Goal: Task Accomplishment & Management: Manage account settings

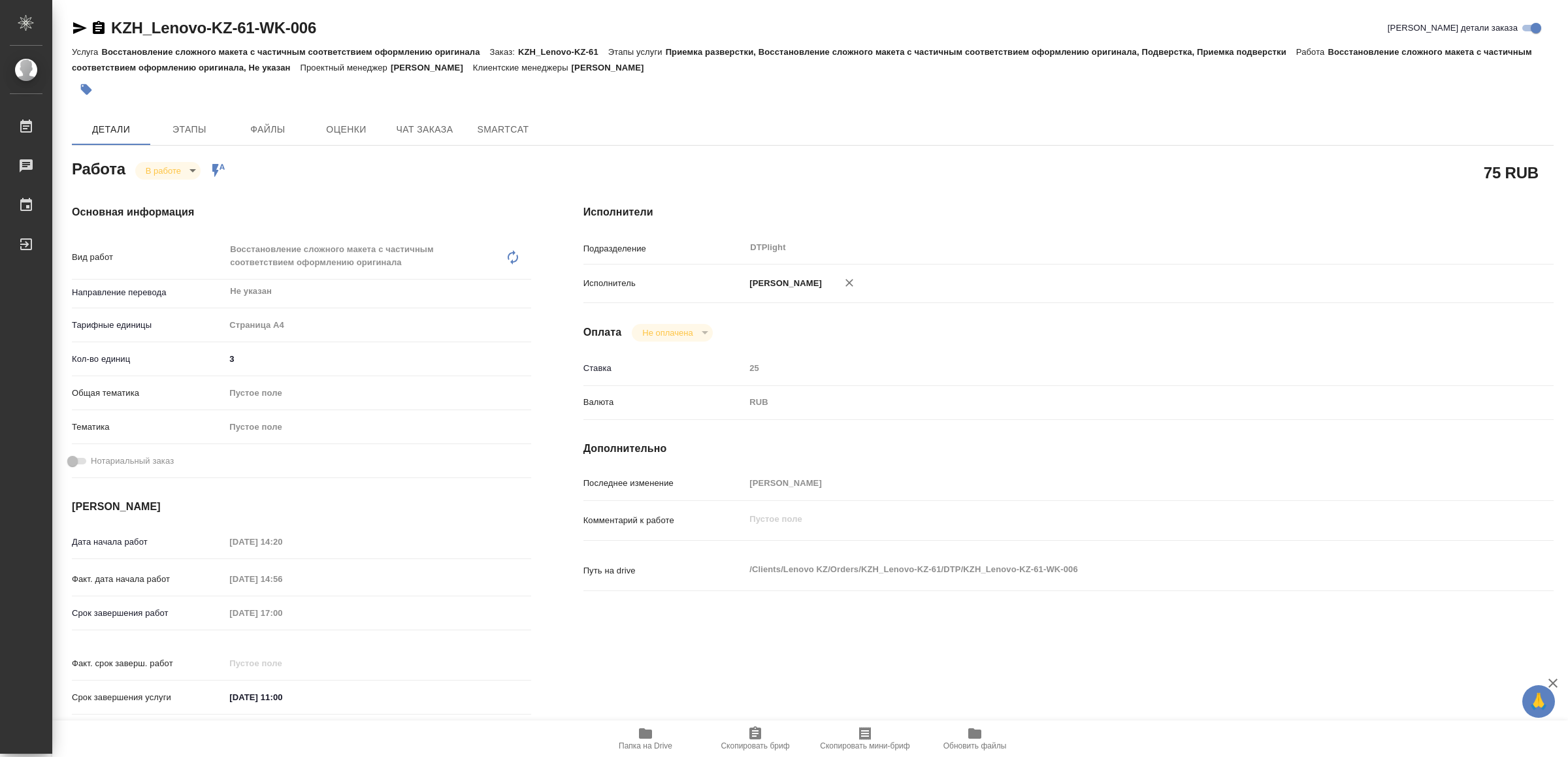
click at [641, 732] on icon "button" at bounding box center [646, 734] width 13 height 11
click at [78, 28] on icon "button" at bounding box center [80, 27] width 15 height 15
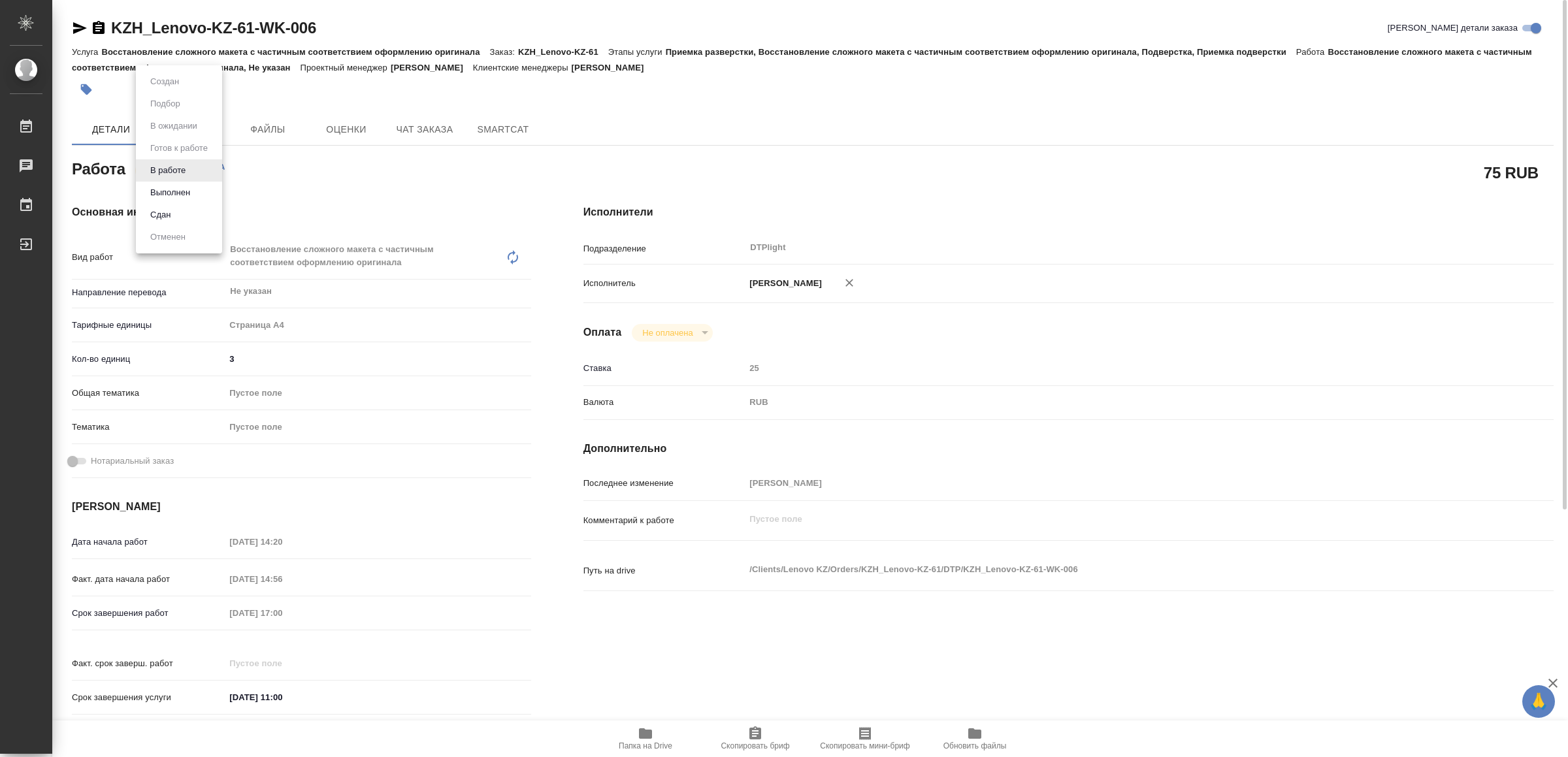
click at [181, 168] on body "🙏 .cls-1 fill:#fff; AWATERA Yamkovenko Vera Работы 0 Чаты График Выйти KZH_Leno…" at bounding box center [784, 378] width 1568 height 757
click at [172, 188] on button "Выполнен" at bounding box center [170, 193] width 47 height 15
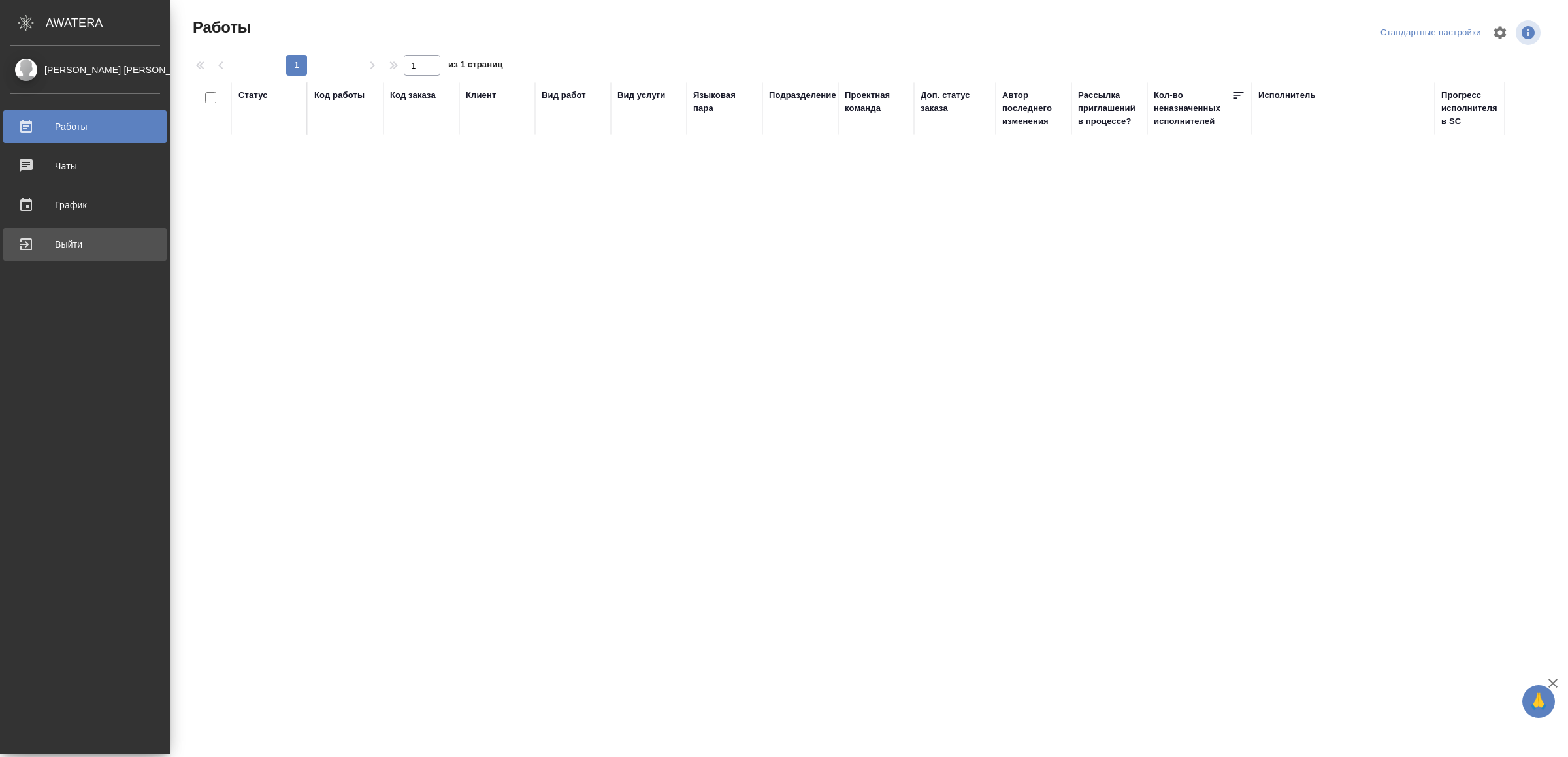
click at [41, 240] on div "Выйти" at bounding box center [85, 244] width 150 height 19
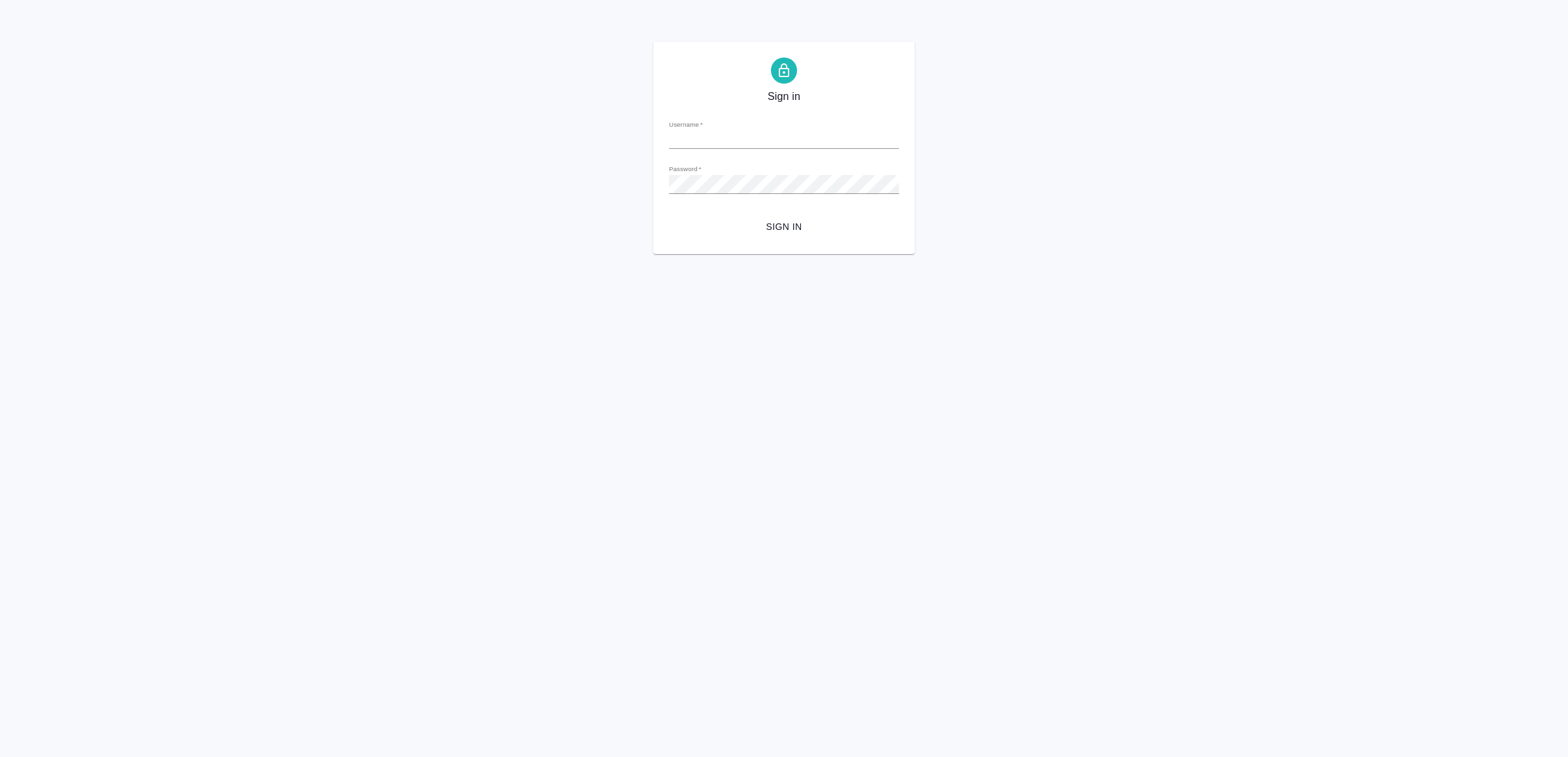
type input "[EMAIL_ADDRESS][DOMAIN_NAME]"
click at [757, 230] on span "Sign in" at bounding box center [783, 226] width 209 height 16
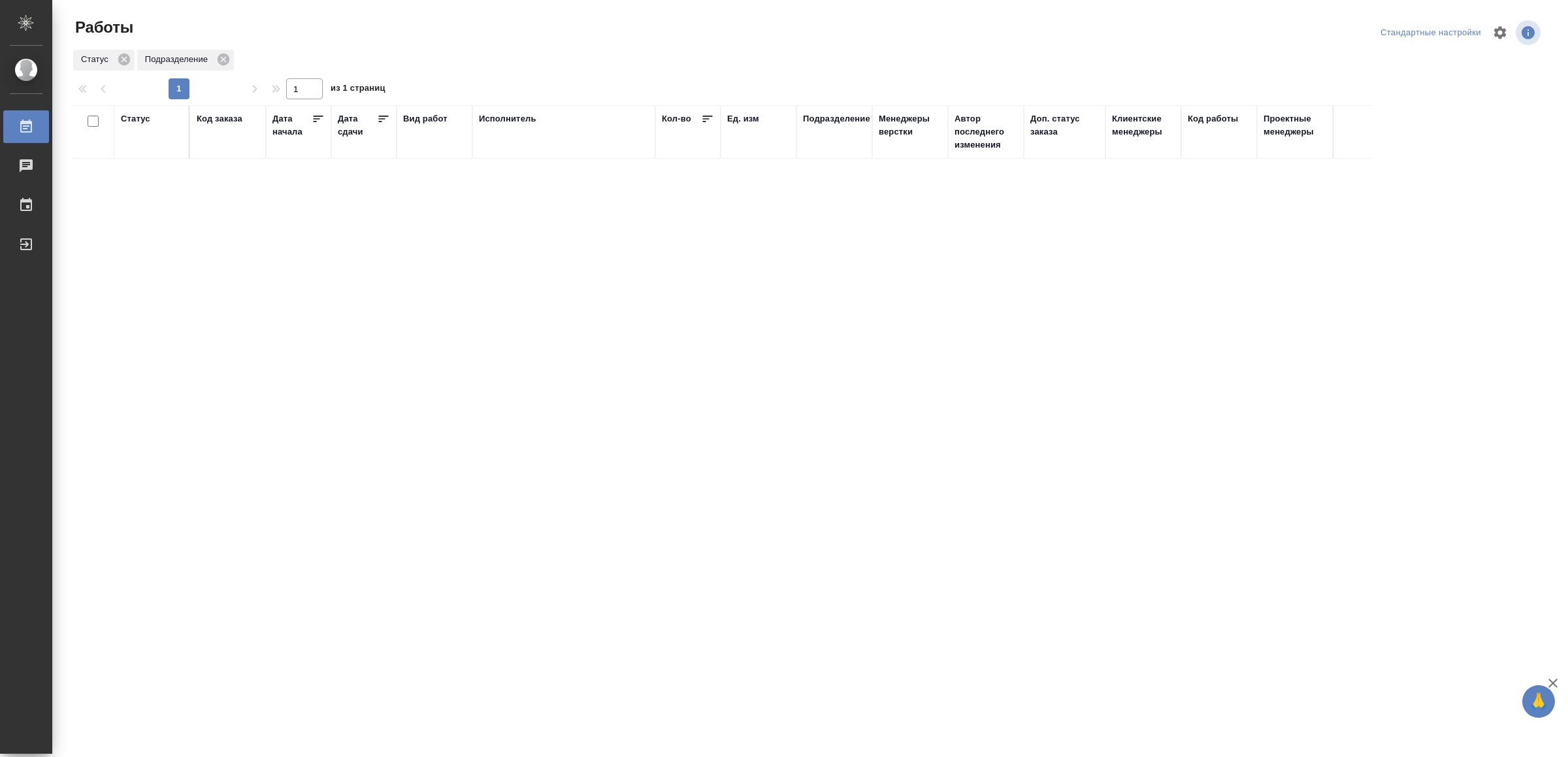
drag, startPoint x: 585, startPoint y: 451, endPoint x: 588, endPoint y: 442, distance: 9.5
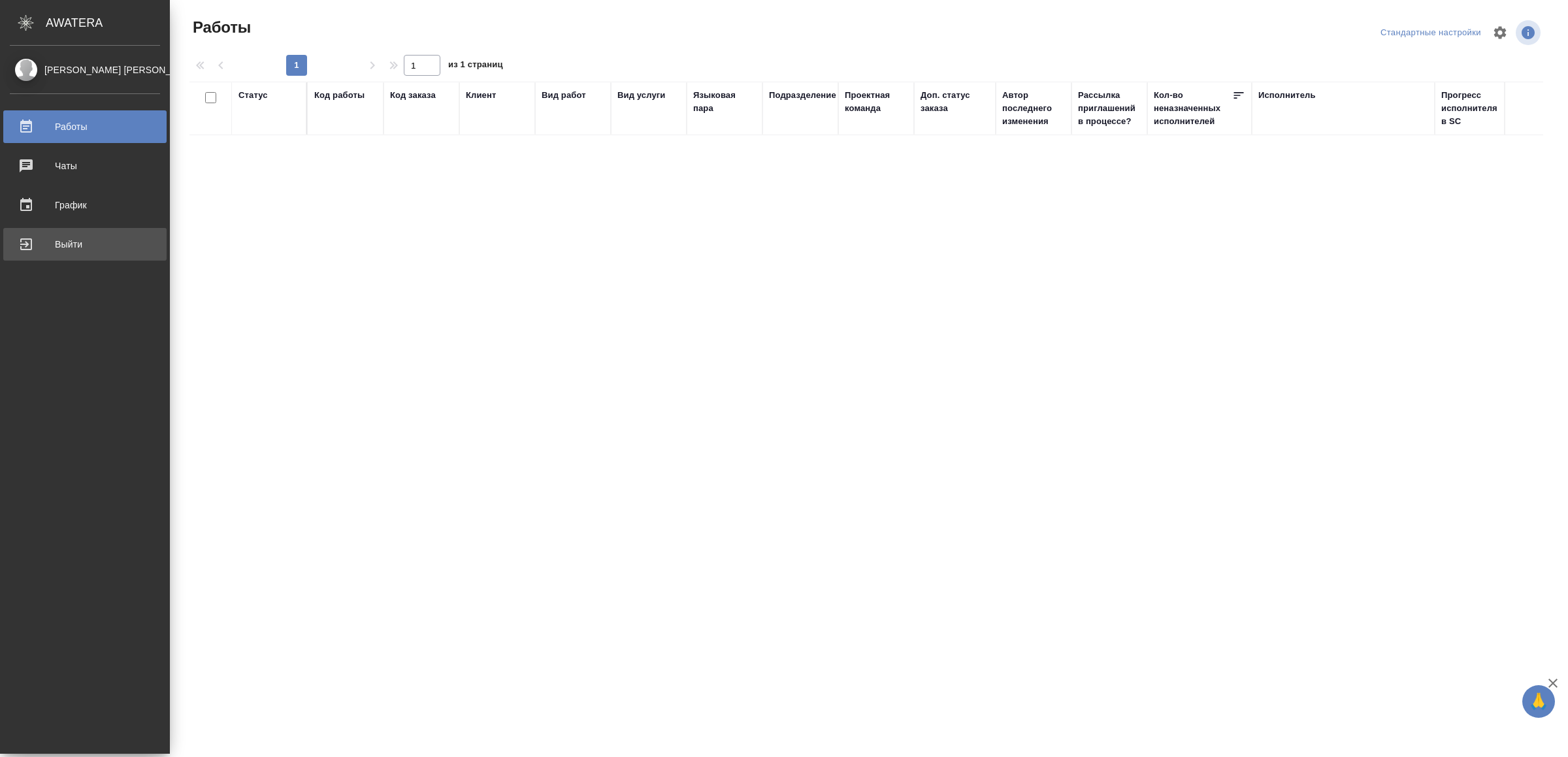
click at [49, 244] on div "Выйти" at bounding box center [85, 244] width 150 height 19
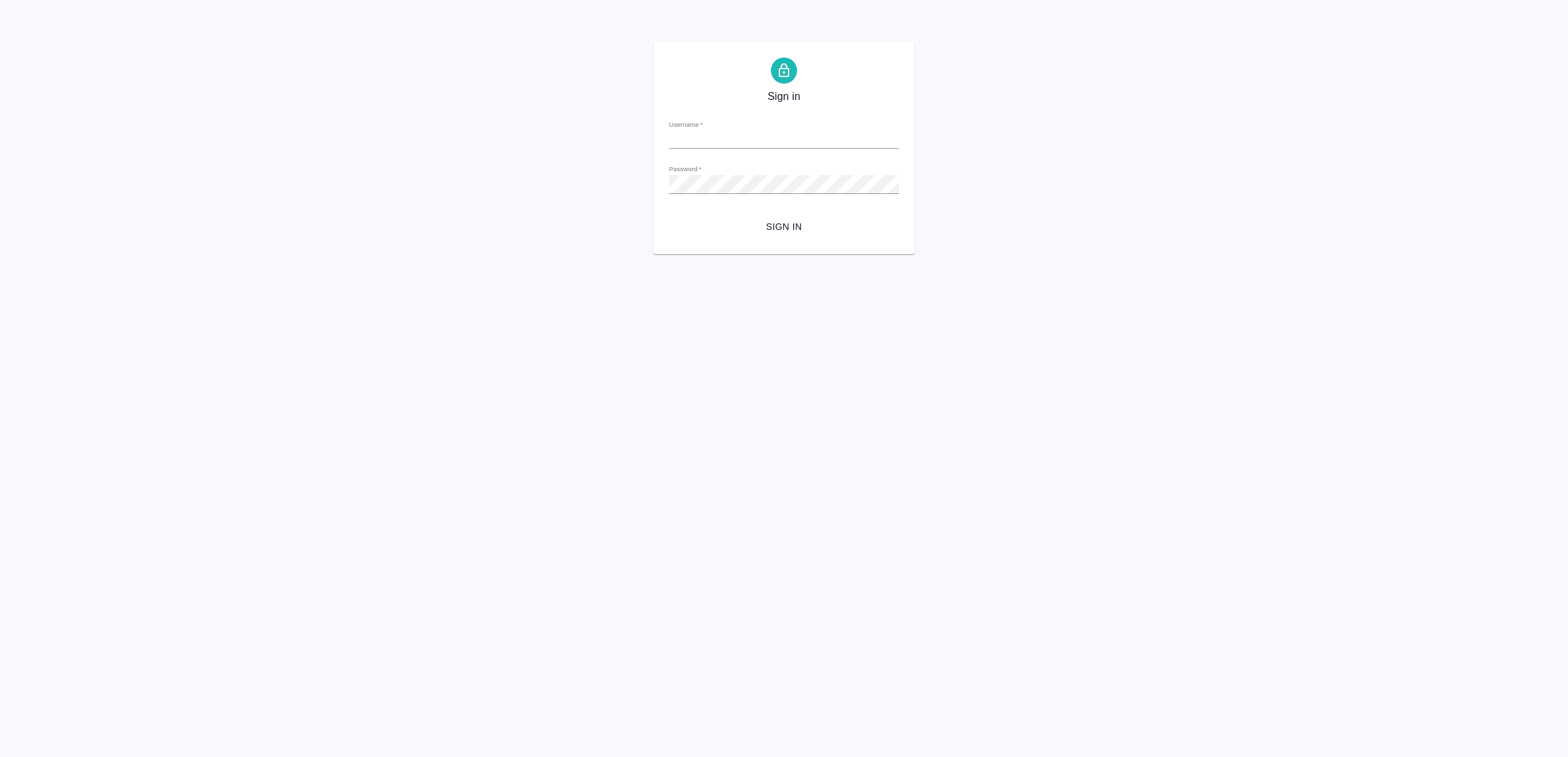
type input "v.yamkovenko@awatera.com"
click at [871, 236] on button "Sign in" at bounding box center [784, 227] width 230 height 24
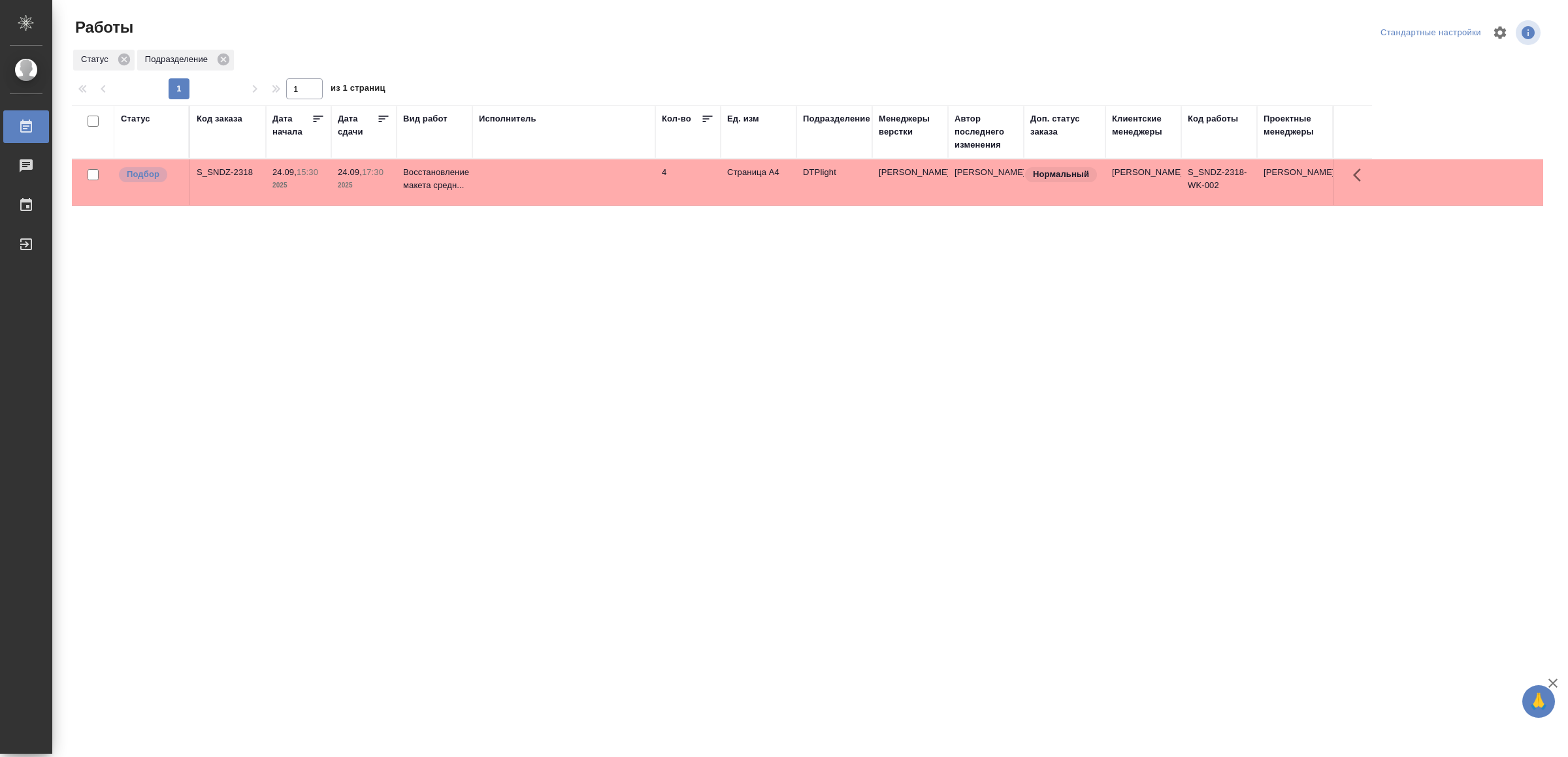
click at [589, 194] on td at bounding box center [564, 182] width 183 height 45
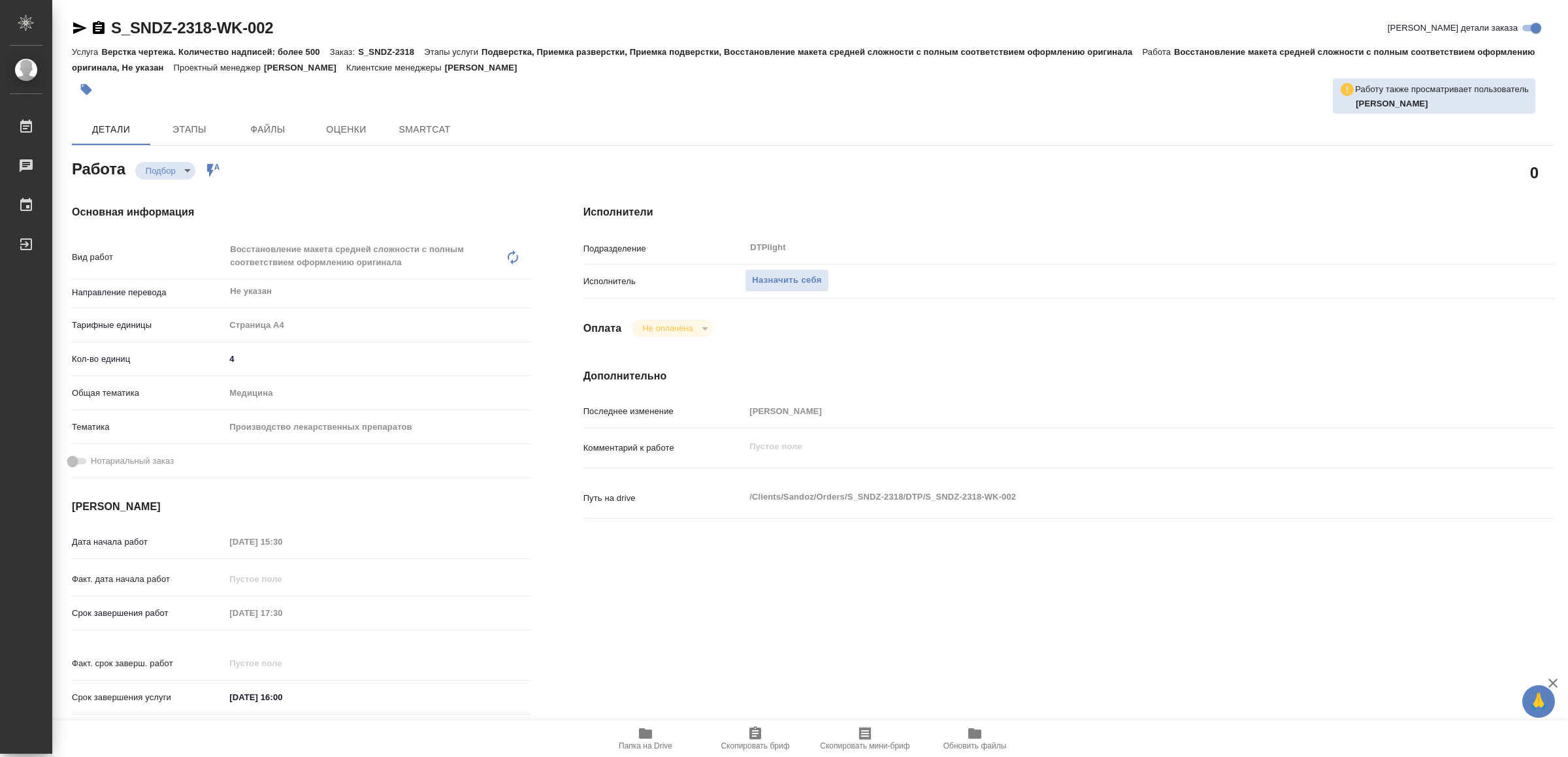
click at [650, 736] on icon "button" at bounding box center [646, 734] width 13 height 11
click at [794, 279] on span "Назначить себя" at bounding box center [787, 281] width 70 height 15
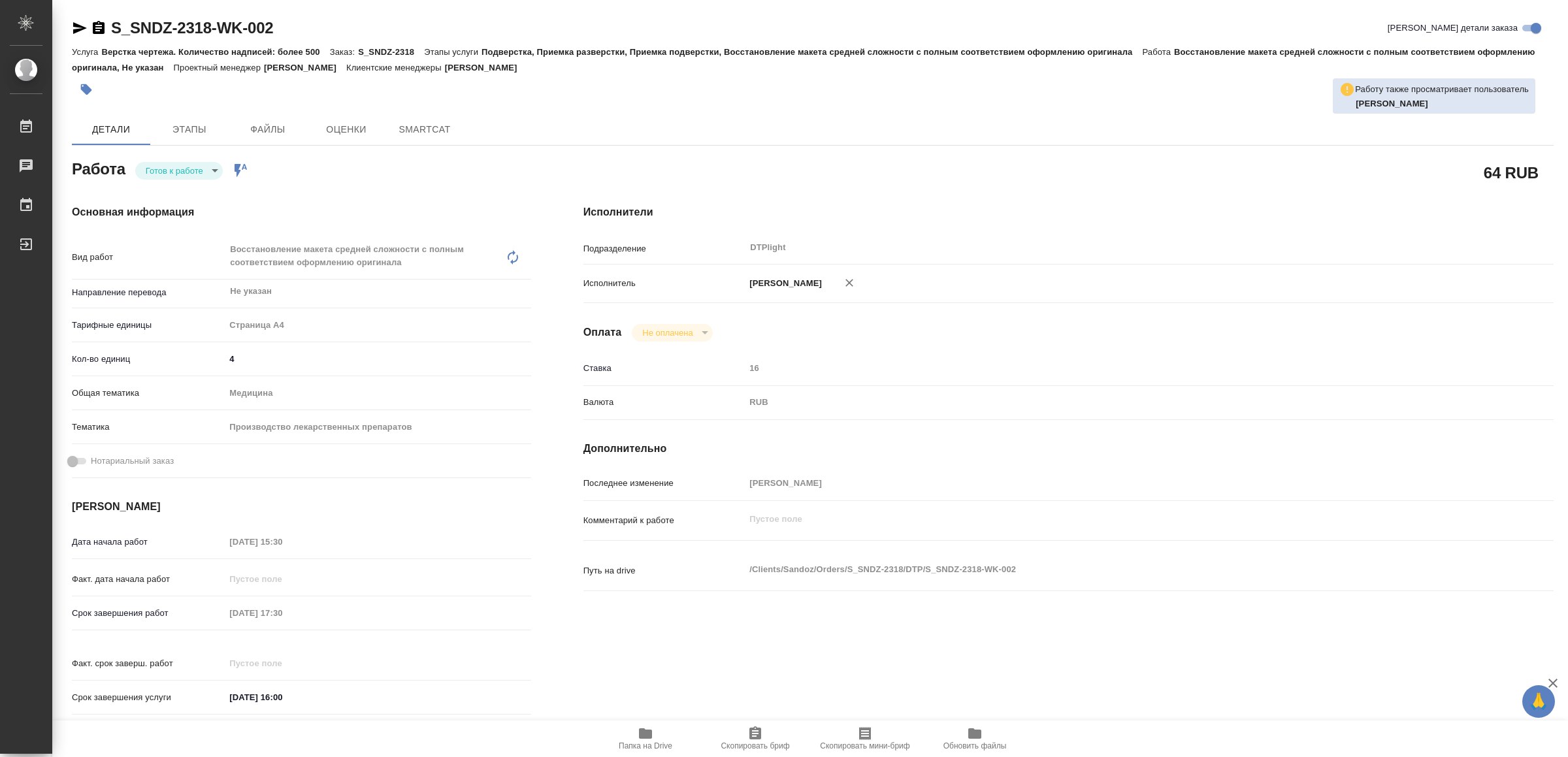
type textarea "x"
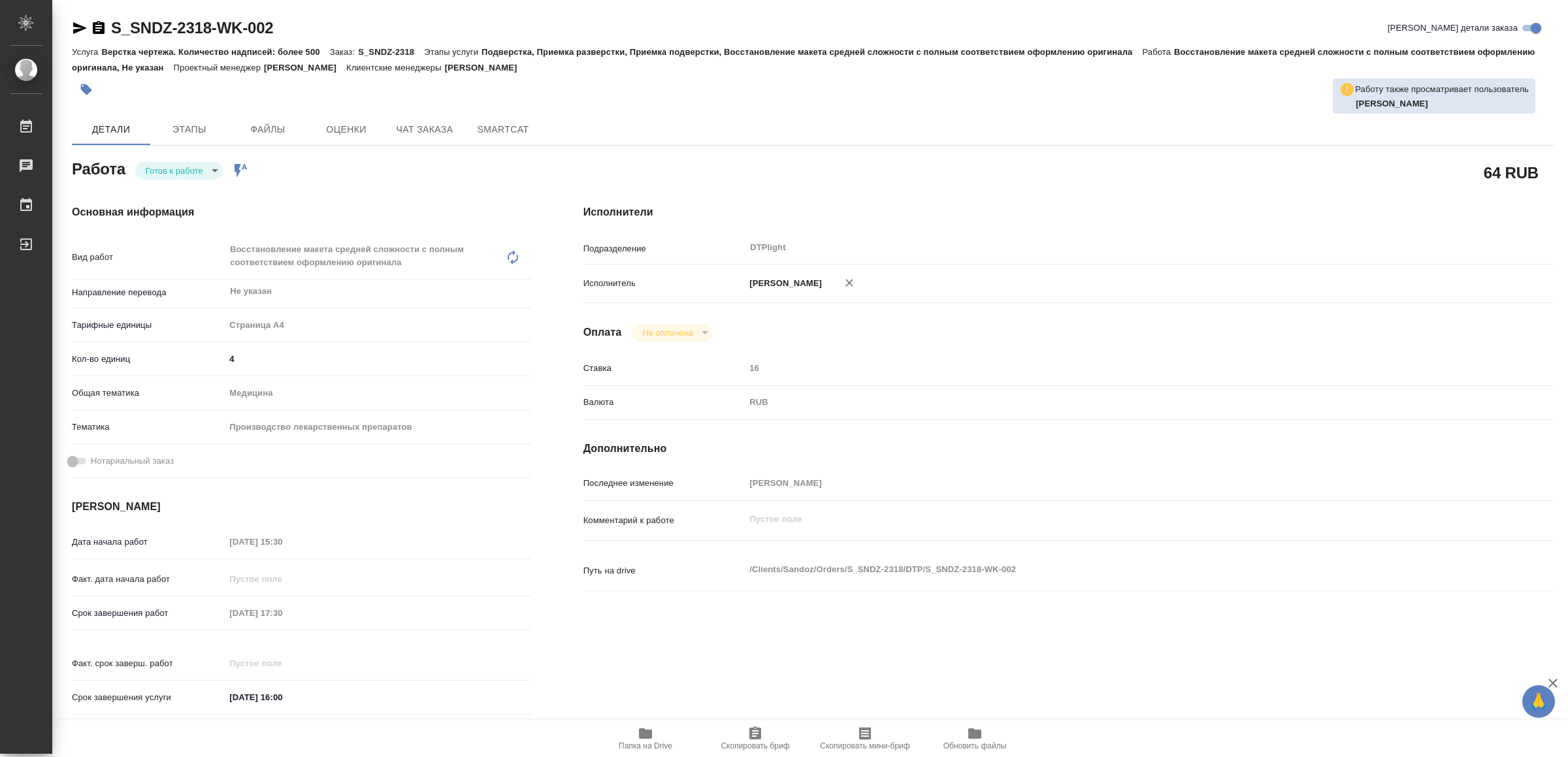
click at [192, 164] on body "🙏 .cls-1 fill:#fff; AWATERA Yamkovenko Vera Работы Чаты График Выйти S_SNDZ-231…" at bounding box center [784, 378] width 1568 height 757
type textarea "x"
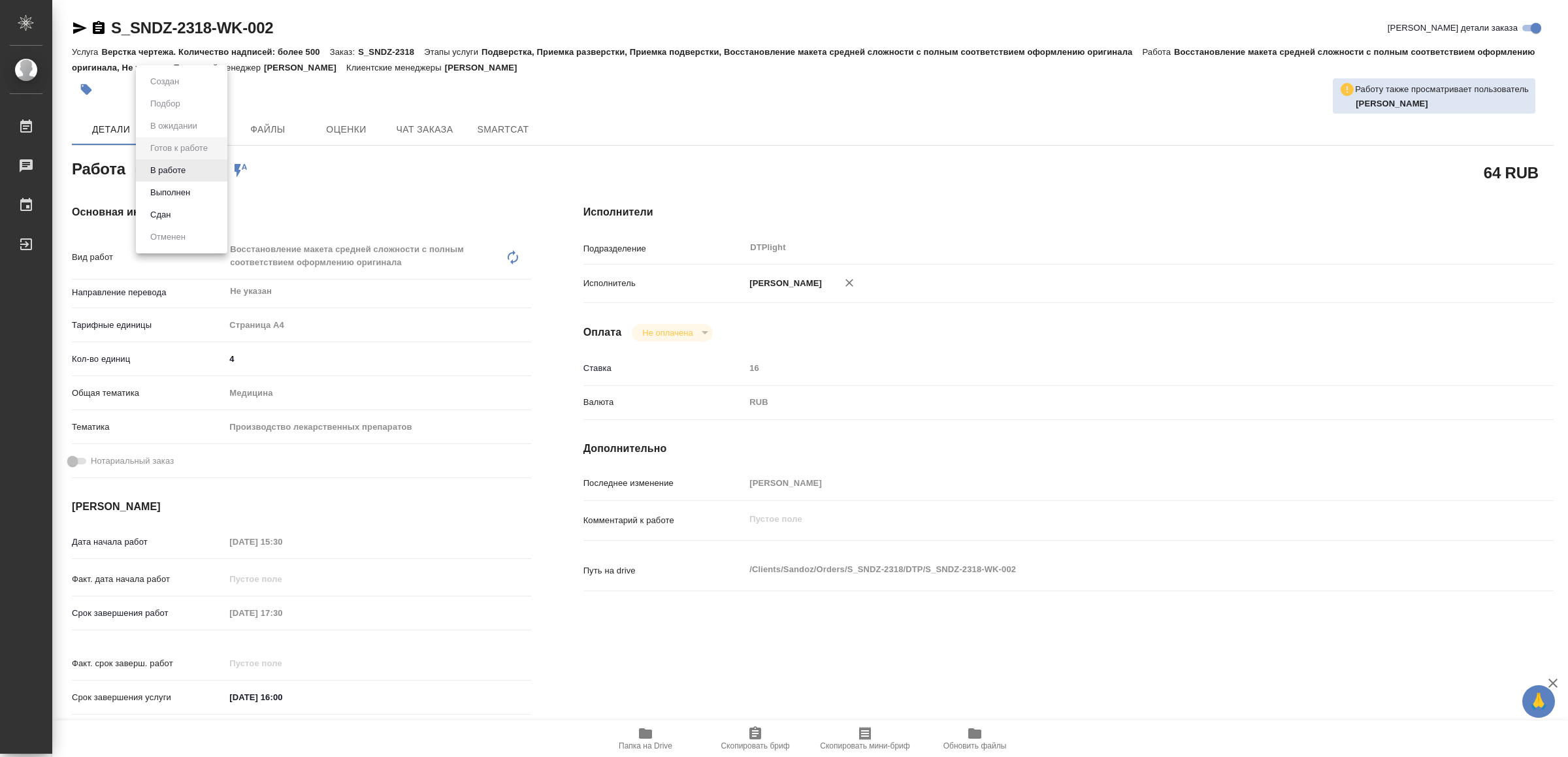
type textarea "x"
click at [192, 164] on li "В работе" at bounding box center [181, 170] width 92 height 22
type textarea "x"
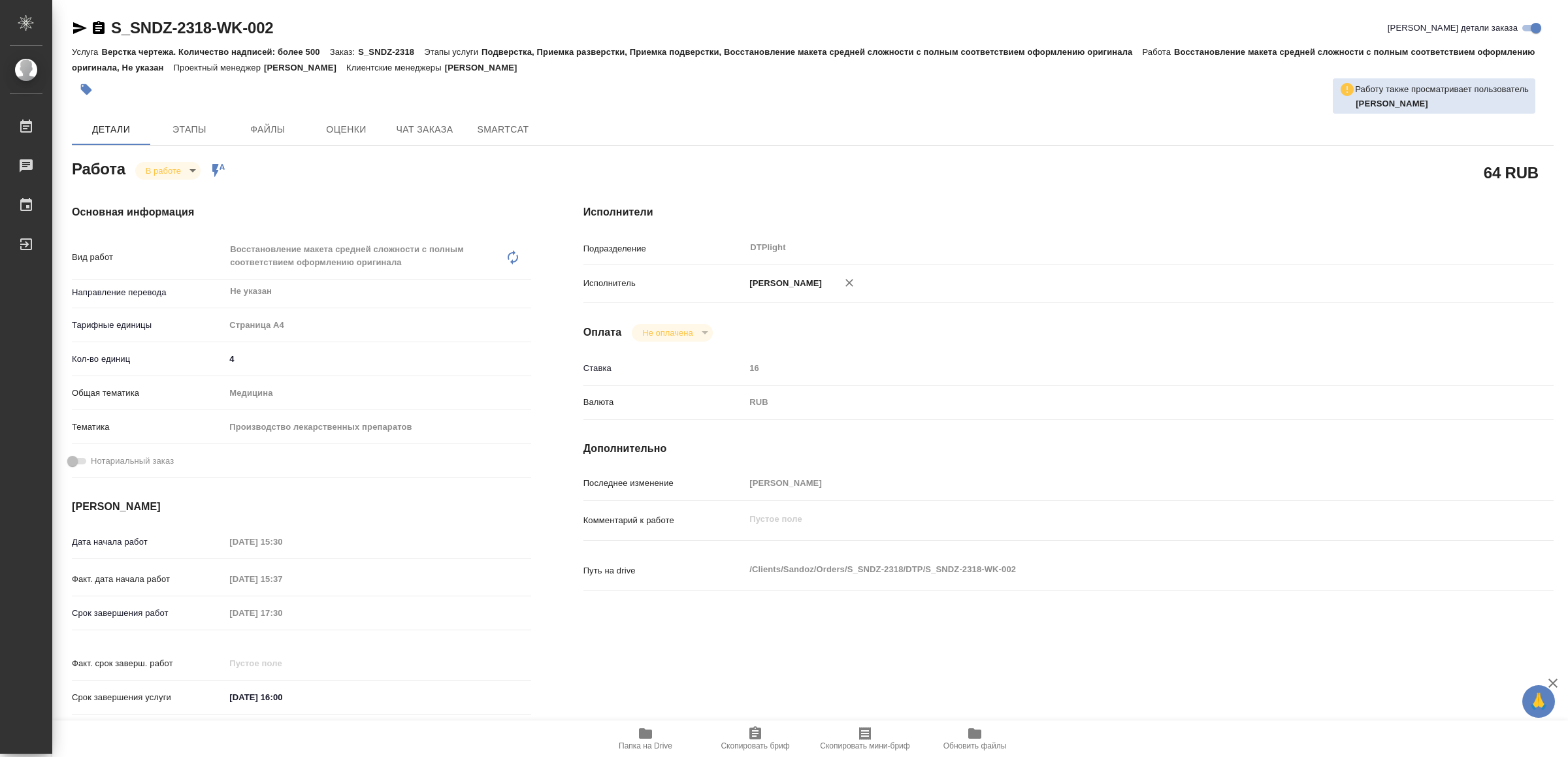
type textarea "x"
click at [76, 21] on icon "button" at bounding box center [80, 27] width 15 height 15
type textarea "x"
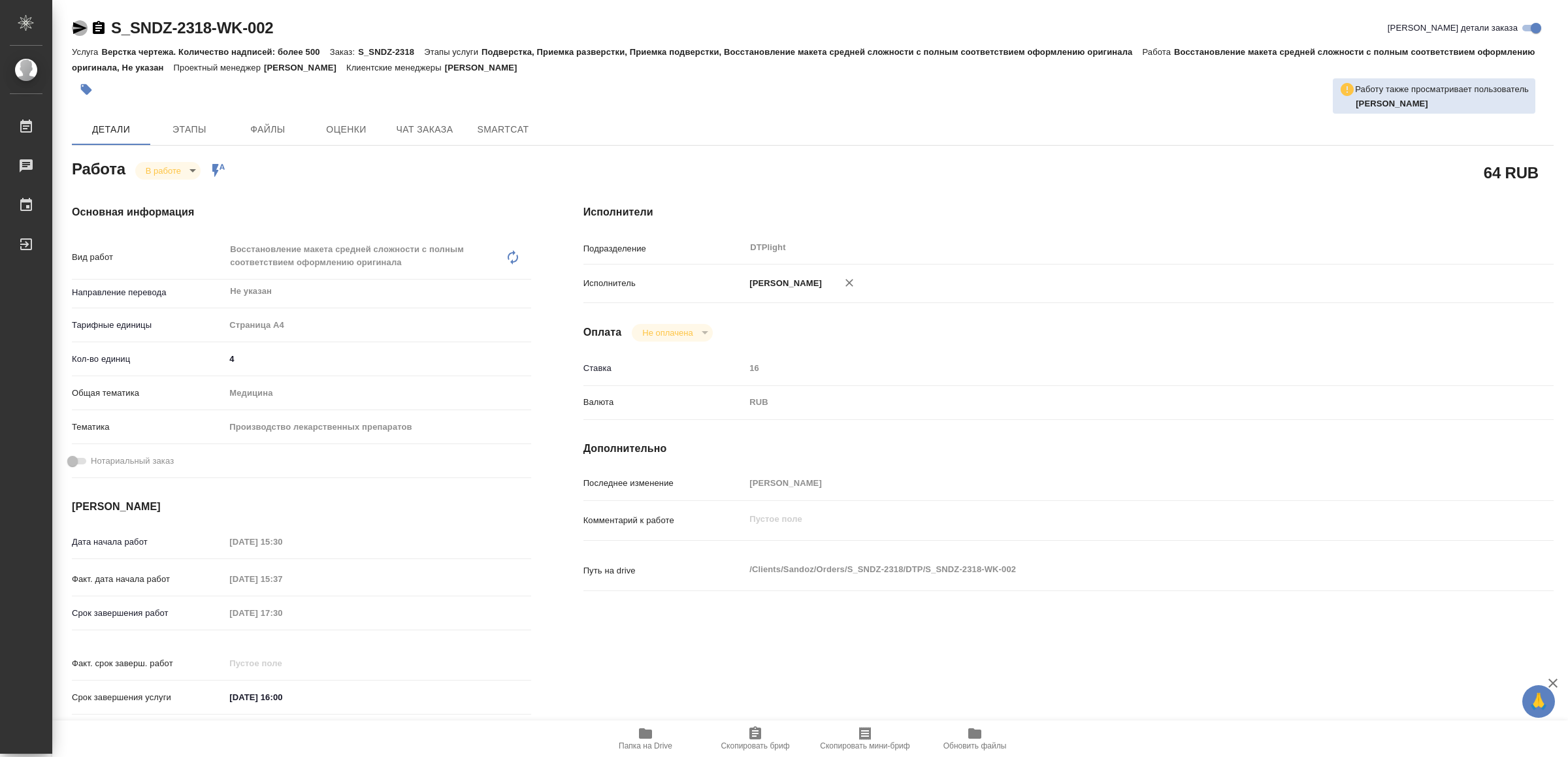
type textarea "x"
click at [655, 731] on span "Папка на Drive" at bounding box center [645, 738] width 94 height 25
type textarea "x"
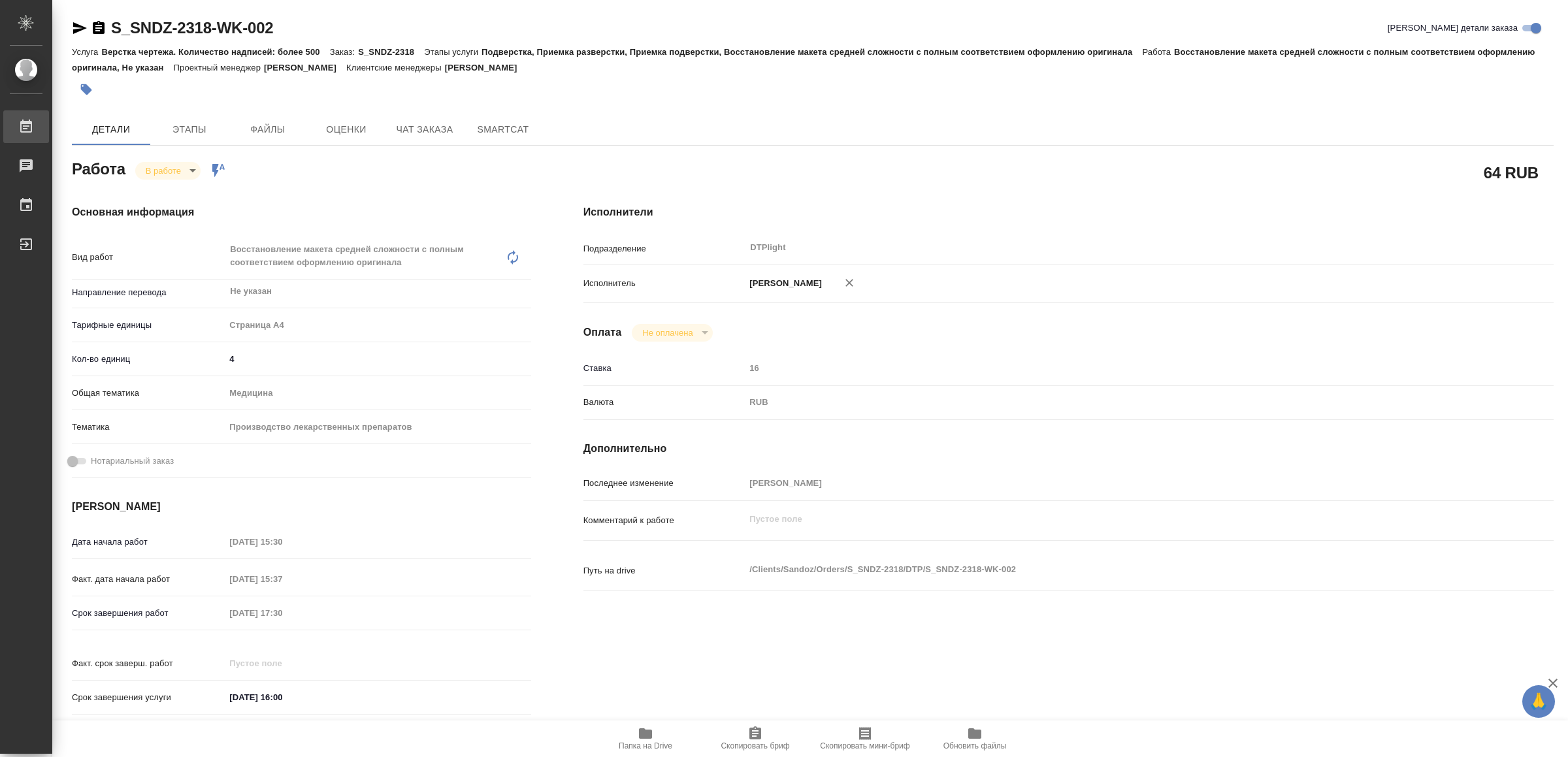
type textarea "x"
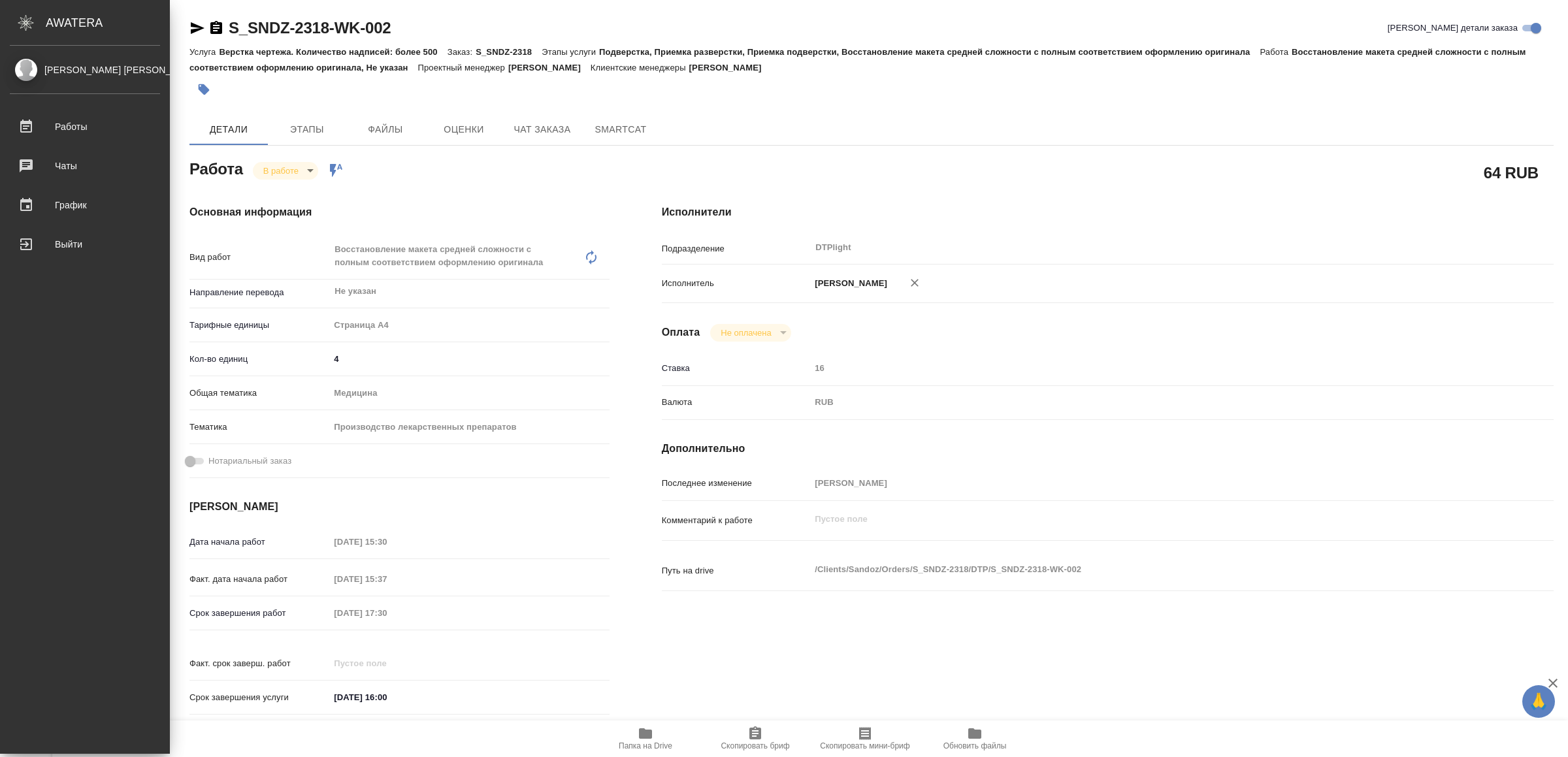
type textarea "x"
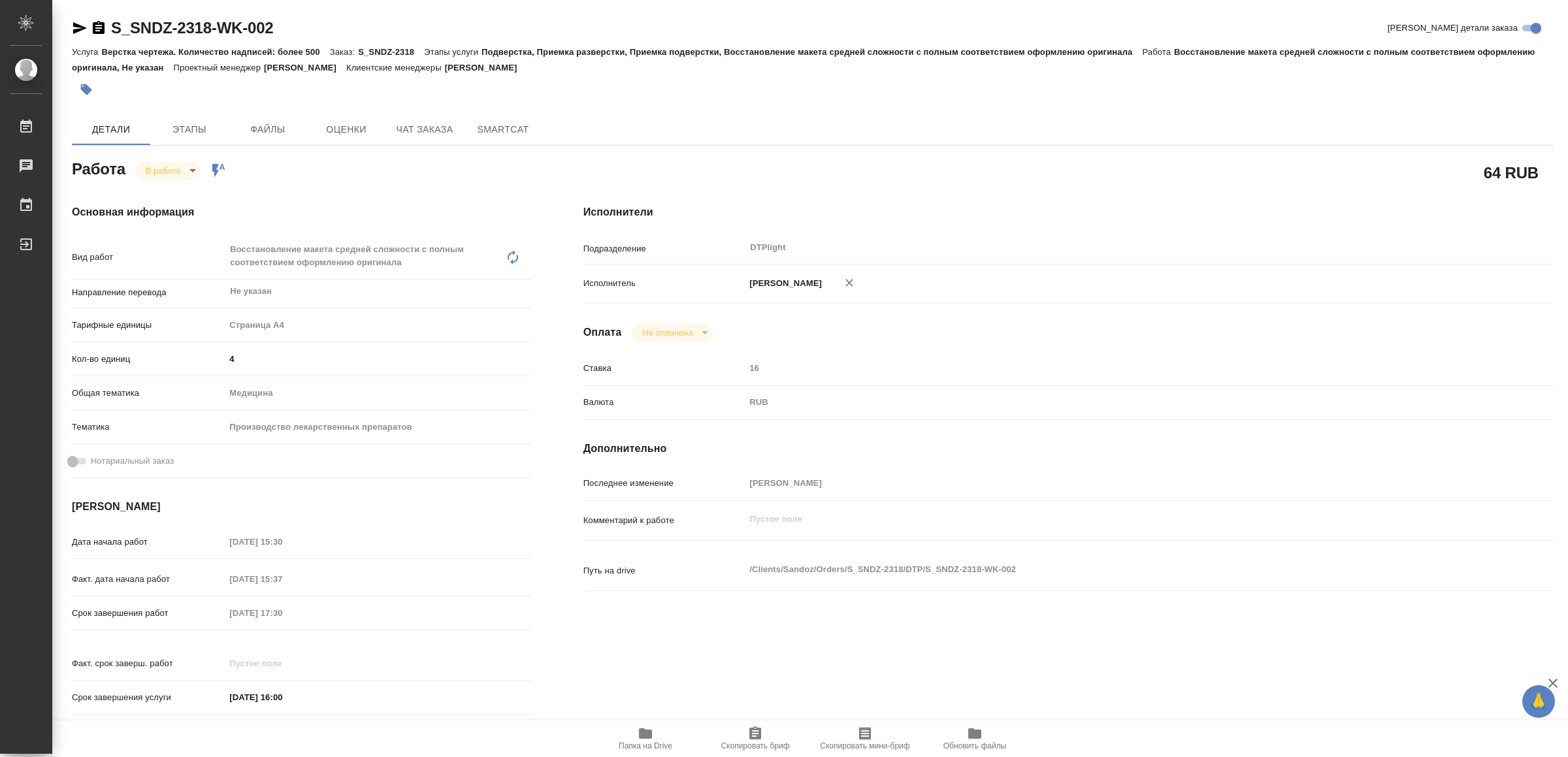
click at [77, 29] on icon "button" at bounding box center [80, 28] width 14 height 12
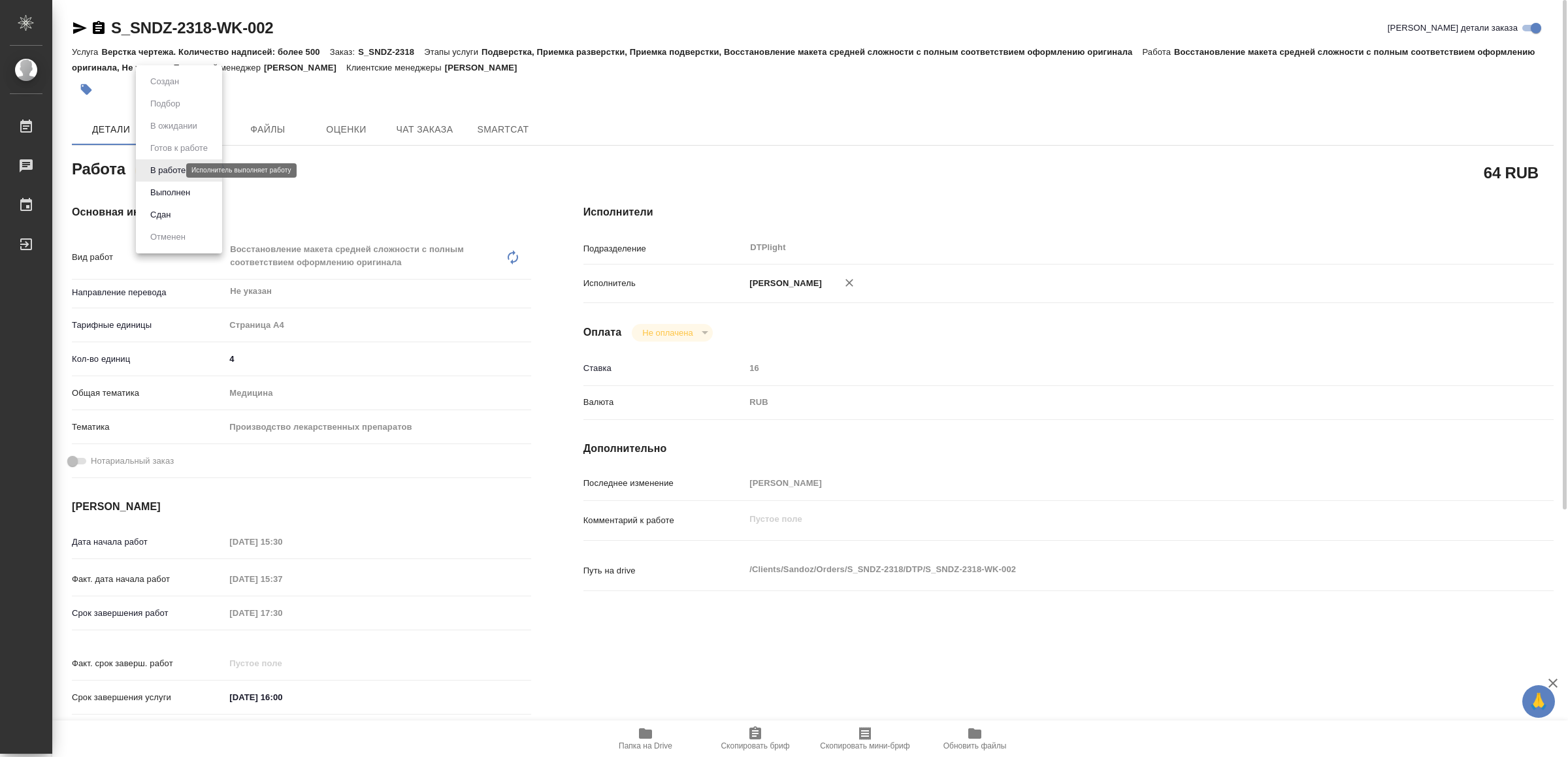
click at [162, 166] on body "🙏 .cls-1 fill:#fff; AWATERA Yamkovenko Vera Работы 0 Чаты График Выйти S_SNDZ-2…" at bounding box center [784, 378] width 1568 height 757
click at [176, 190] on button "Выполнен" at bounding box center [170, 193] width 47 height 15
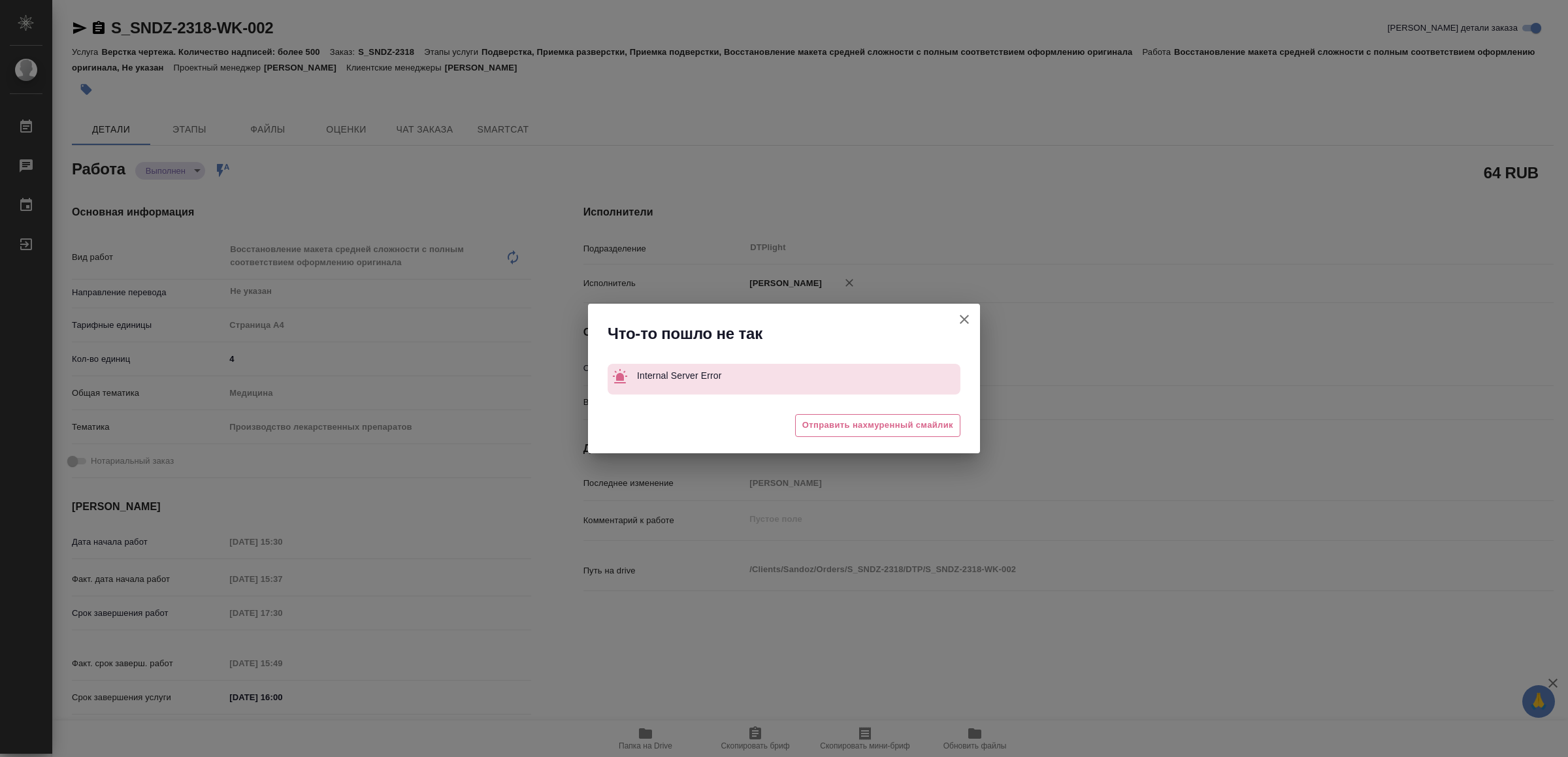
type textarea "x"
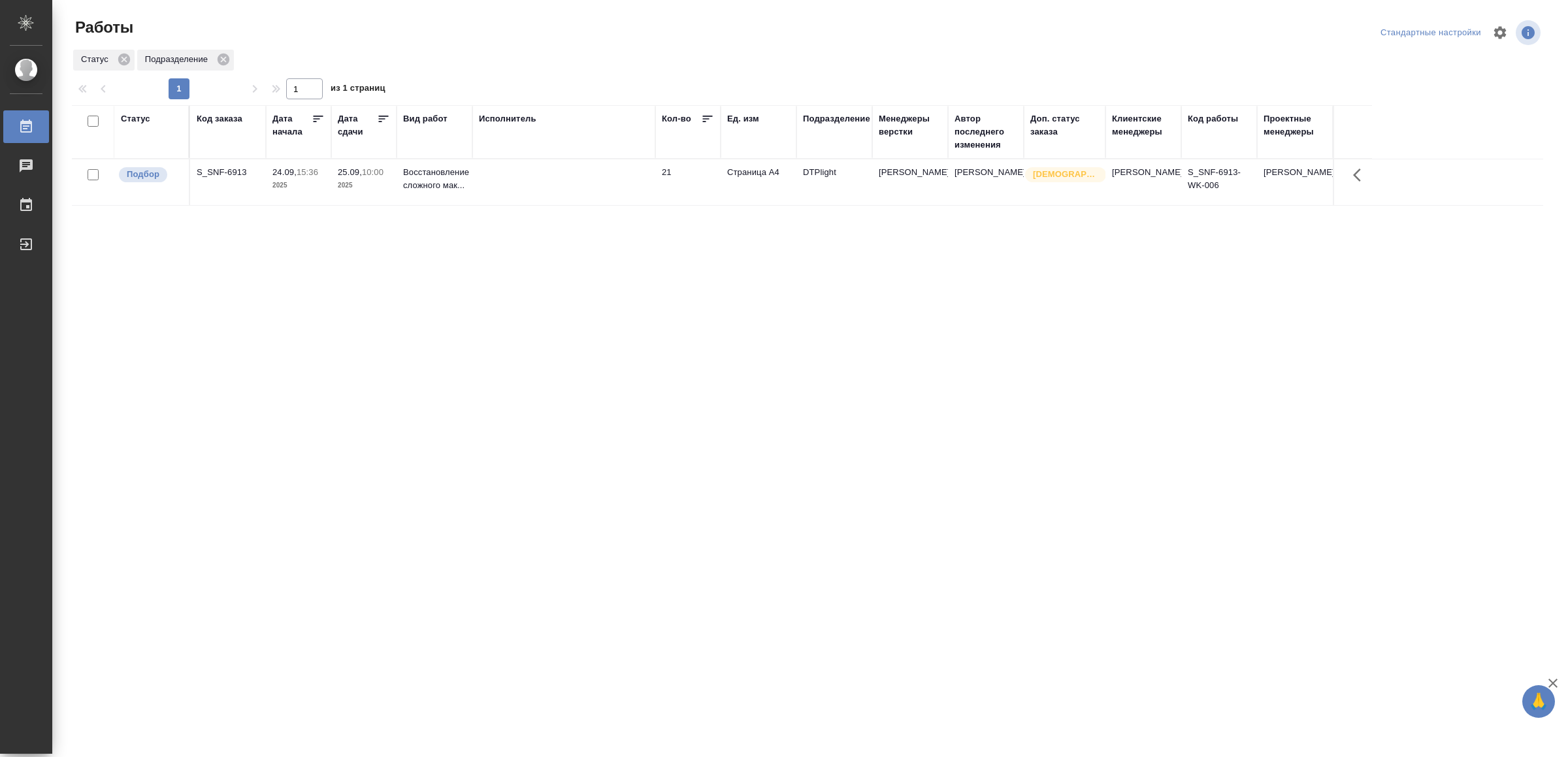
click at [614, 180] on td at bounding box center [564, 182] width 183 height 45
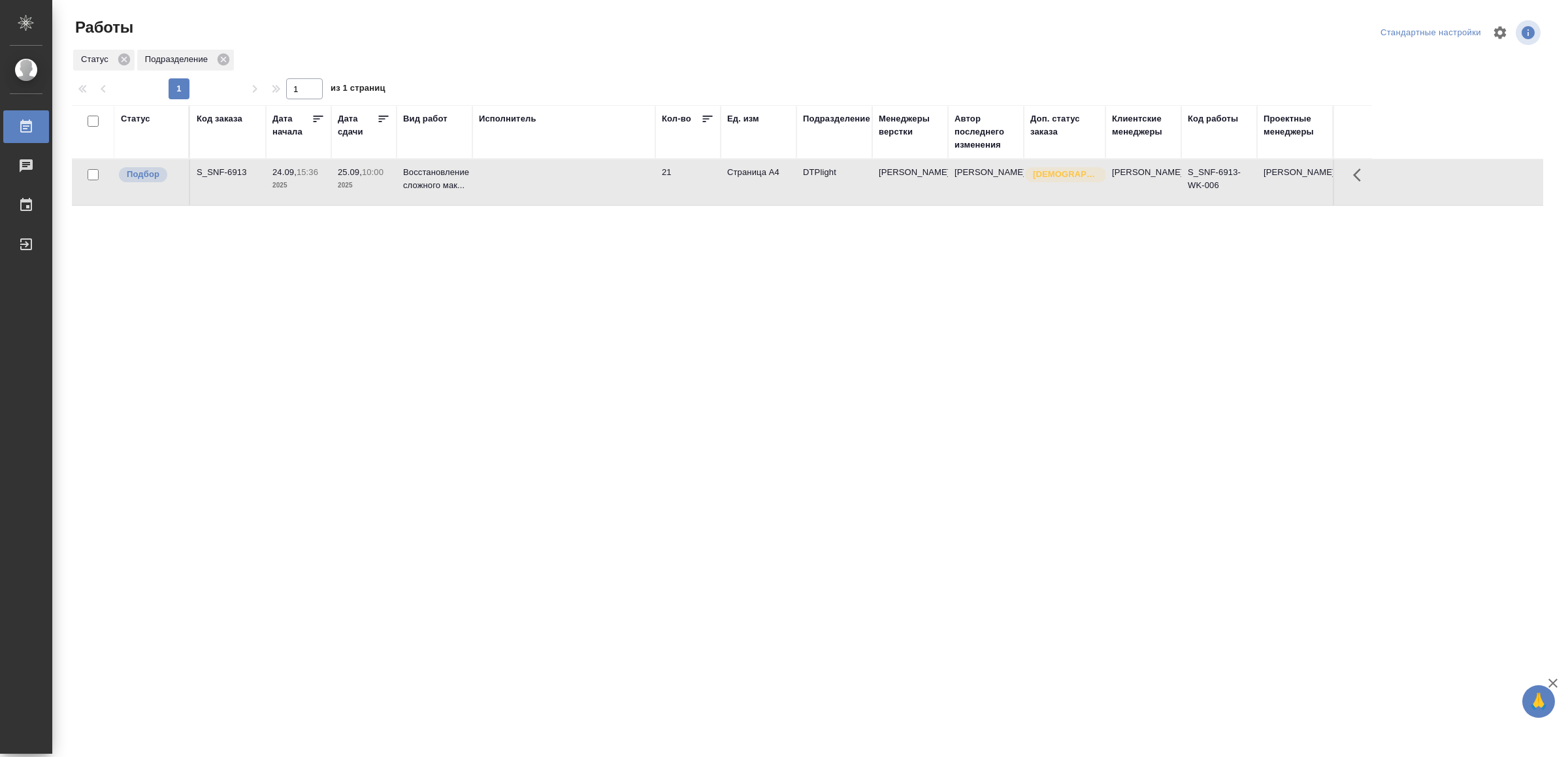
click at [614, 180] on td at bounding box center [564, 182] width 183 height 45
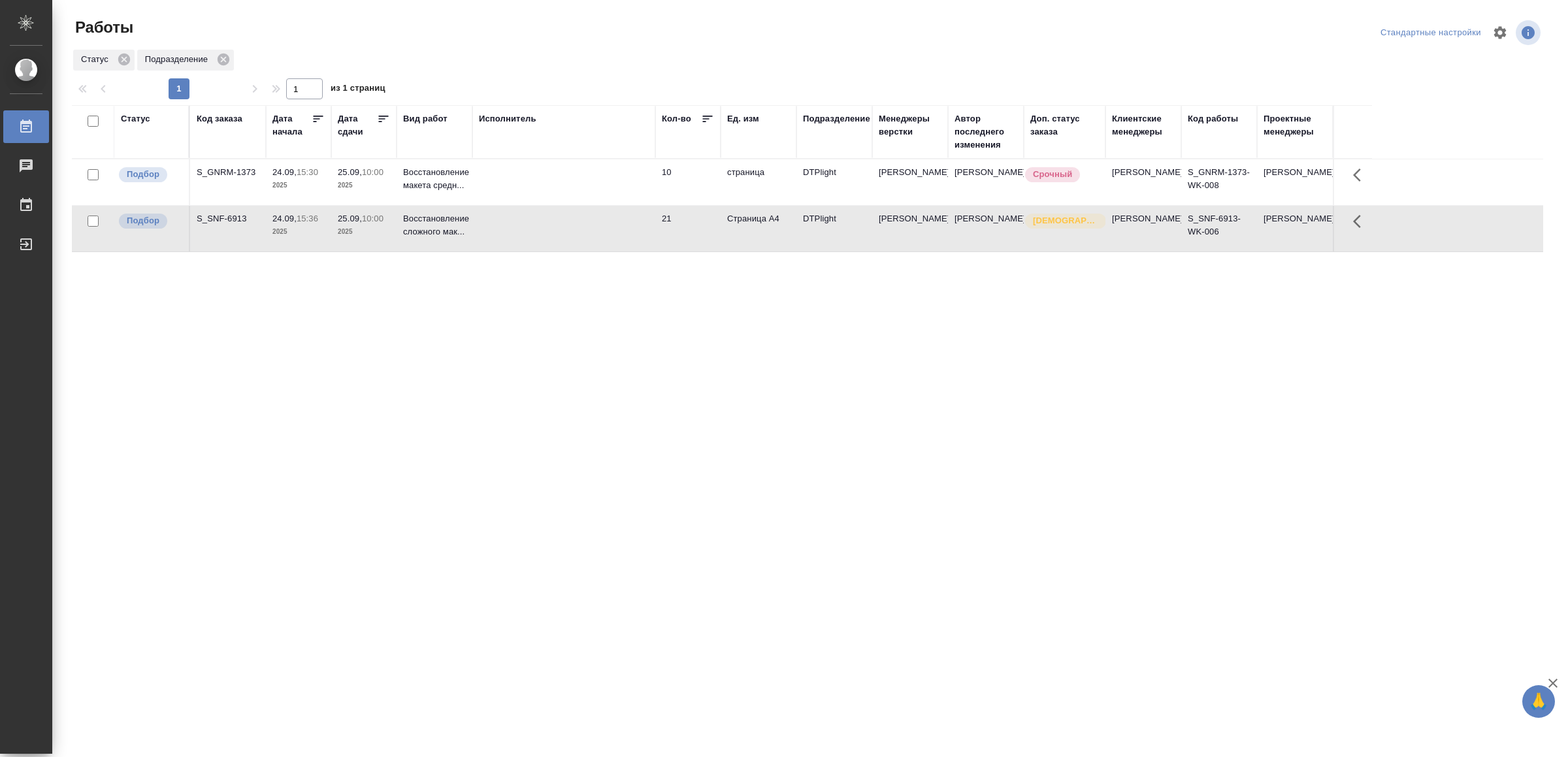
drag, startPoint x: 418, startPoint y: 440, endPoint x: 352, endPoint y: 439, distance: 66.0
click at [352, 439] on div "Статус Код заказа Дата начала Дата сдачи Вид работ Исполнитель Кол-во Ед. изм П…" at bounding box center [807, 340] width 1471 height 470
click at [526, 178] on td at bounding box center [564, 182] width 183 height 45
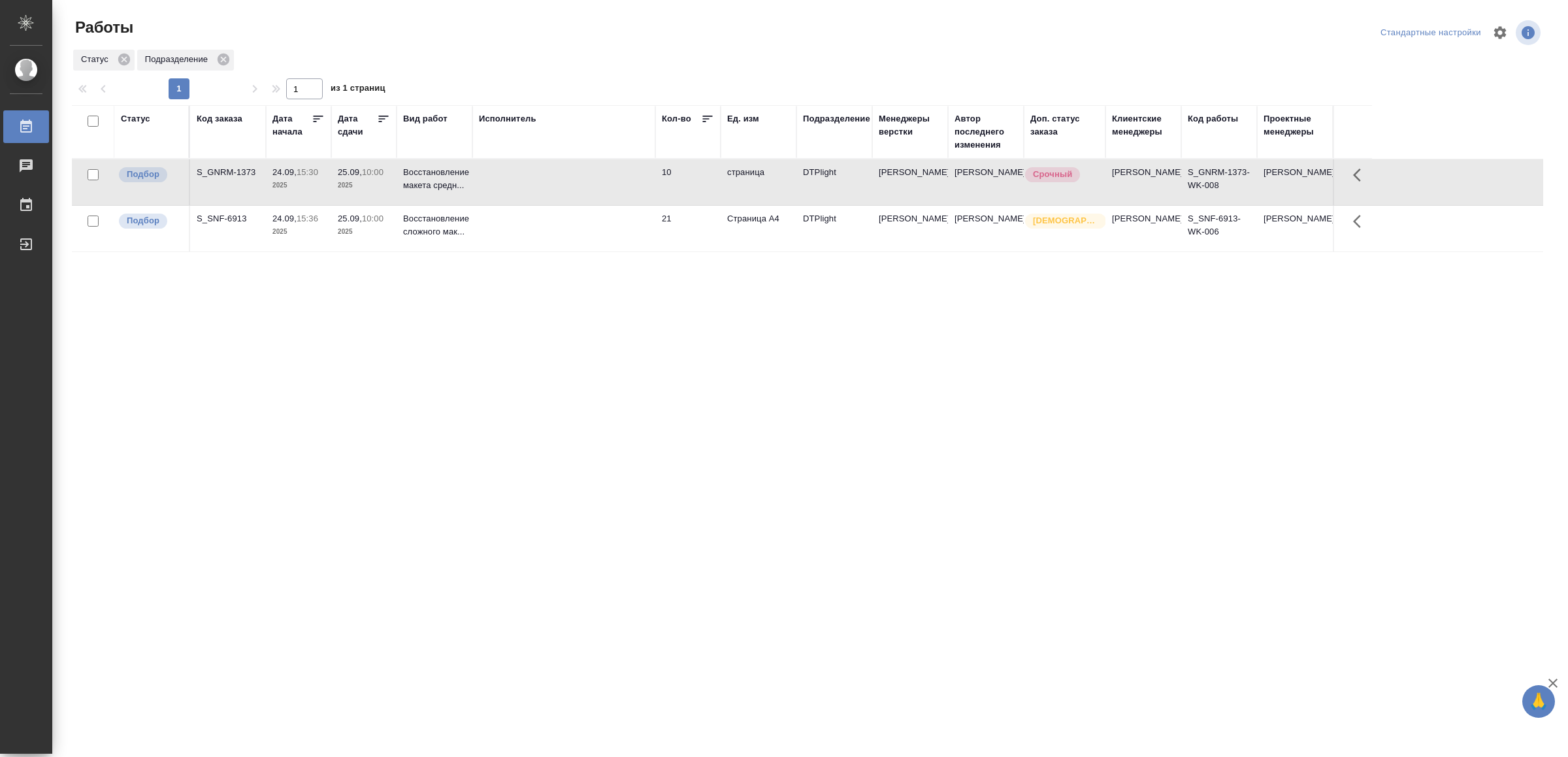
click at [526, 178] on td at bounding box center [564, 182] width 183 height 45
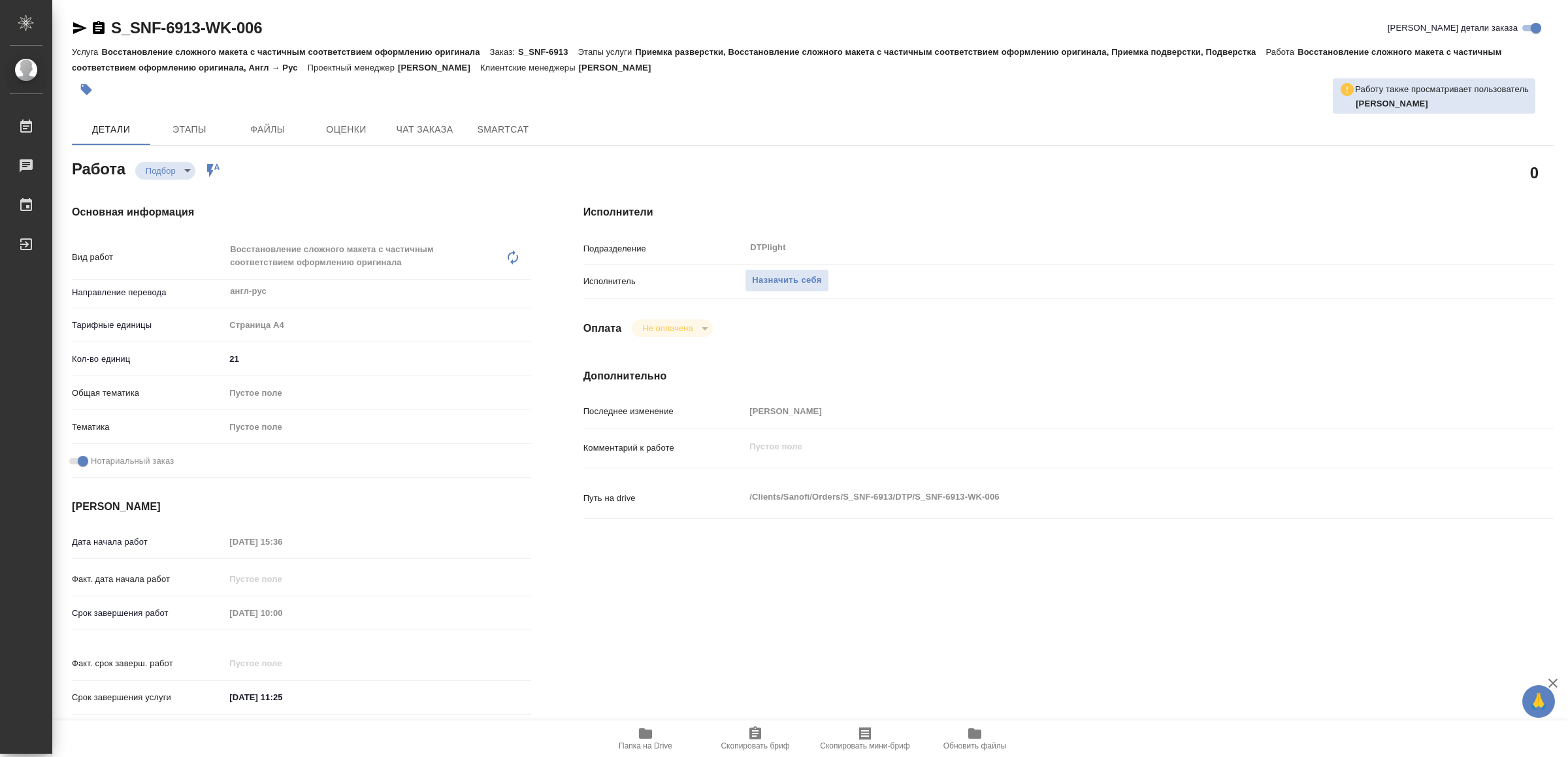
click at [651, 730] on icon "button" at bounding box center [645, 733] width 15 height 15
click at [585, 737] on icon "button" at bounding box center [591, 734] width 13 height 11
click at [795, 283] on span "Назначить себя" at bounding box center [787, 281] width 70 height 15
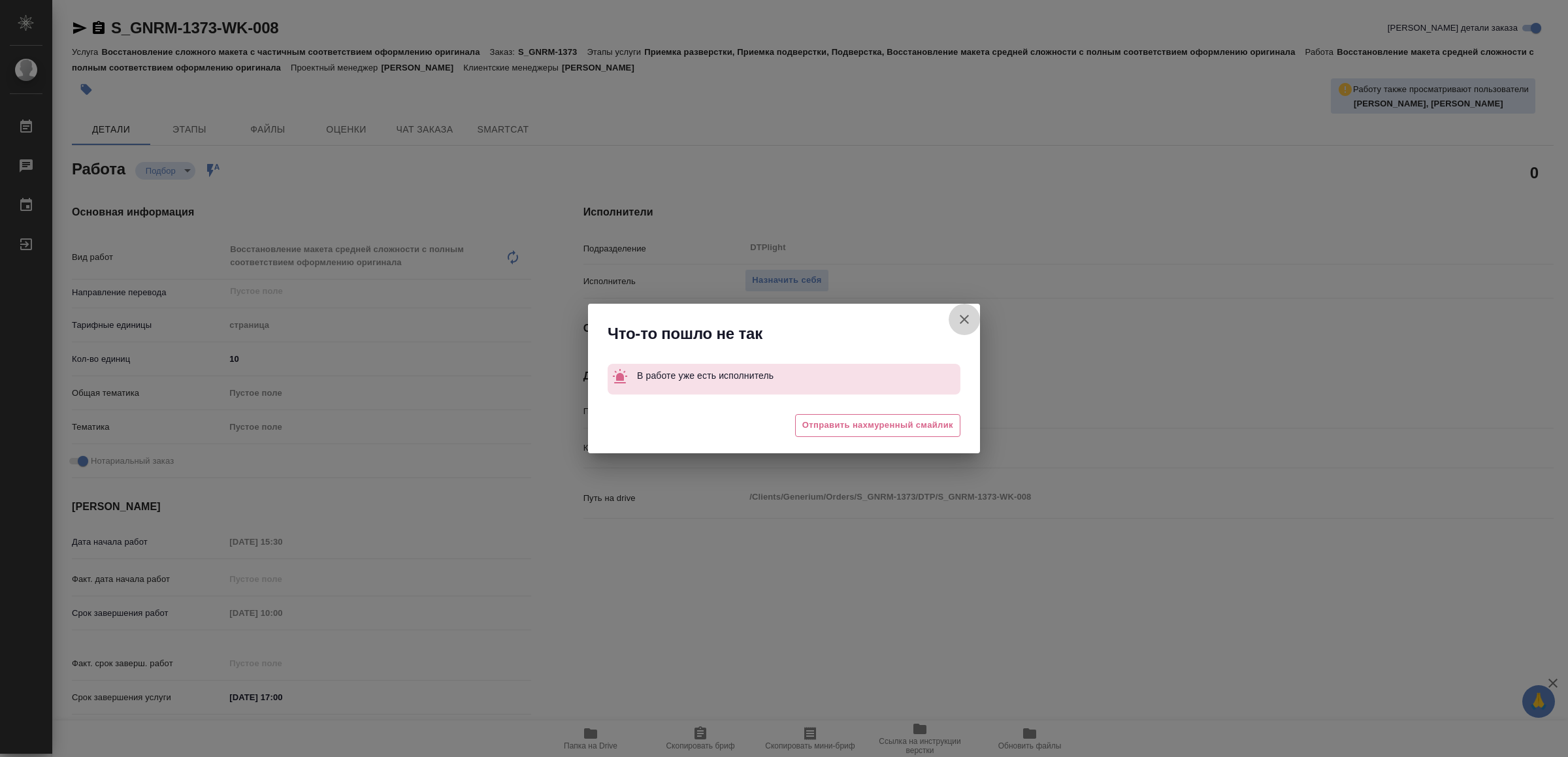
click at [958, 321] on icon "button" at bounding box center [964, 319] width 15 height 15
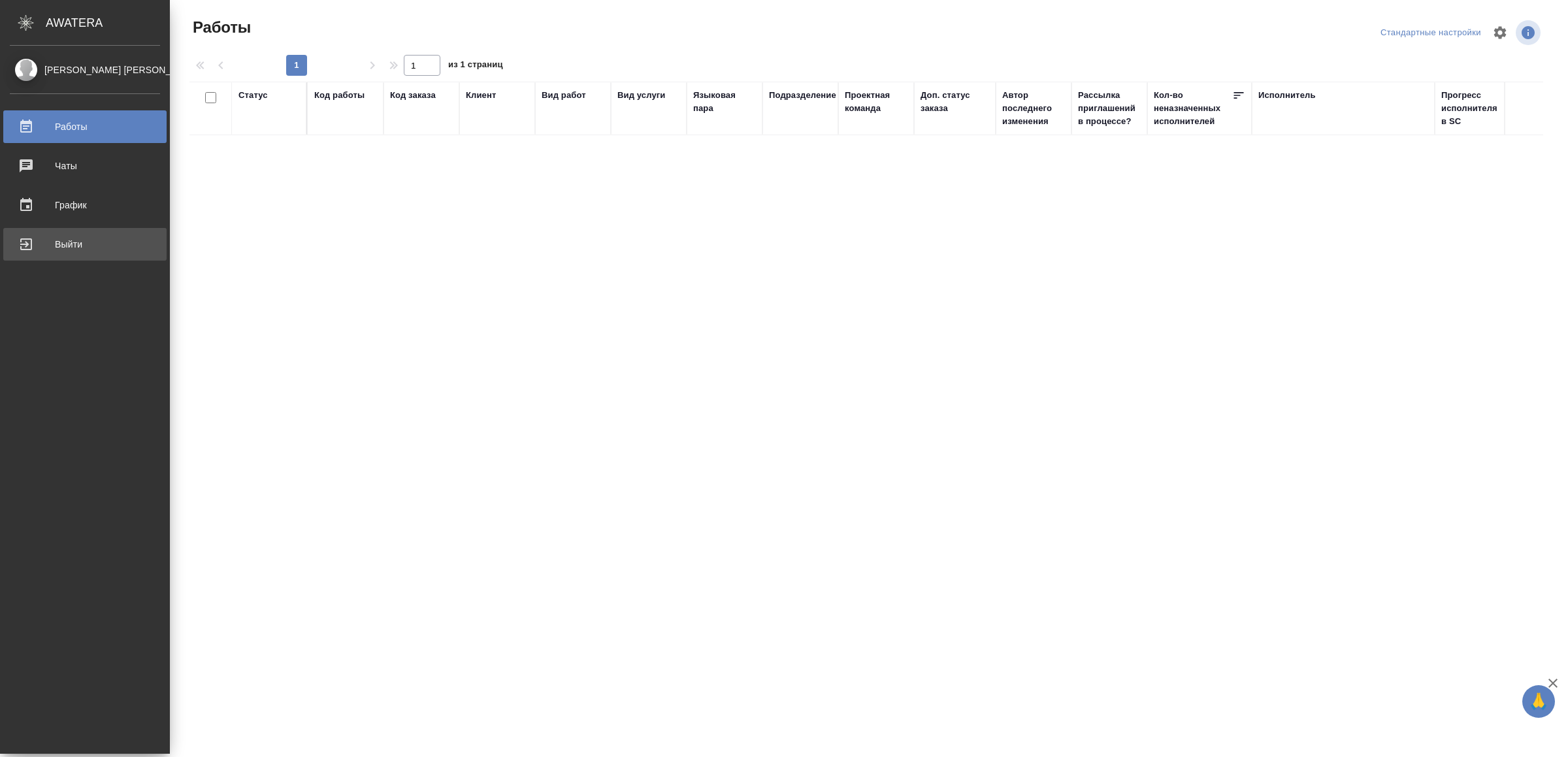
click at [31, 249] on div "Выйти" at bounding box center [85, 244] width 150 height 19
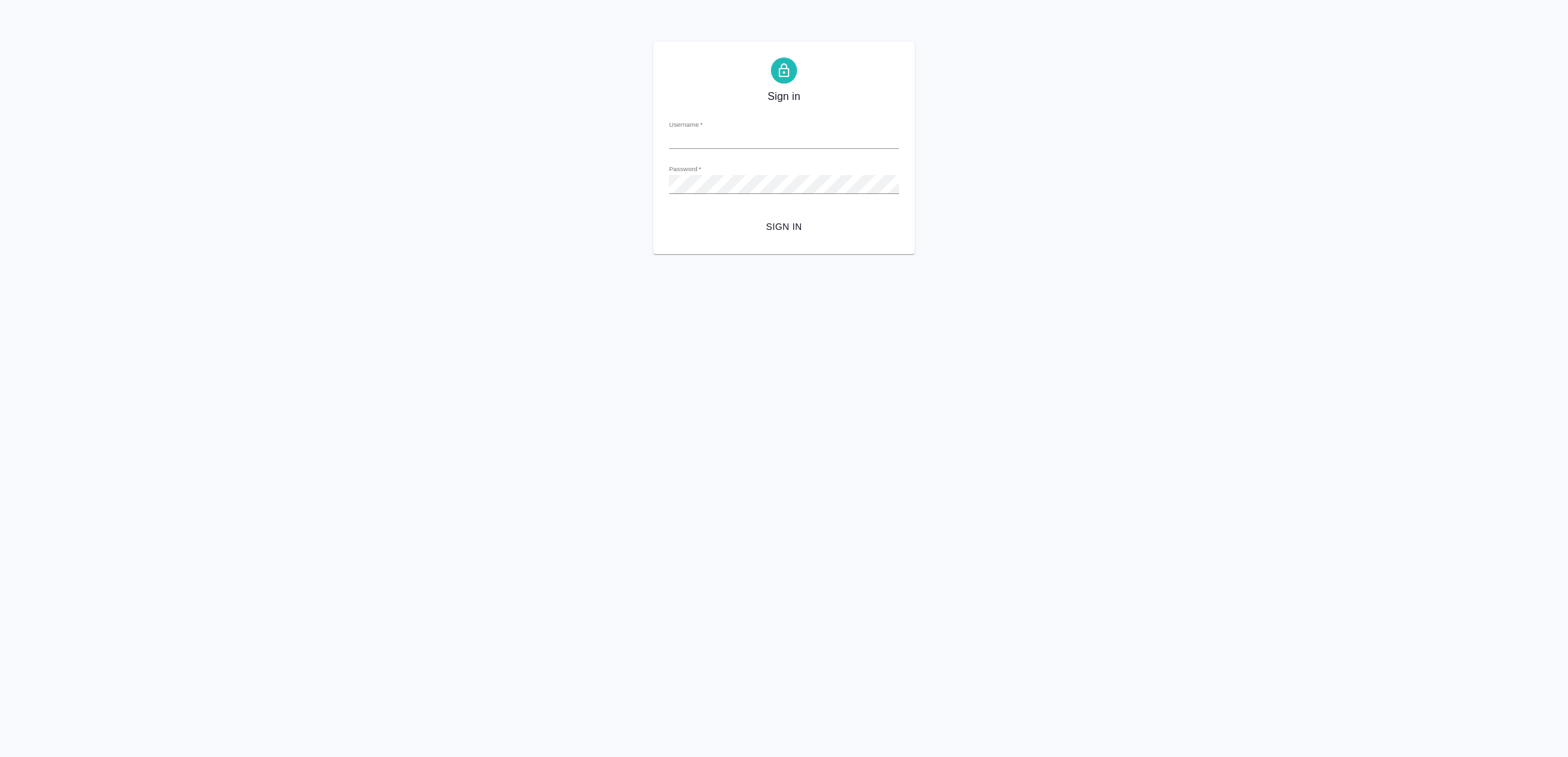
type input "[EMAIL_ADDRESS][DOMAIN_NAME]"
click at [811, 228] on span "Sign in" at bounding box center [783, 226] width 209 height 16
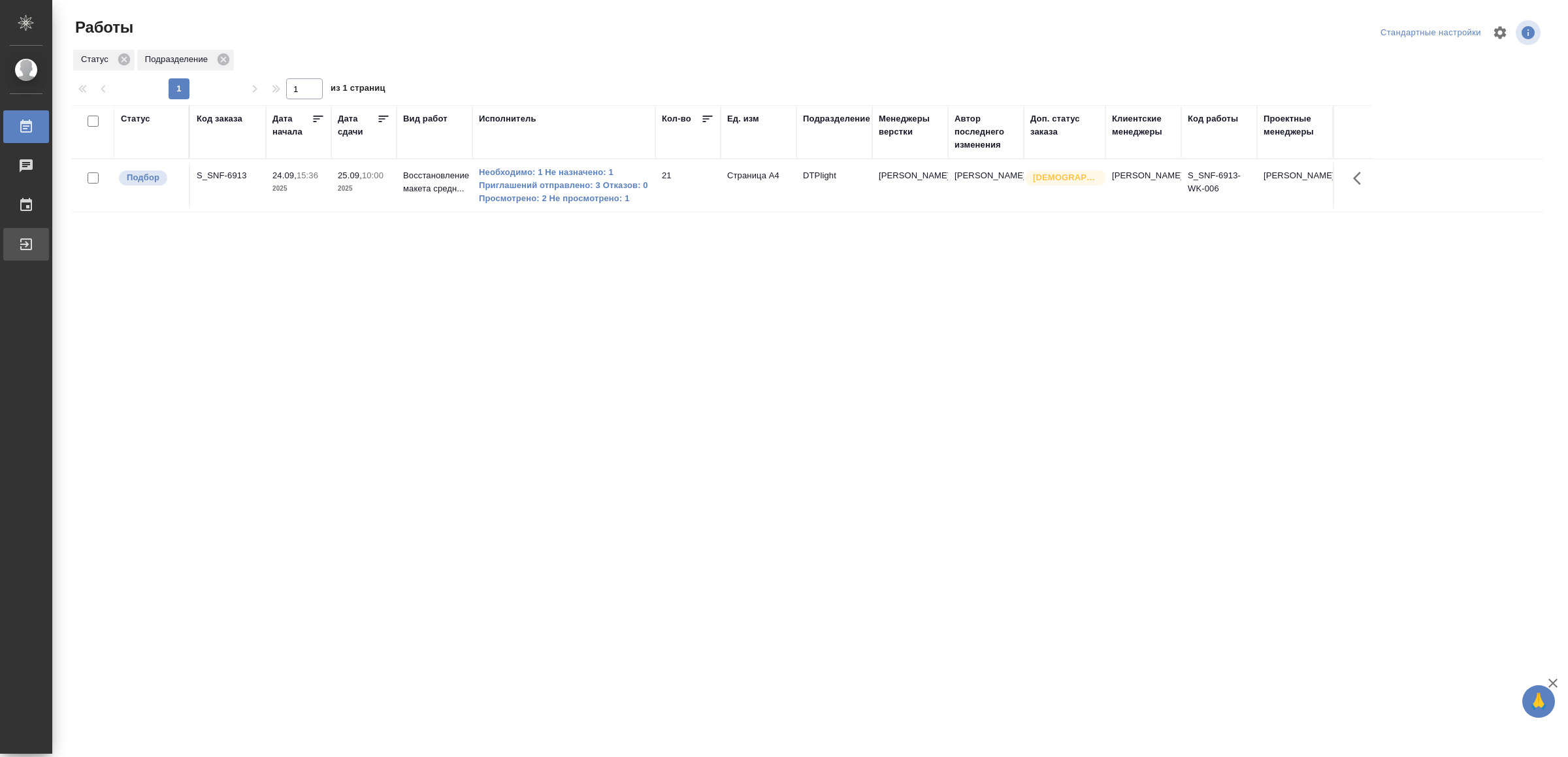
click at [26, 242] on div "Выйти" at bounding box center [9, 244] width 33 height 19
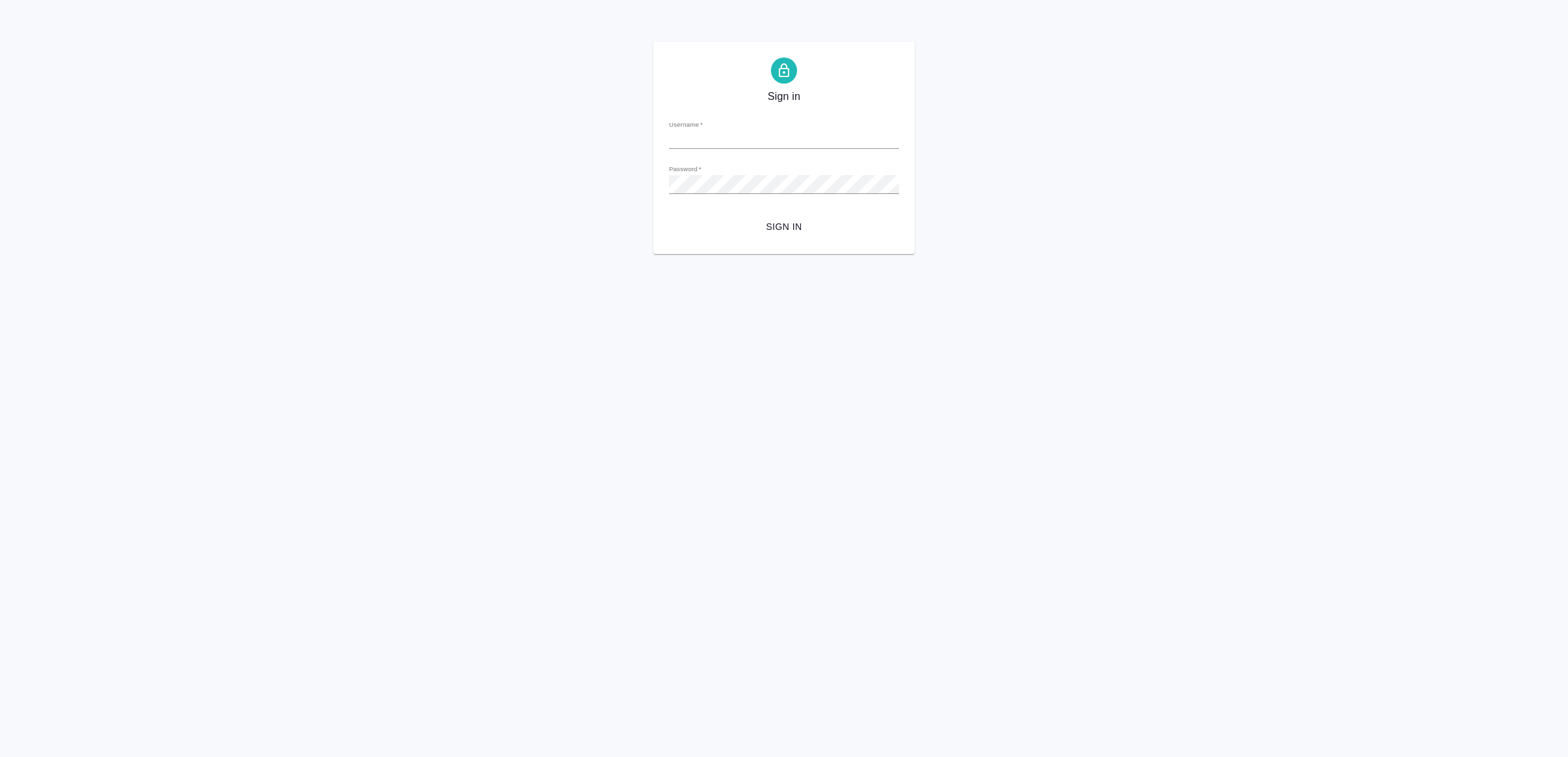
type input "v.yamkovenko@awatera.com"
click at [769, 231] on span "Sign in" at bounding box center [783, 226] width 209 height 16
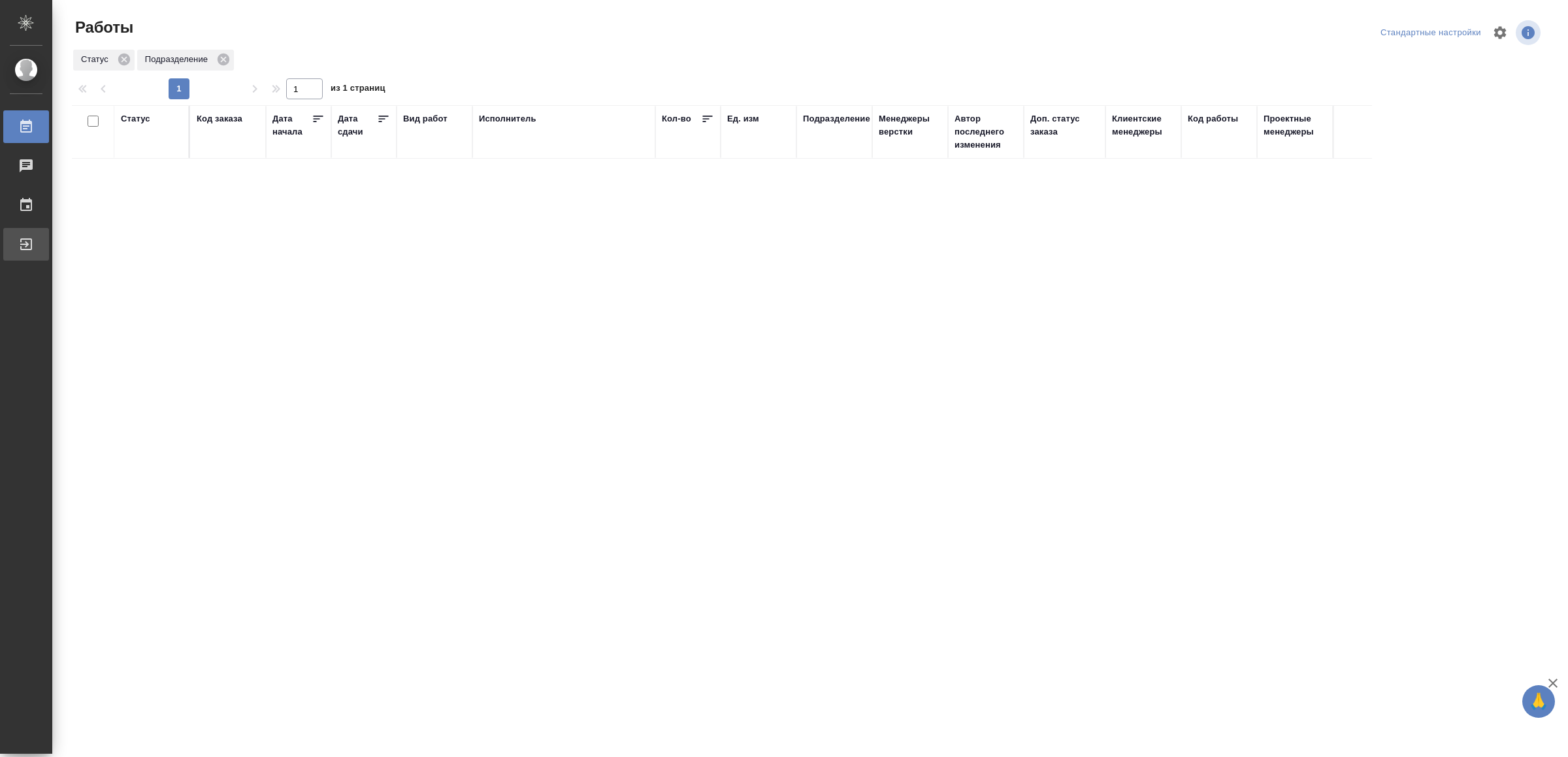
click at [26, 251] on div "Выйти" at bounding box center [9, 244] width 33 height 19
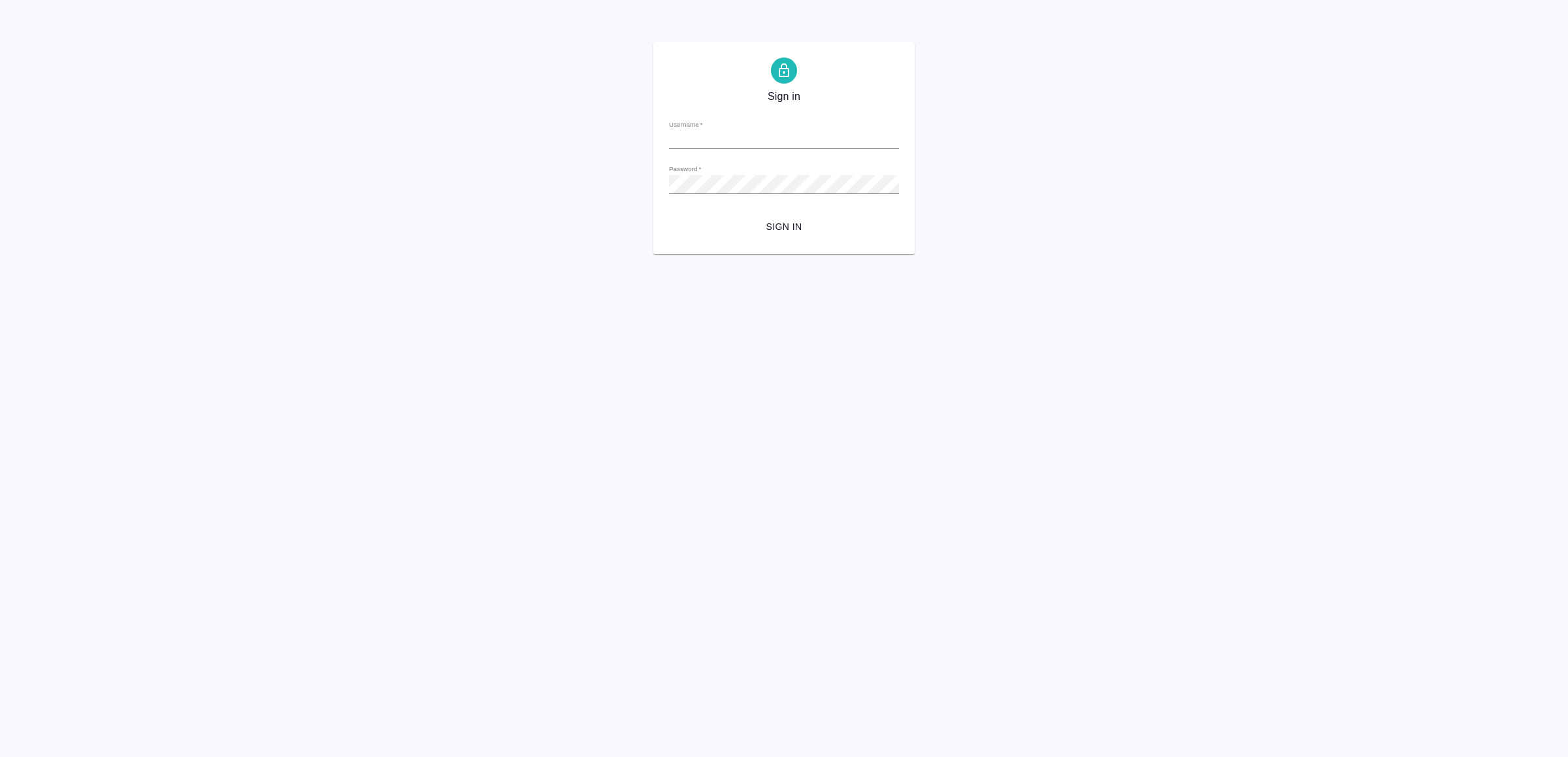
type input "[EMAIL_ADDRESS][DOMAIN_NAME]"
click at [827, 228] on span "Sign in" at bounding box center [783, 226] width 209 height 16
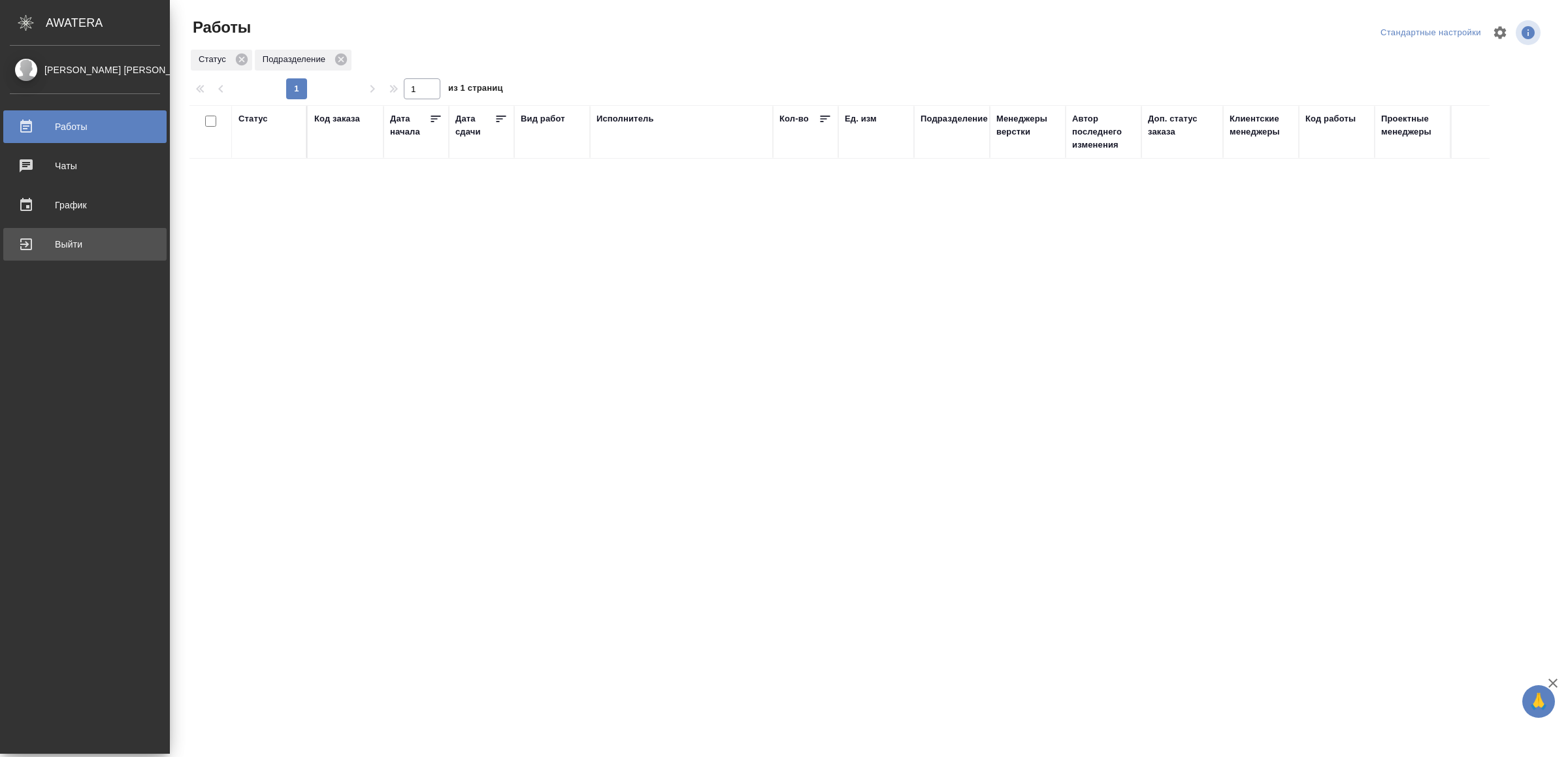
click at [61, 240] on div "Выйти" at bounding box center [85, 244] width 150 height 19
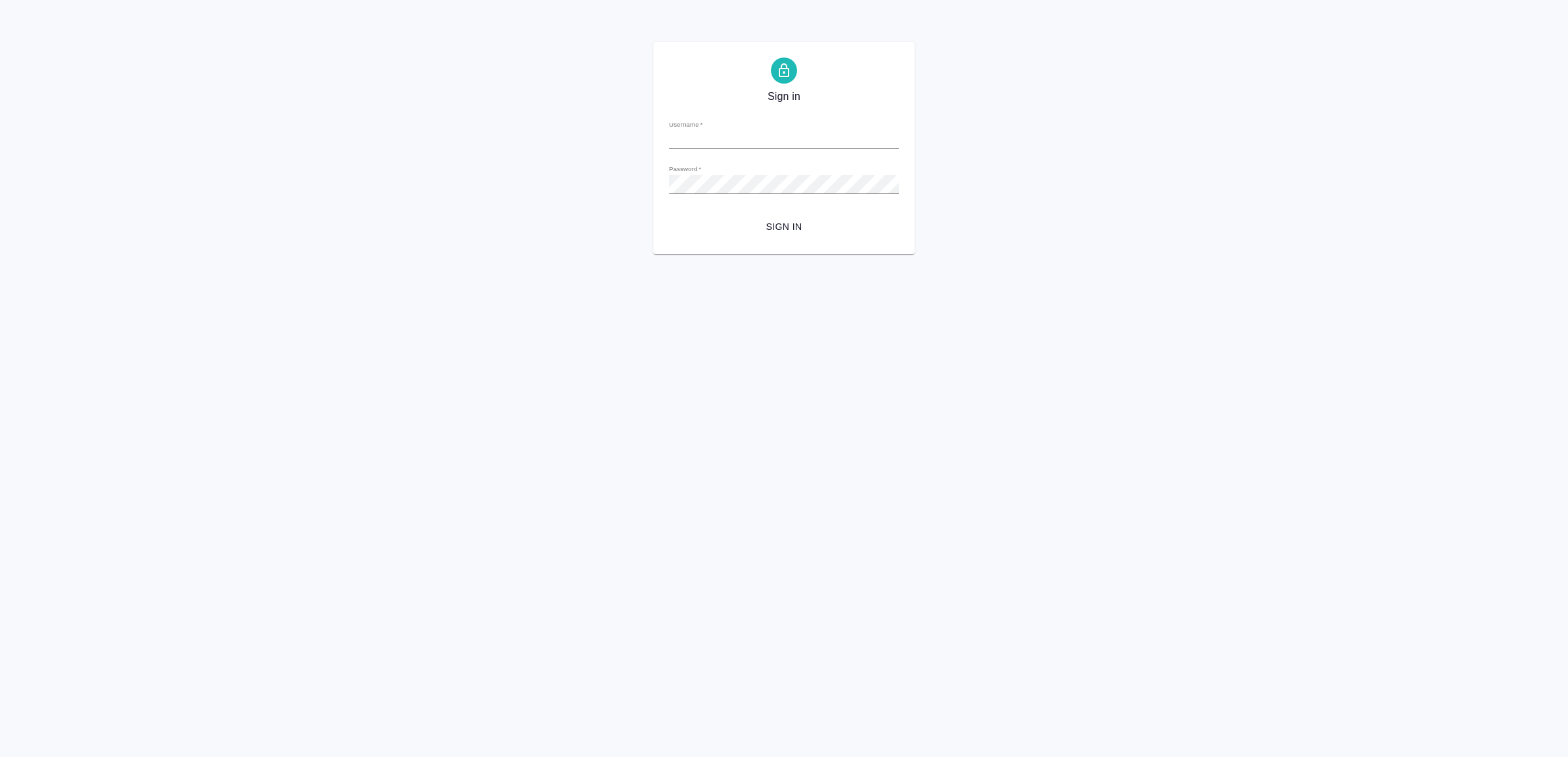
type input "v.yamkovenko@awatera.com"
click at [789, 222] on span "Sign in" at bounding box center [783, 226] width 209 height 16
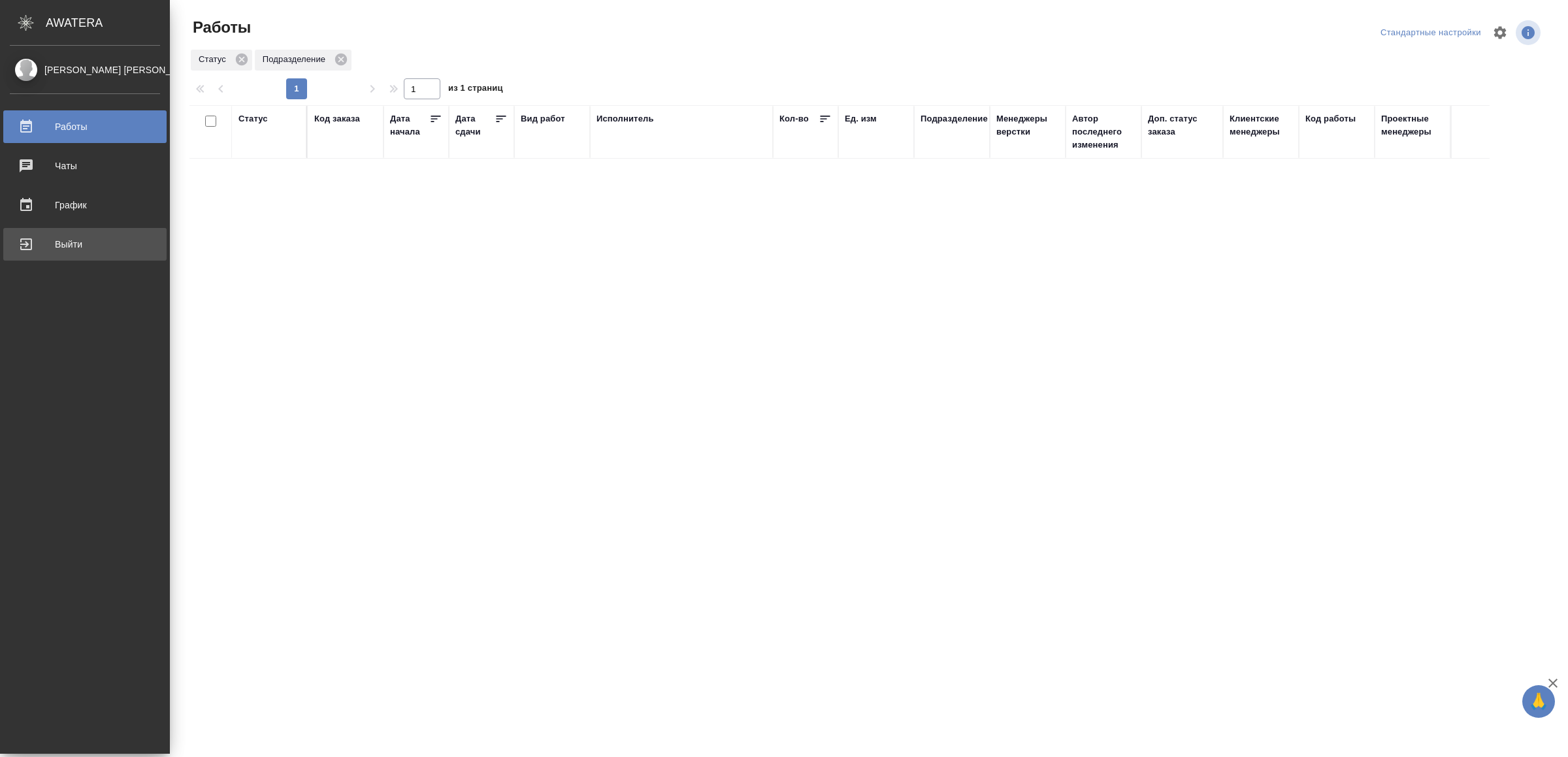
click at [101, 244] on div "Выйти" at bounding box center [85, 244] width 150 height 19
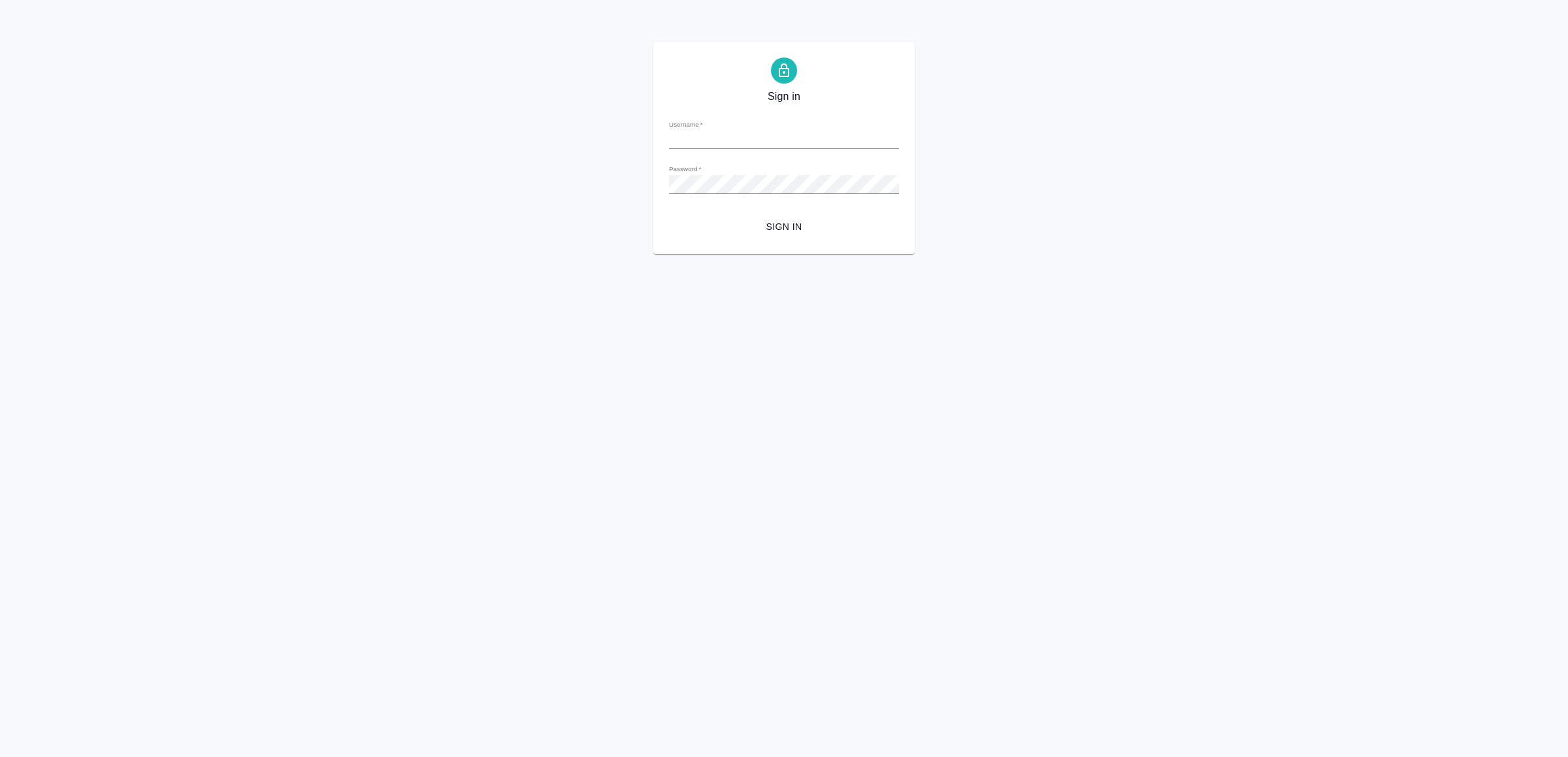
type input "v.yamkovenko@awatera.com"
click at [773, 223] on span "Sign in" at bounding box center [783, 226] width 209 height 16
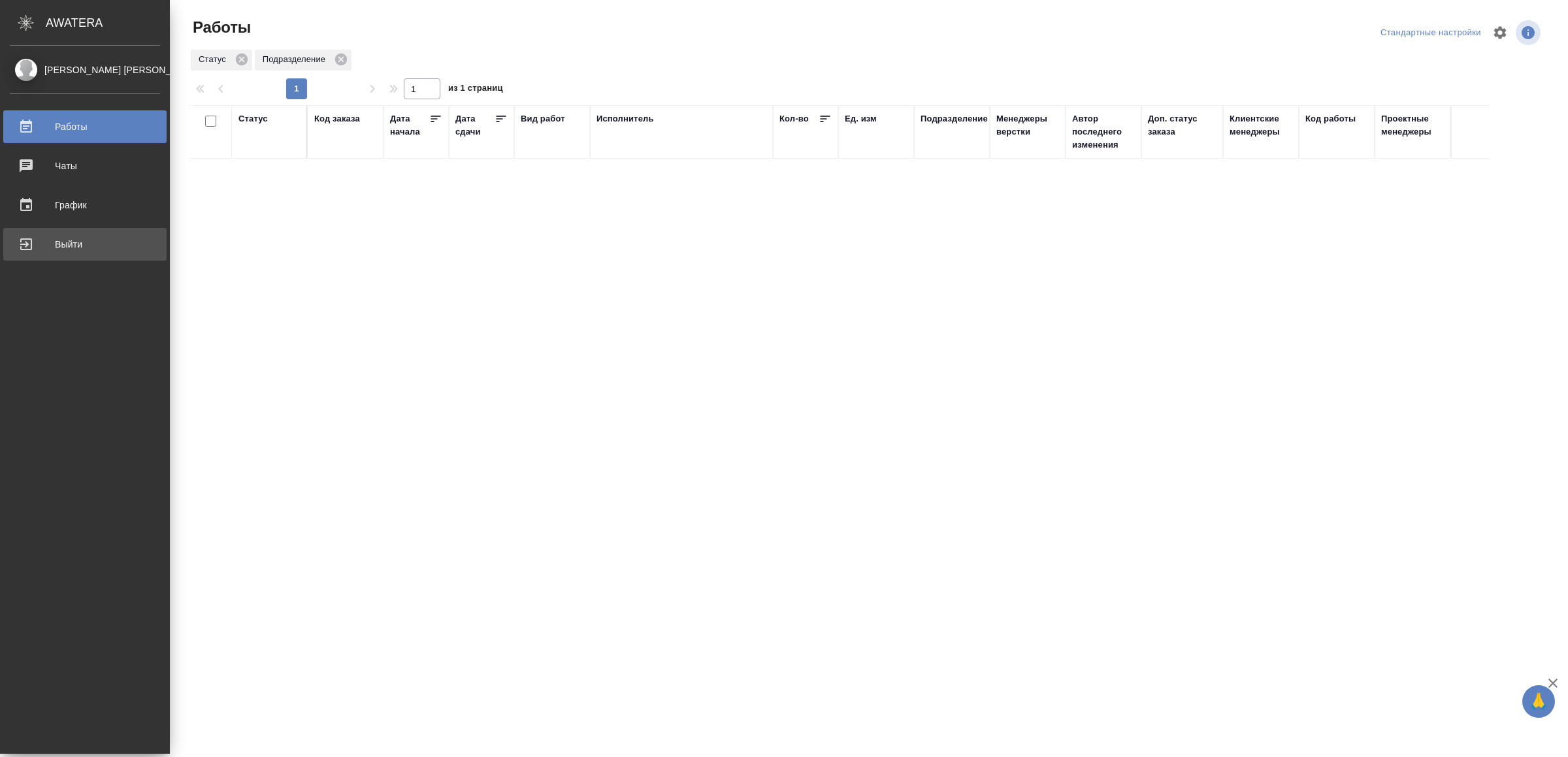
click at [49, 247] on div "Выйти" at bounding box center [85, 244] width 150 height 19
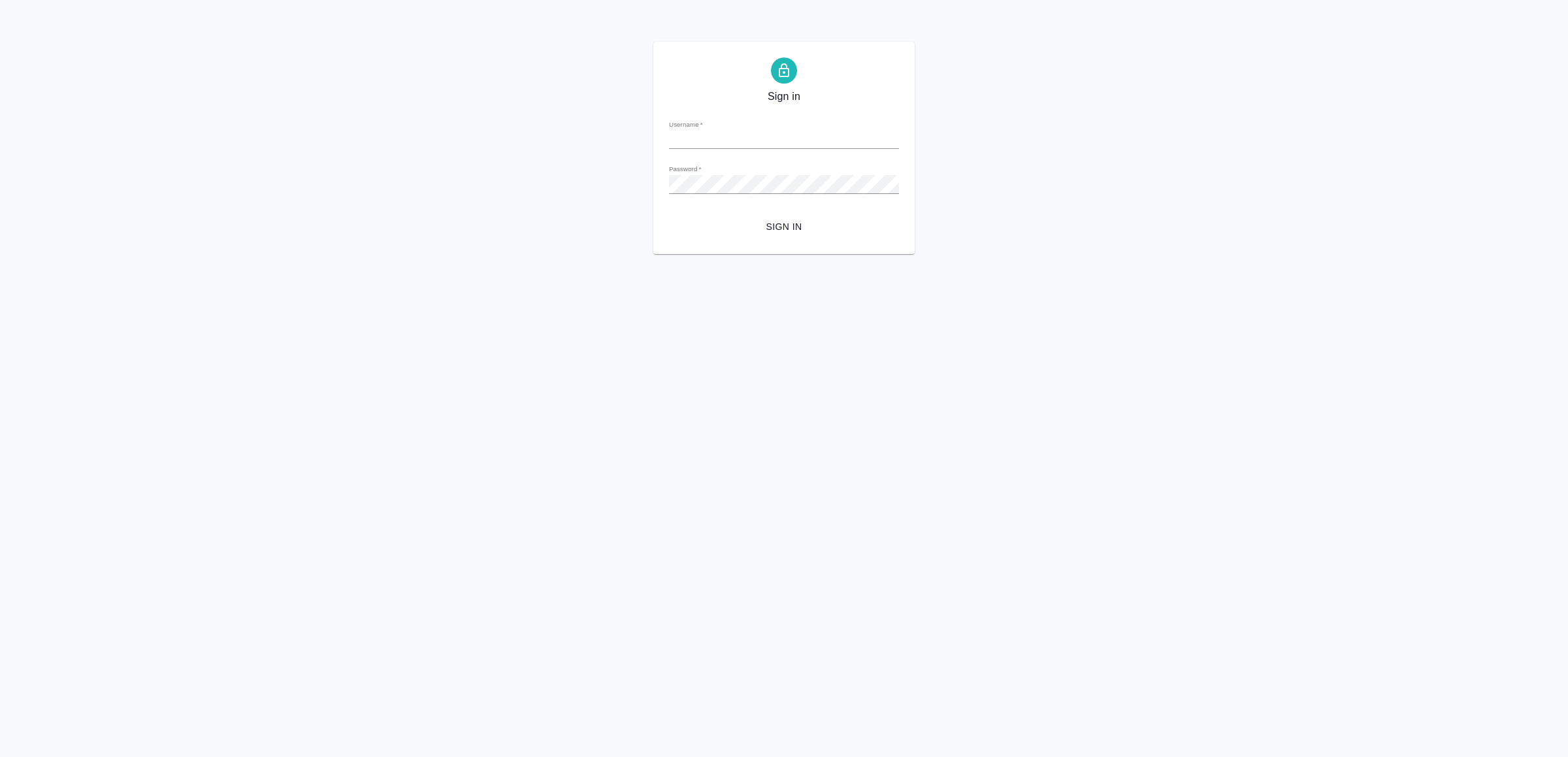
type input "[EMAIL_ADDRESS][DOMAIN_NAME]"
click at [751, 226] on span "Sign in" at bounding box center [783, 226] width 209 height 16
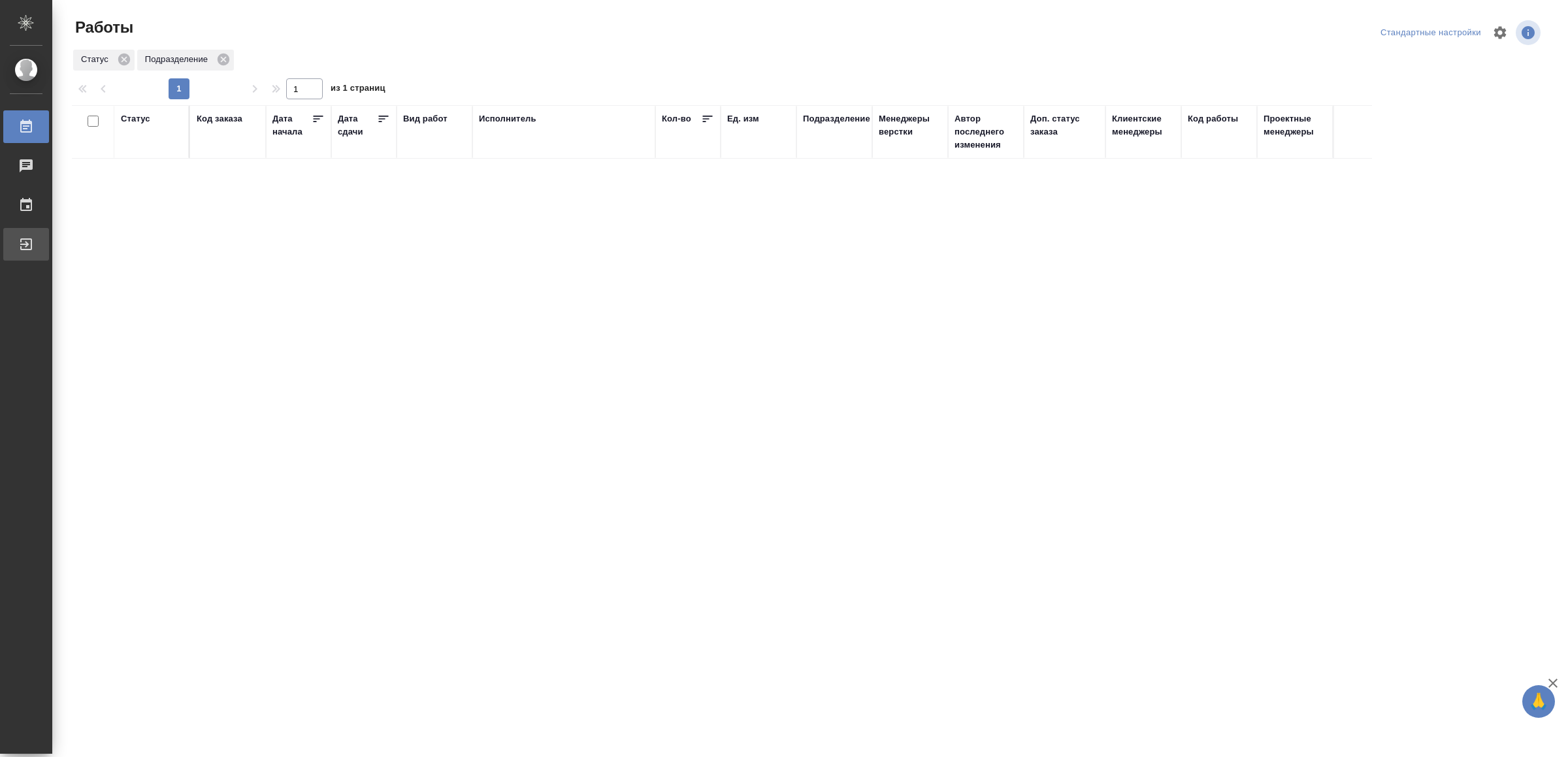
click at [26, 245] on div "Выйти" at bounding box center [9, 244] width 33 height 19
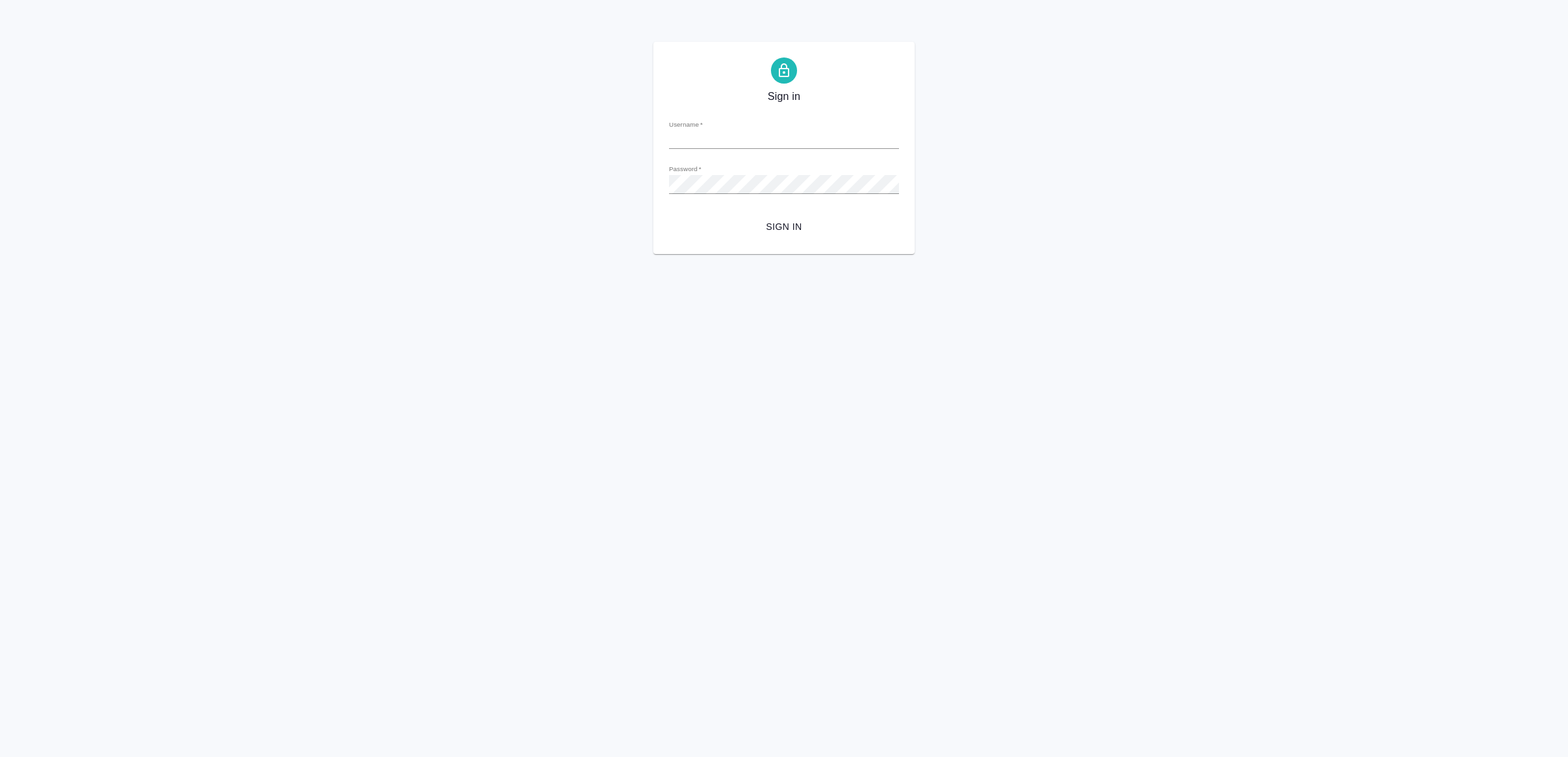
type input "[EMAIL_ADDRESS][DOMAIN_NAME]"
click at [786, 229] on span "Sign in" at bounding box center [783, 226] width 209 height 16
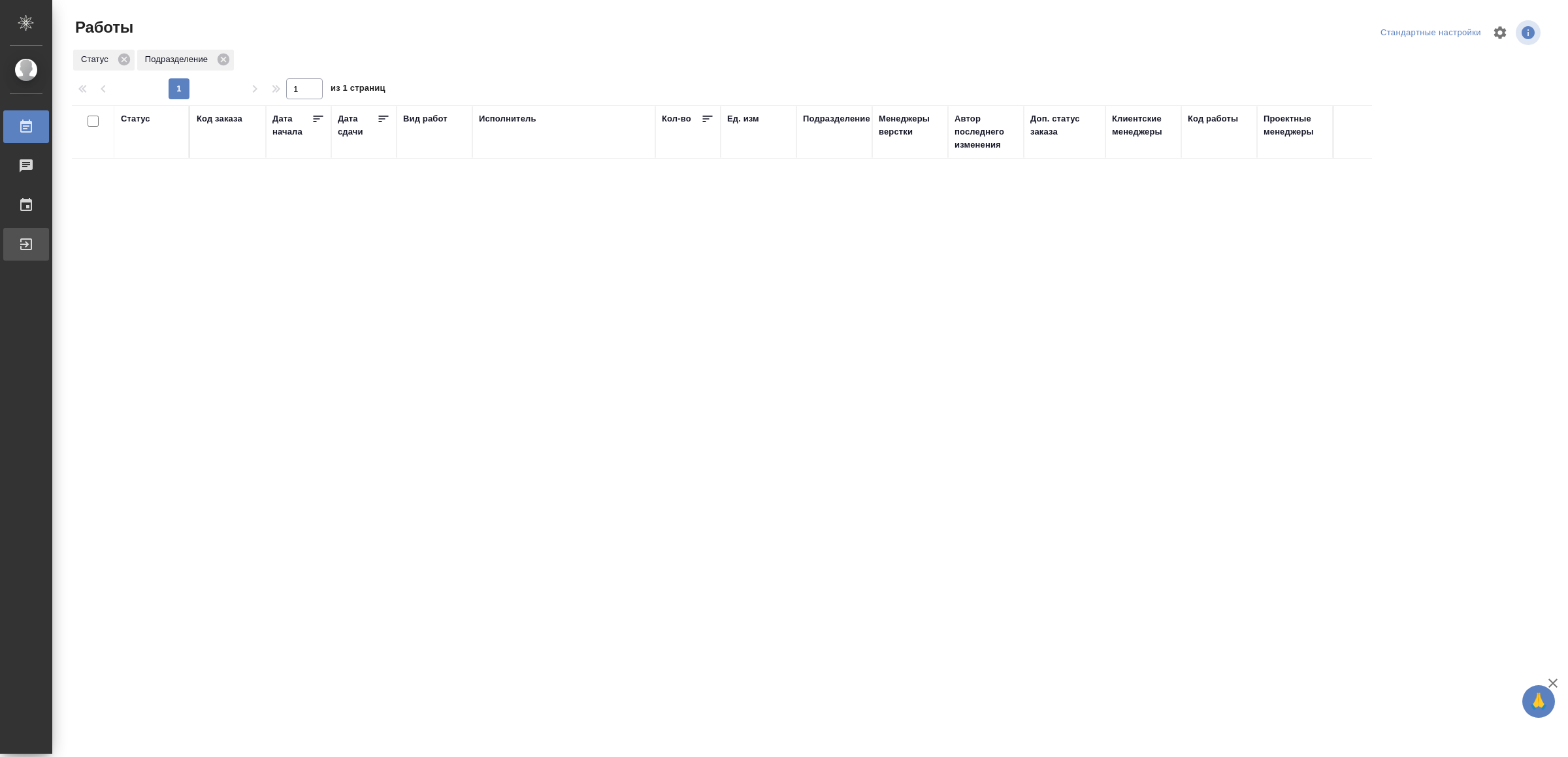
click at [26, 241] on div "Выйти" at bounding box center [9, 244] width 33 height 19
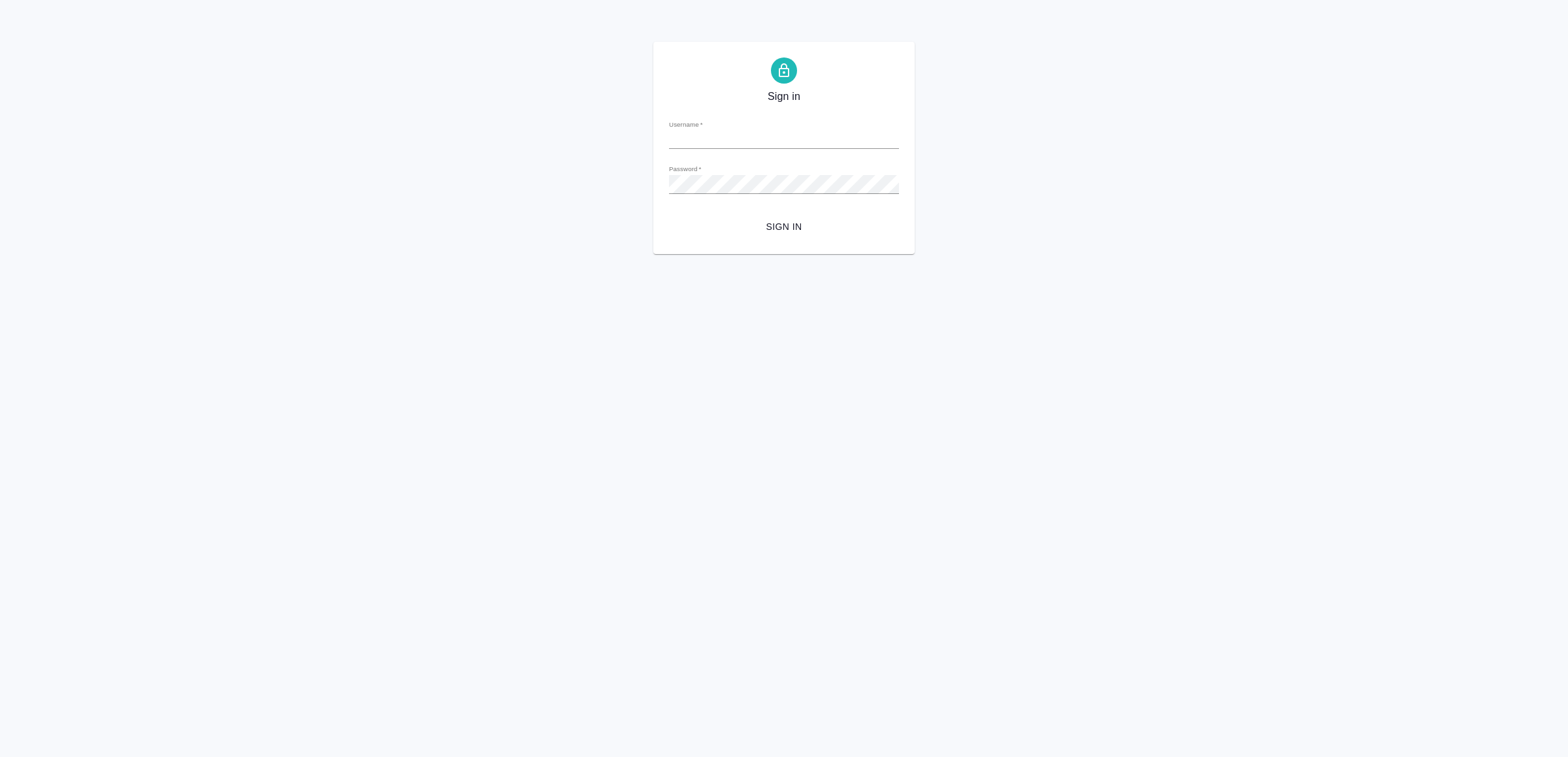
type input "v.yamkovenko@awatera.com"
click at [789, 221] on span "Sign in" at bounding box center [783, 226] width 209 height 16
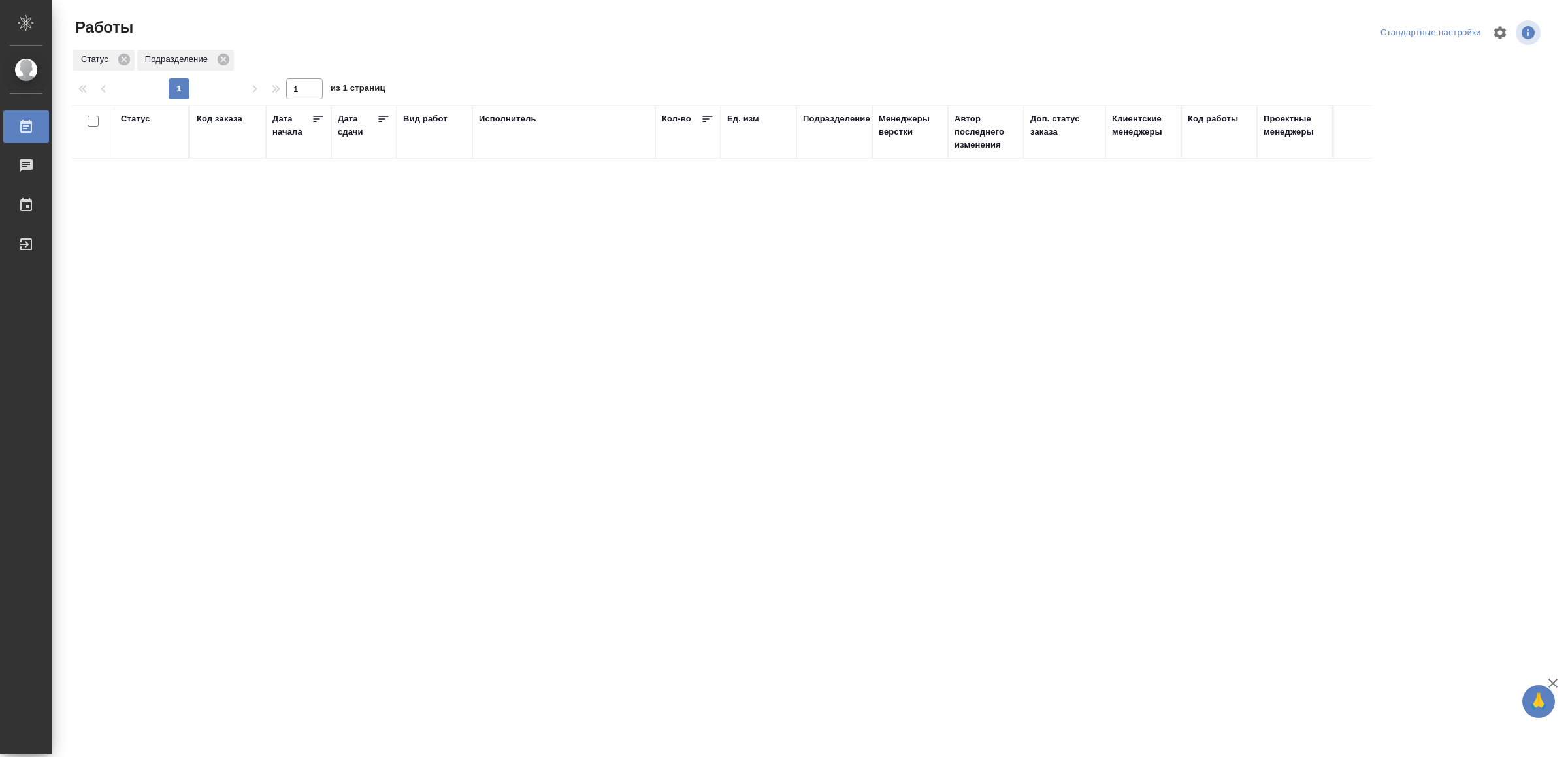
drag, startPoint x: 644, startPoint y: 406, endPoint x: 648, endPoint y: 400, distance: 7.2
drag, startPoint x: 516, startPoint y: 511, endPoint x: 520, endPoint y: 498, distance: 13.6
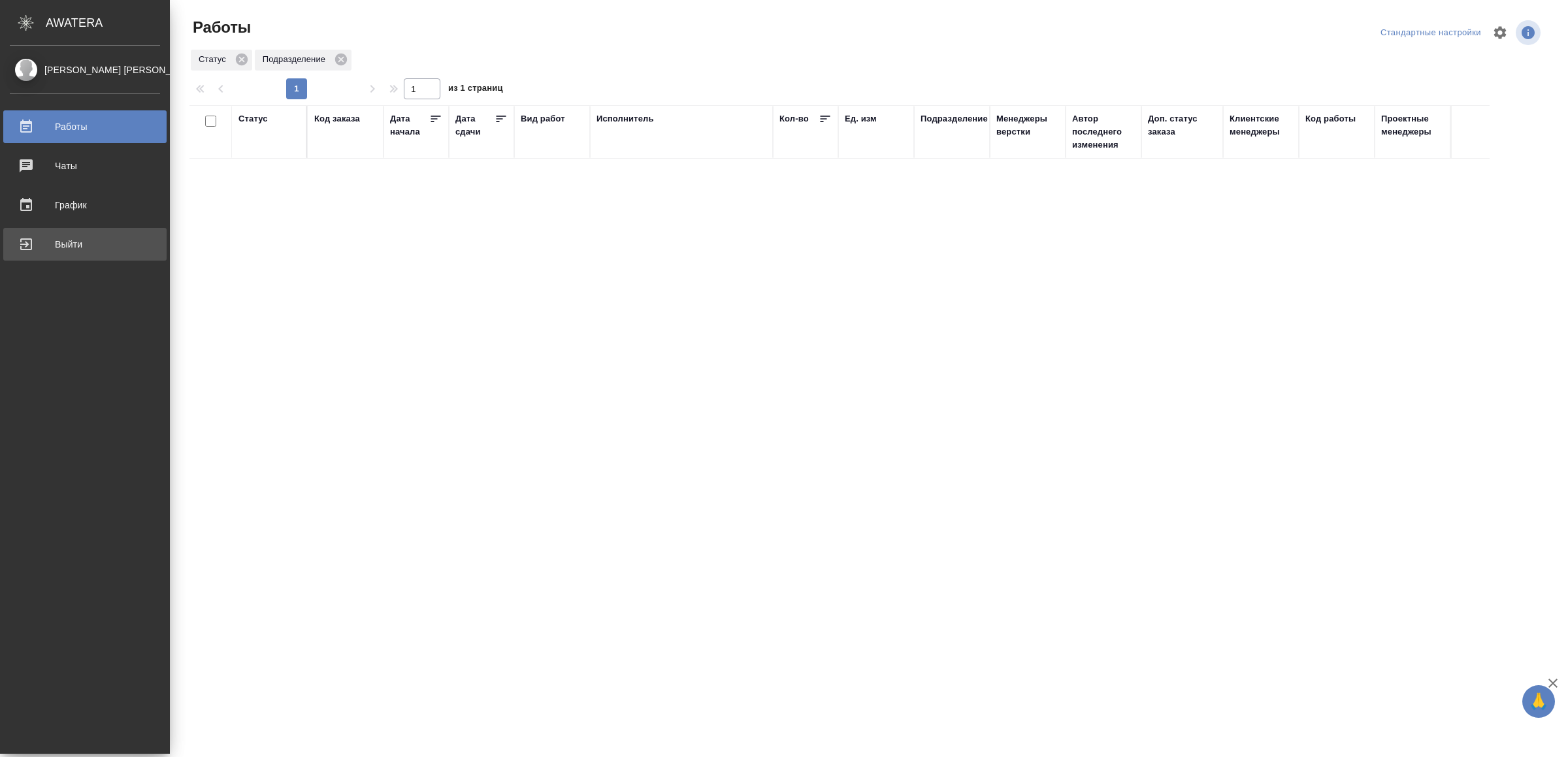
click at [67, 243] on div "Выйти" at bounding box center [85, 244] width 150 height 19
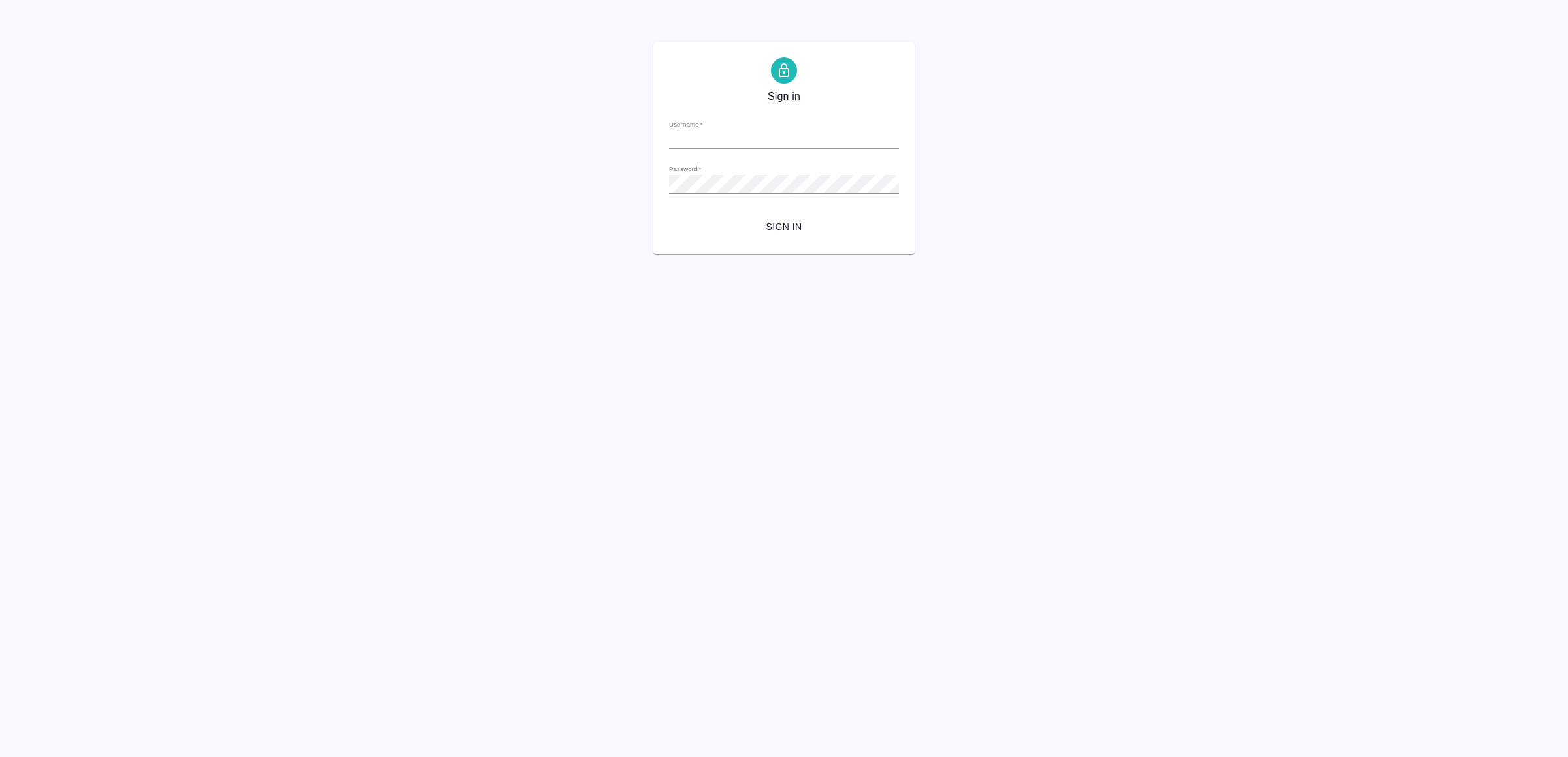
type input "v.yamkovenko@awatera.com"
click at [793, 229] on span "Sign in" at bounding box center [783, 226] width 209 height 16
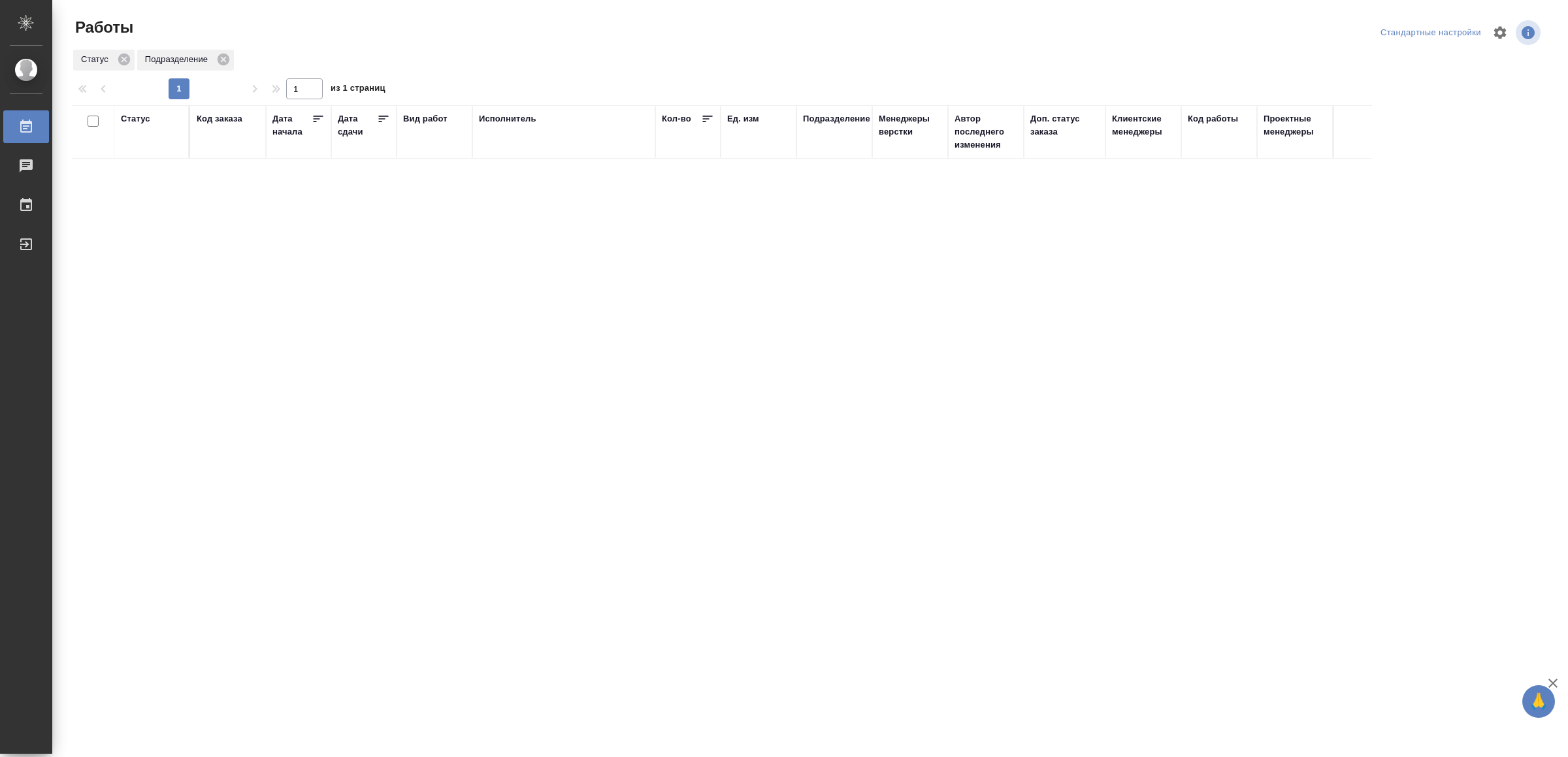
drag, startPoint x: 518, startPoint y: 277, endPoint x: 519, endPoint y: 269, distance: 8.1
click at [543, 183] on td at bounding box center [564, 182] width 183 height 45
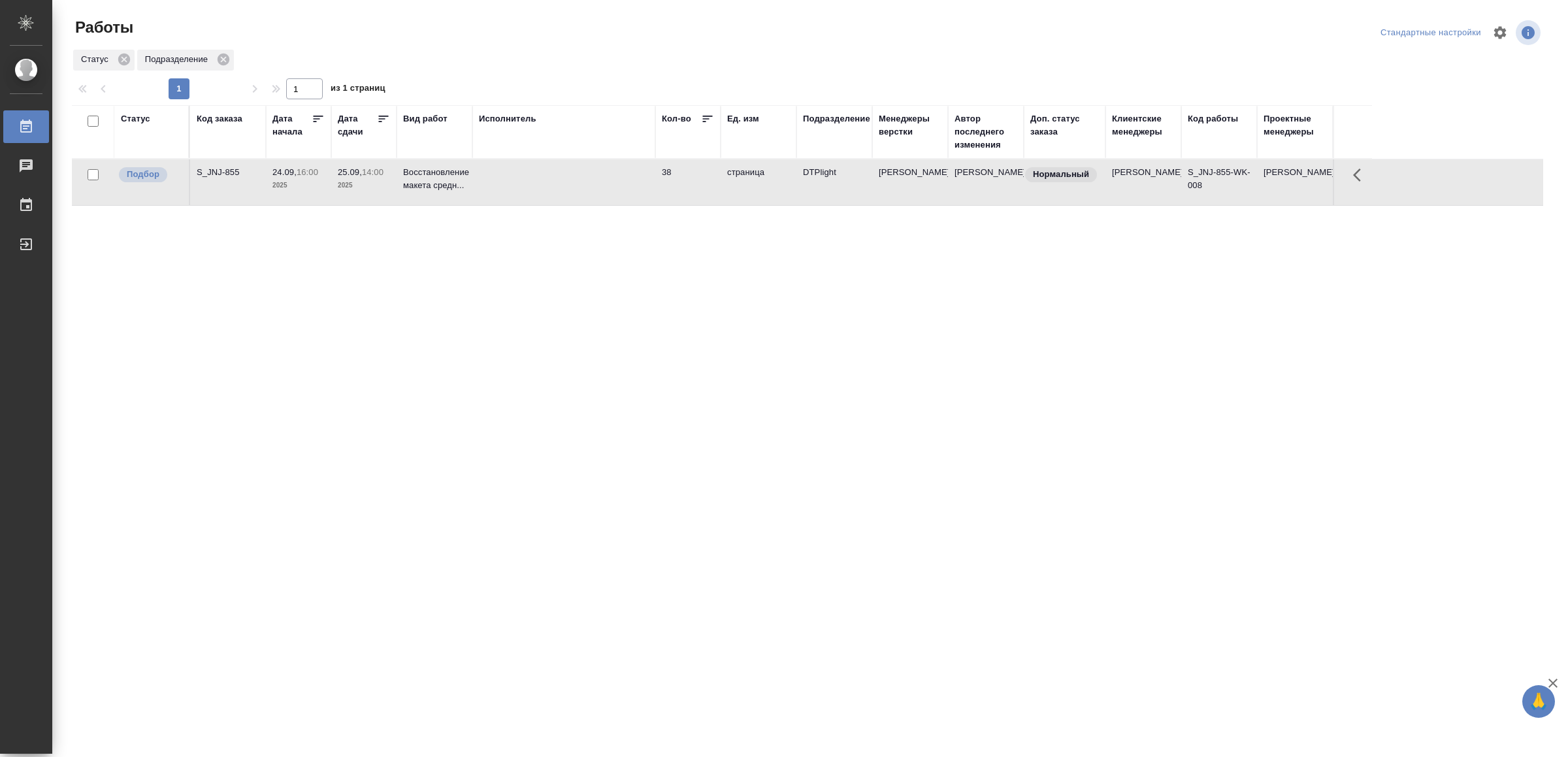
click at [543, 183] on td at bounding box center [564, 182] width 183 height 45
drag, startPoint x: 486, startPoint y: 508, endPoint x: 505, endPoint y: 494, distance: 23.6
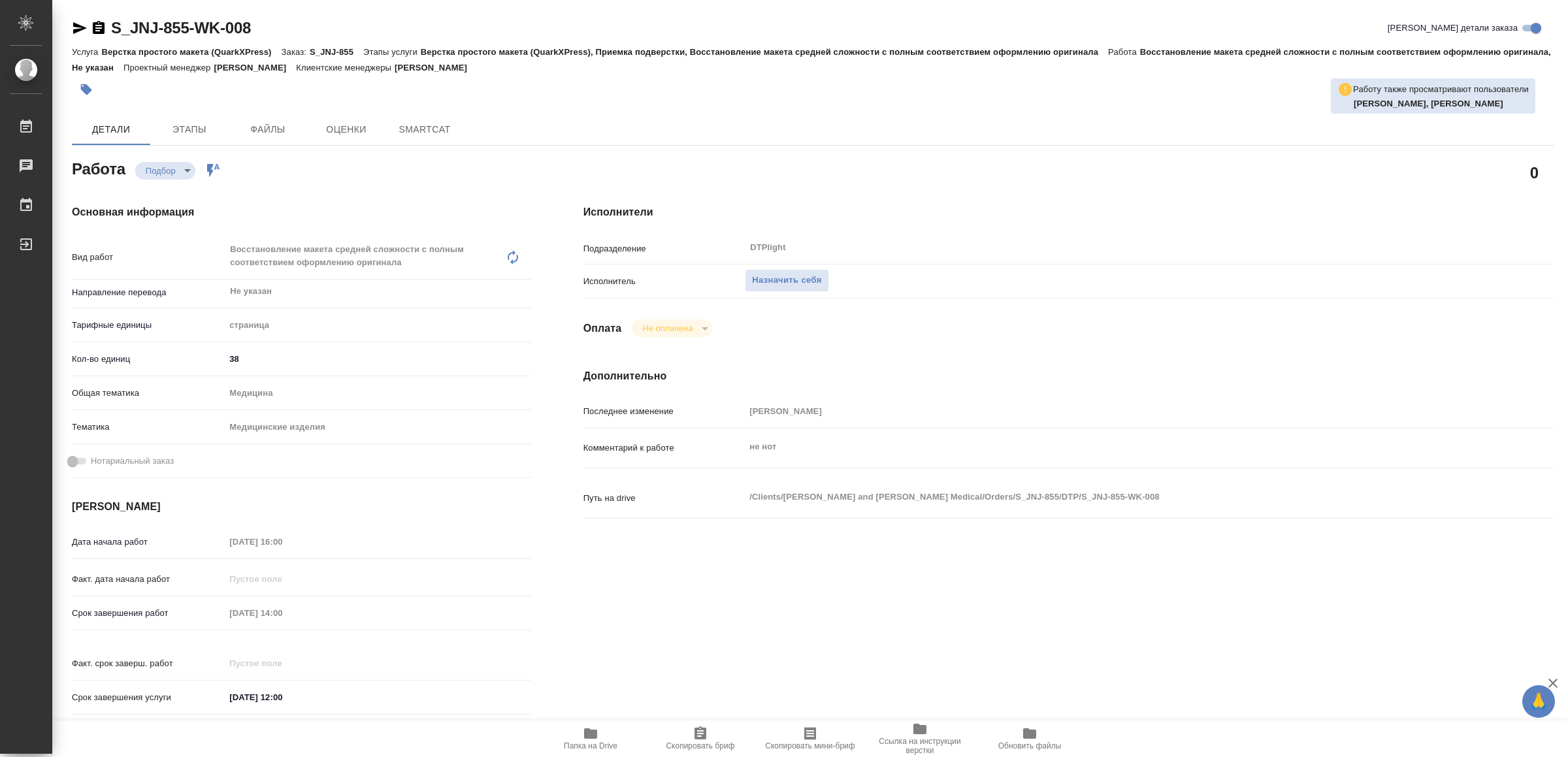
click at [590, 737] on icon "button" at bounding box center [591, 734] width 13 height 11
type textarea "x"
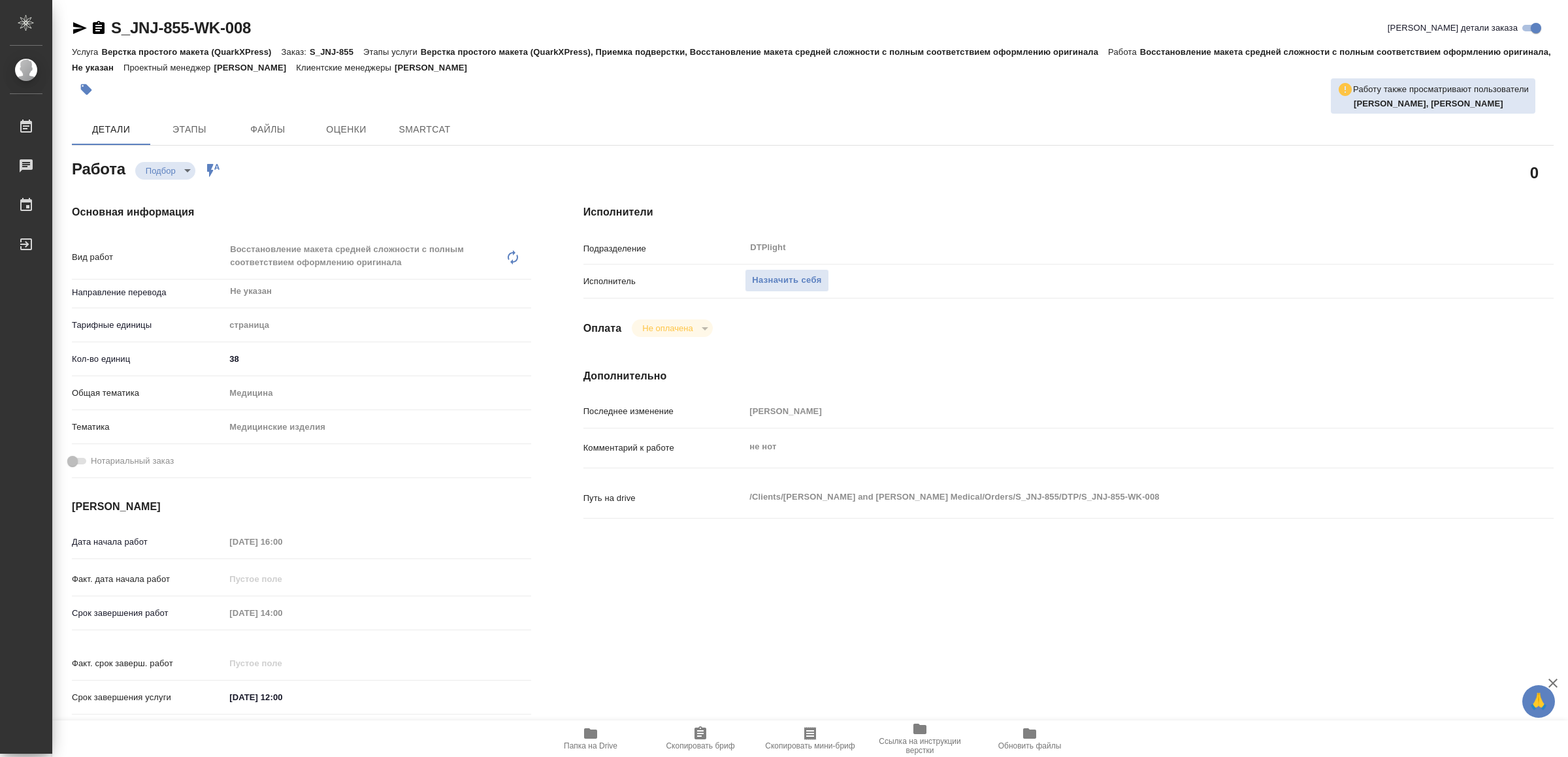
type textarea "x"
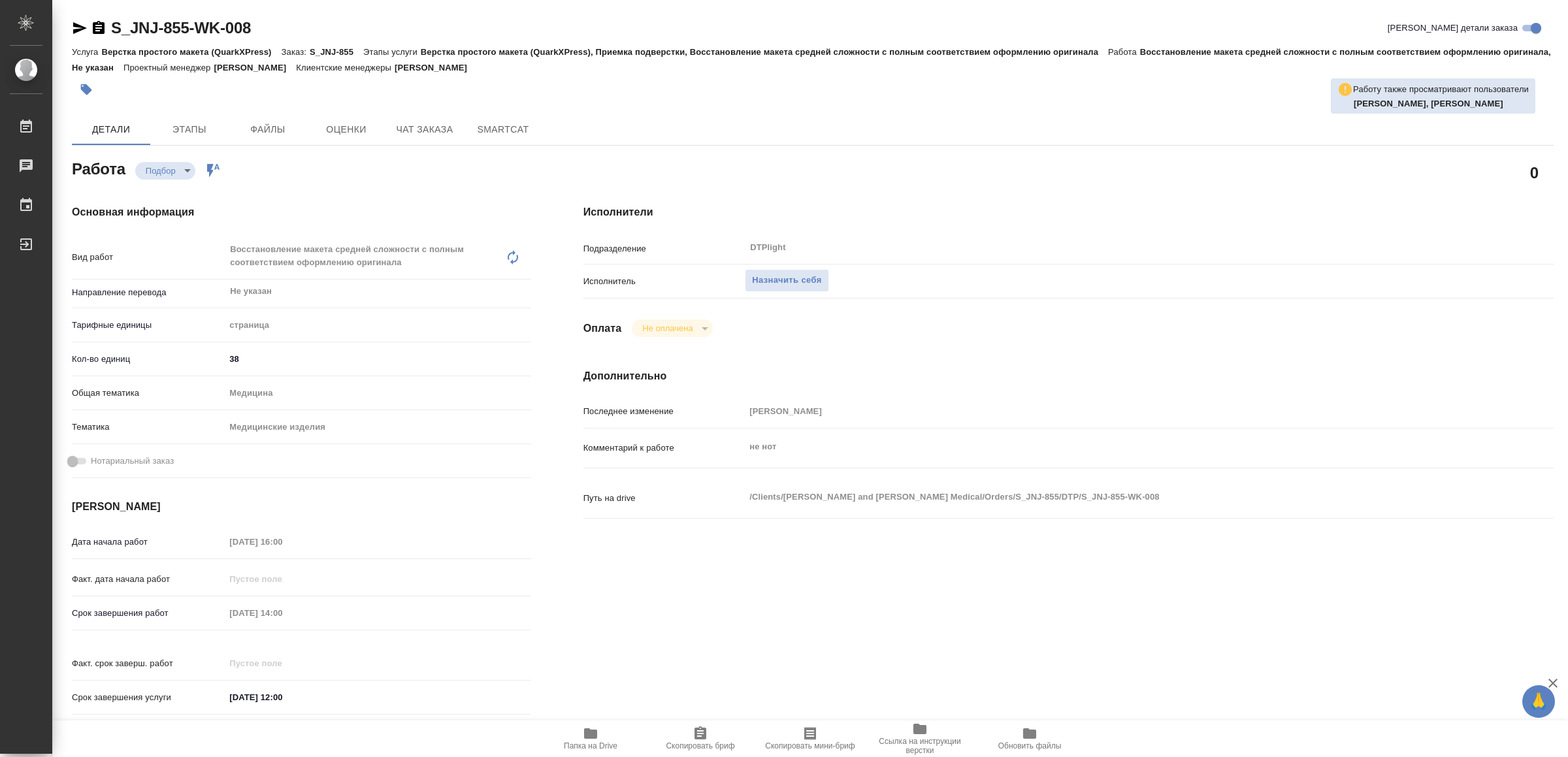
type textarea "x"
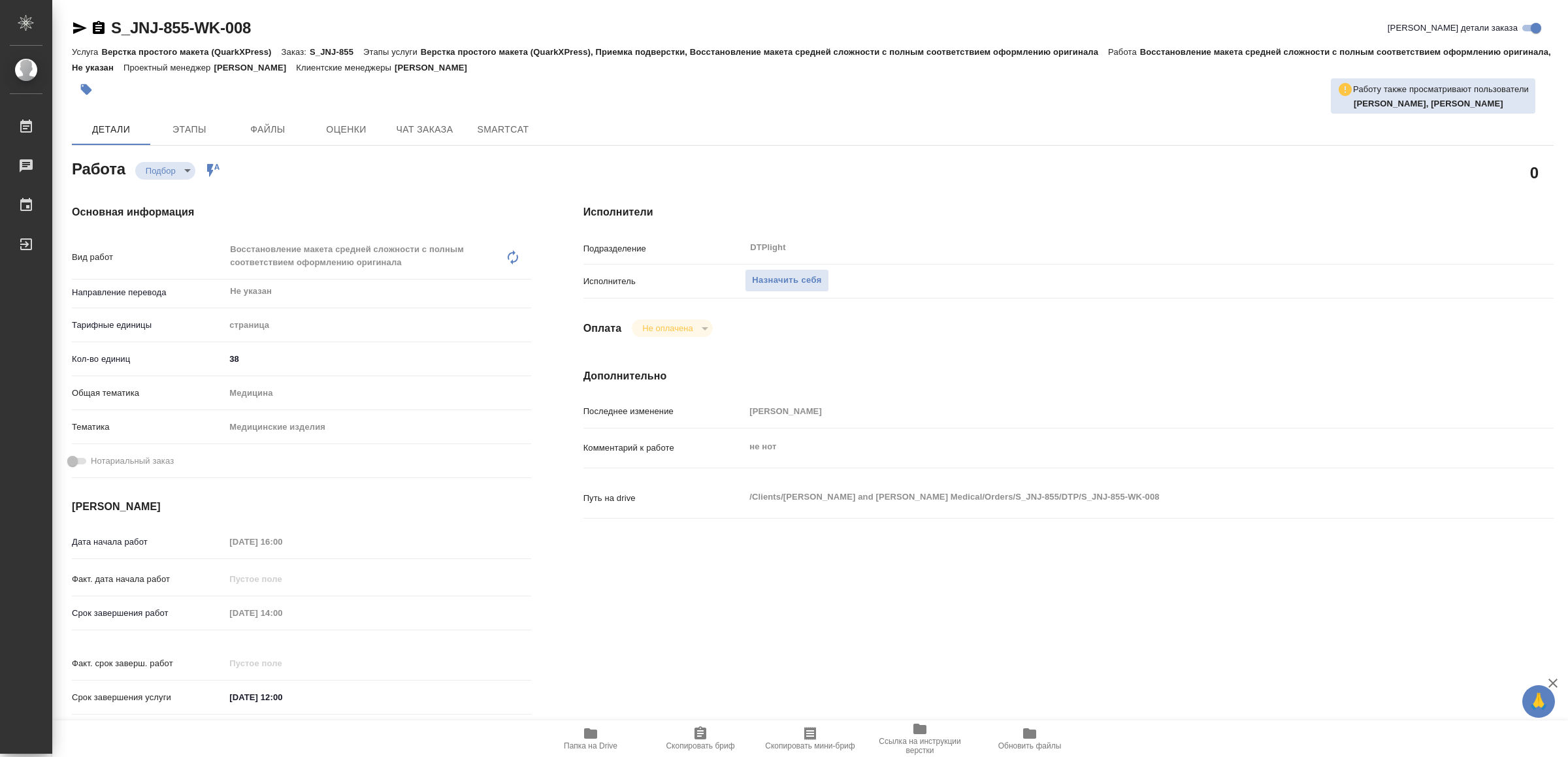
type textarea "x"
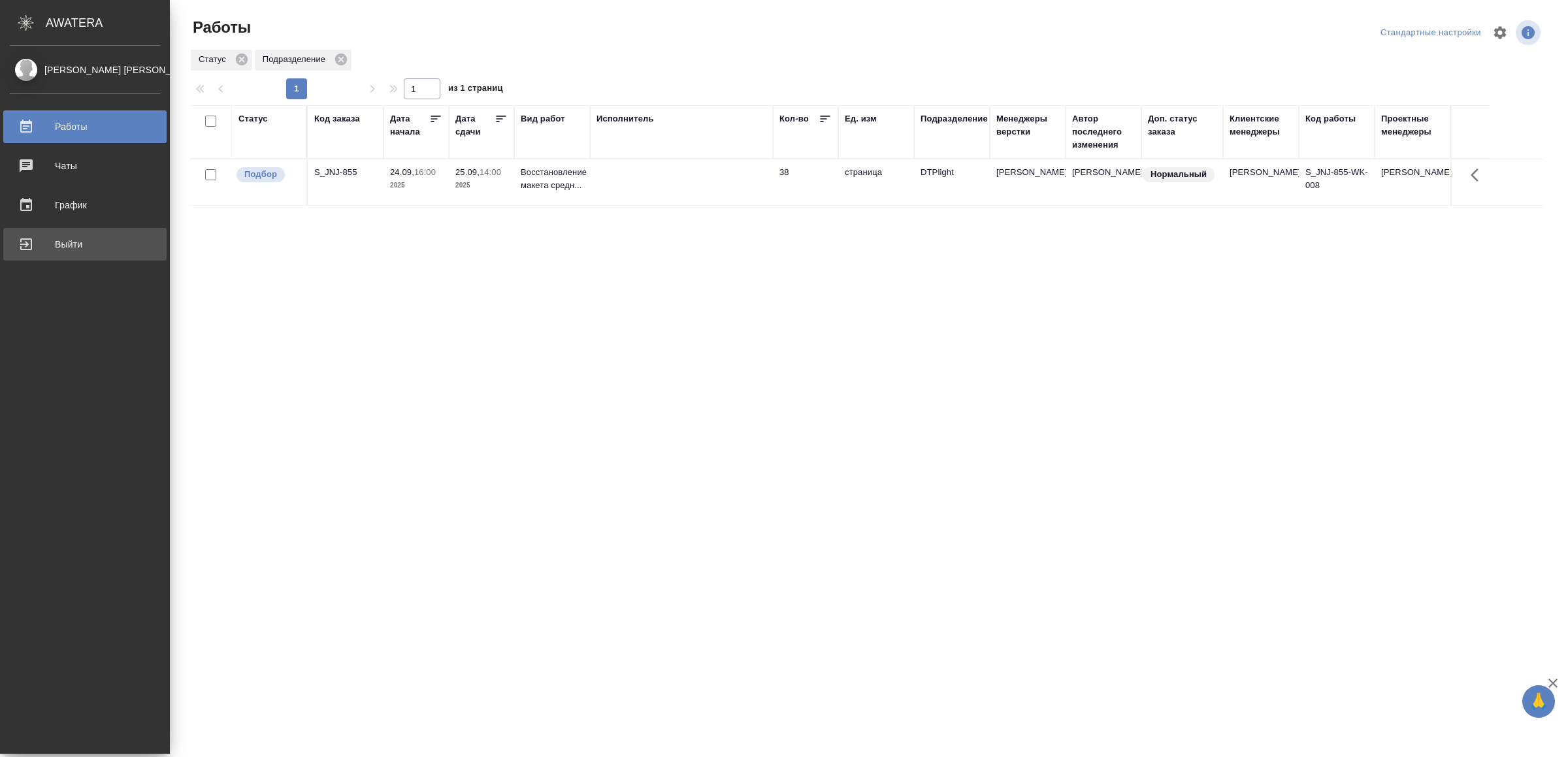
click at [45, 242] on div "Выйти" at bounding box center [85, 244] width 150 height 19
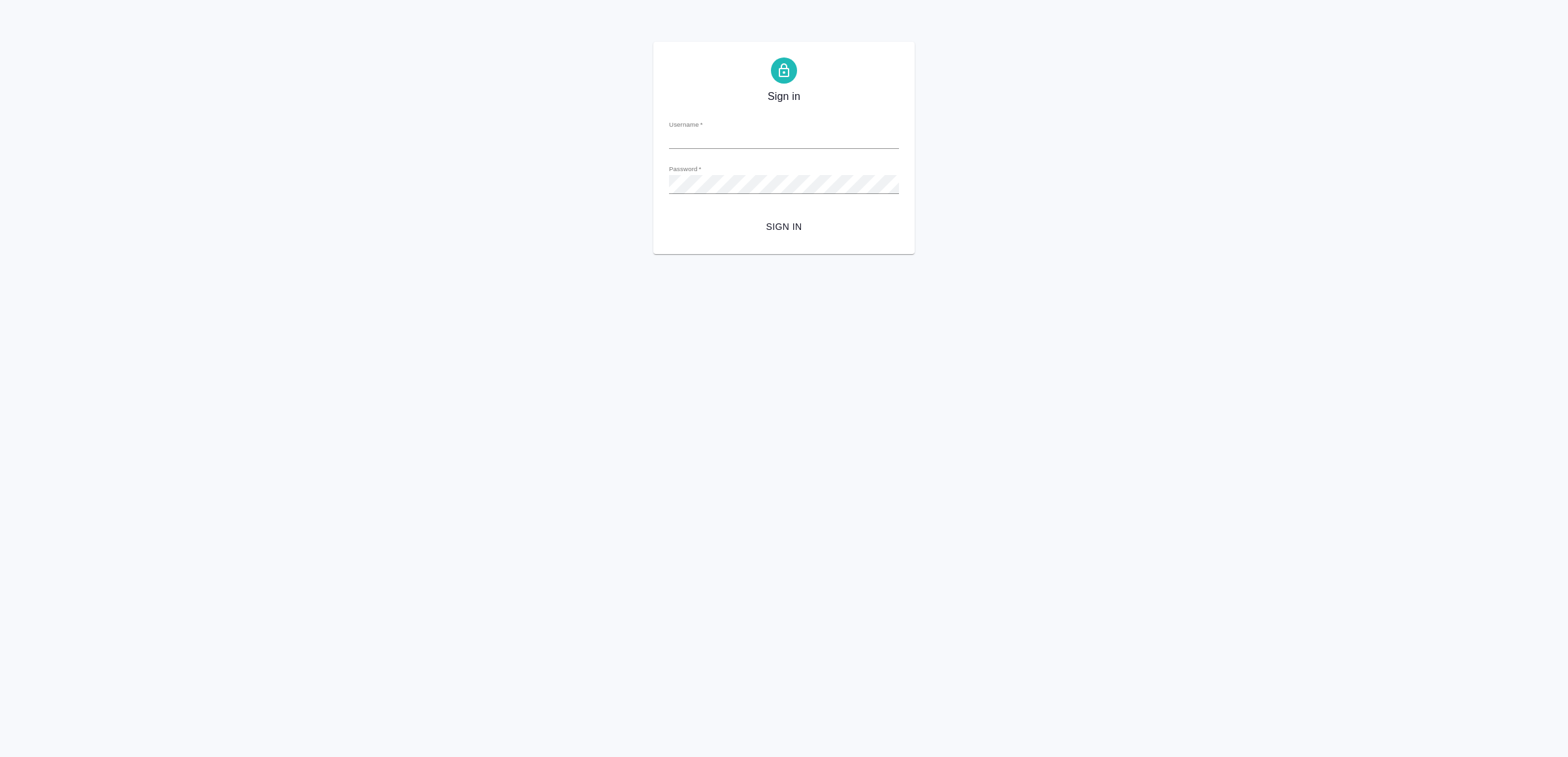
type input "[EMAIL_ADDRESS][DOMAIN_NAME]"
click at [839, 234] on span "Sign in" at bounding box center [783, 226] width 209 height 16
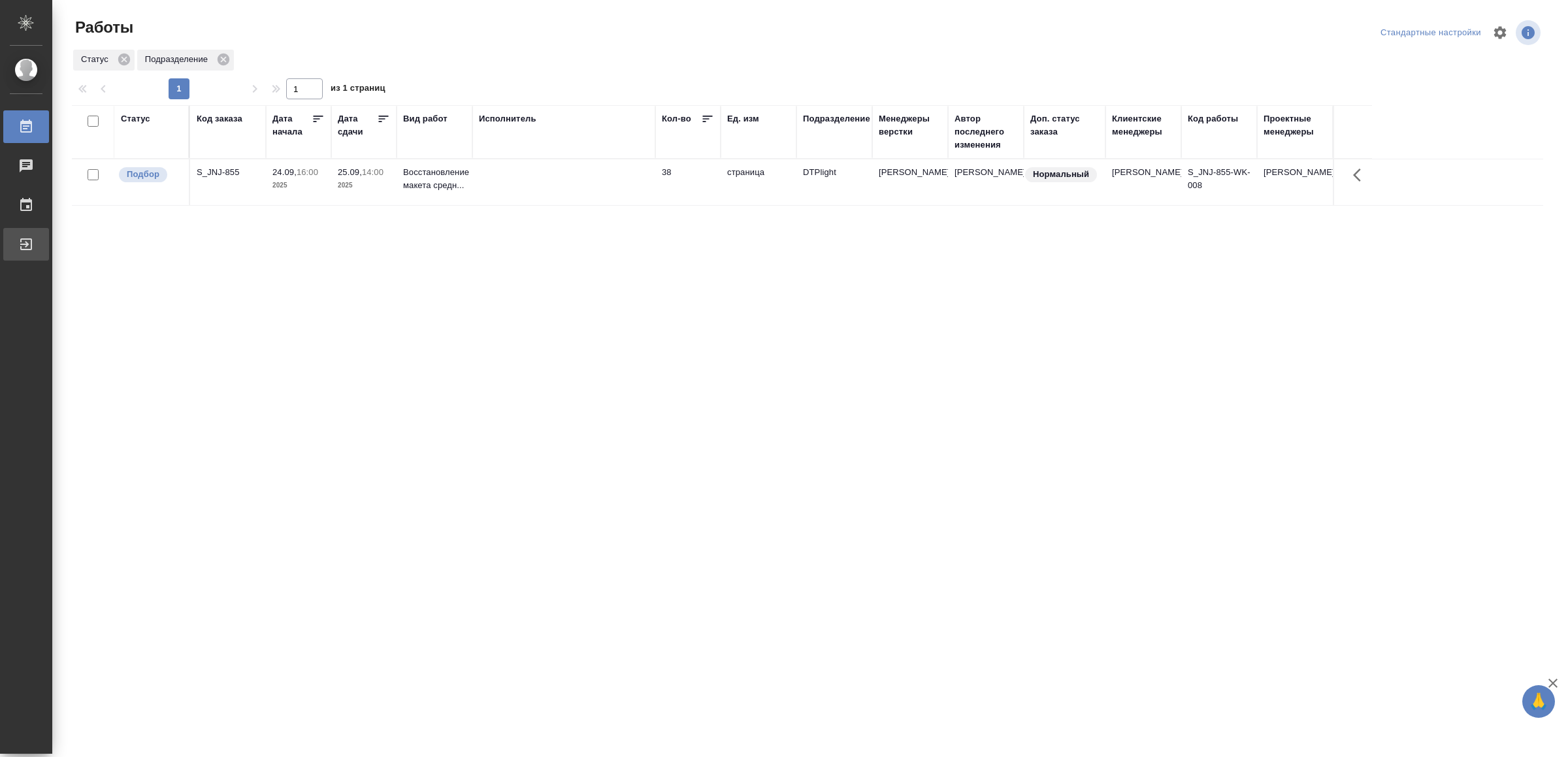
click at [26, 239] on div "Выйти" at bounding box center [9, 244] width 33 height 19
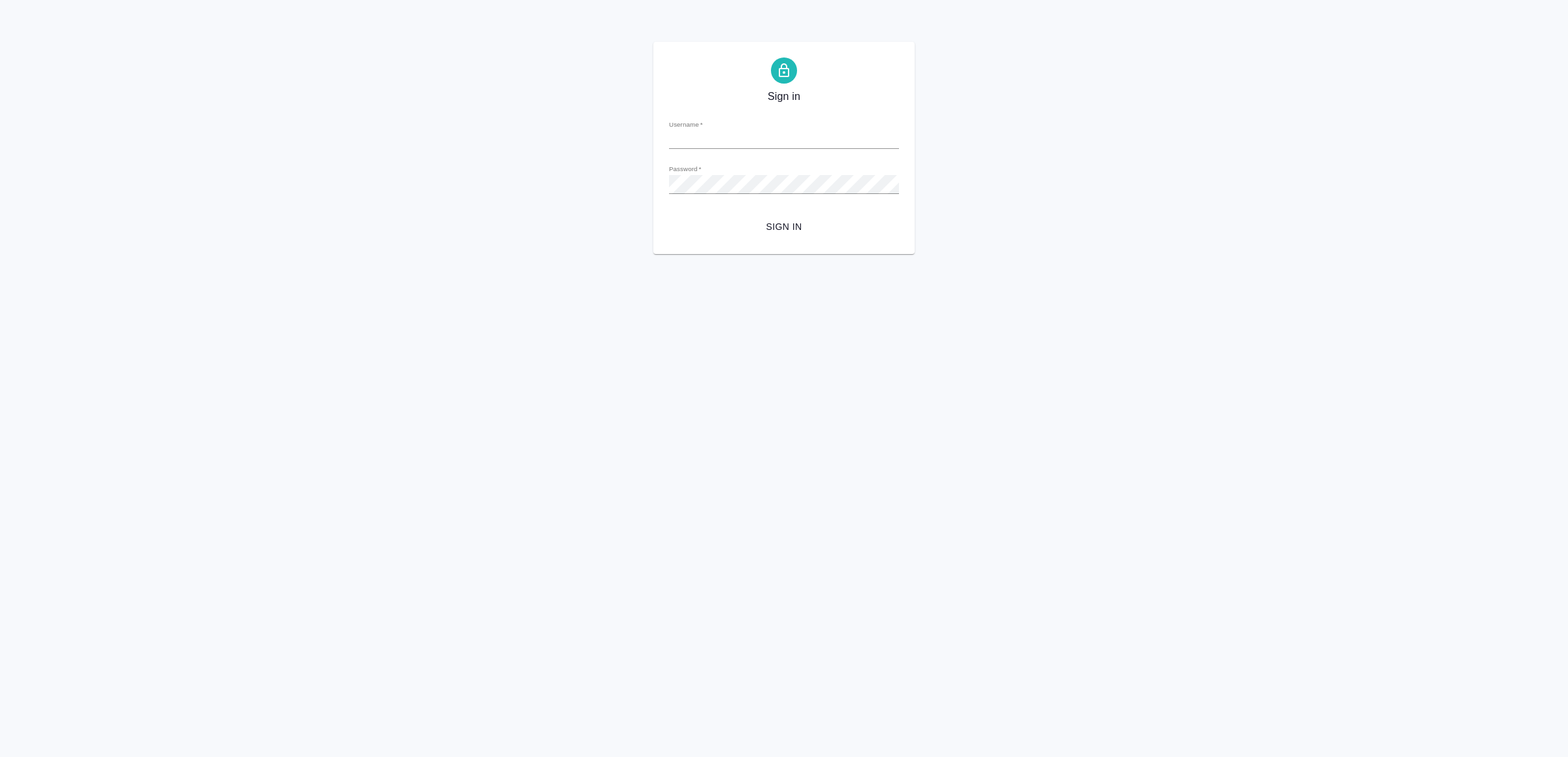
type input "[EMAIL_ADDRESS][DOMAIN_NAME]"
click at [790, 222] on span "Sign in" at bounding box center [783, 226] width 209 height 16
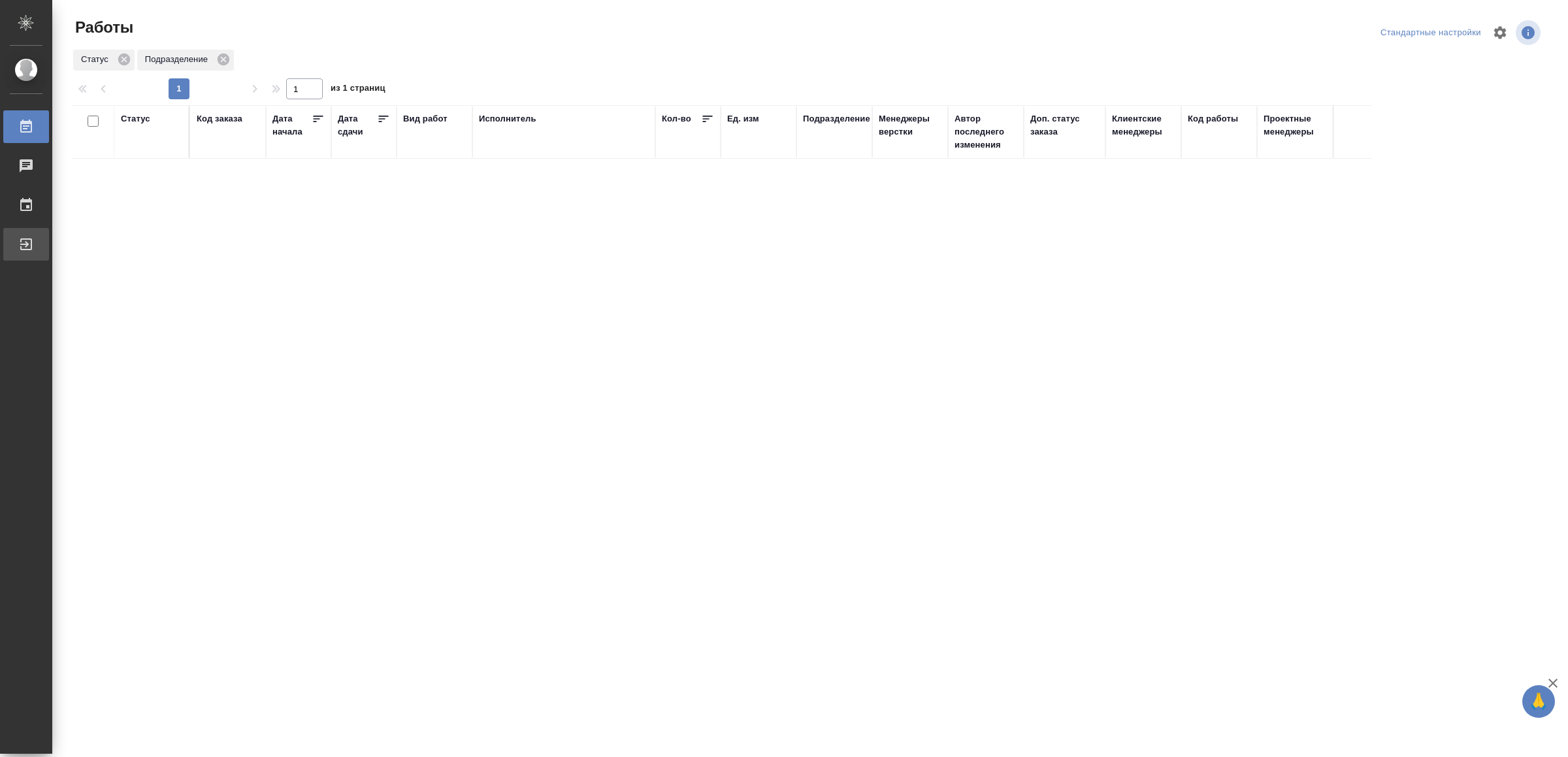
click at [26, 236] on div "Выйти" at bounding box center [9, 244] width 33 height 19
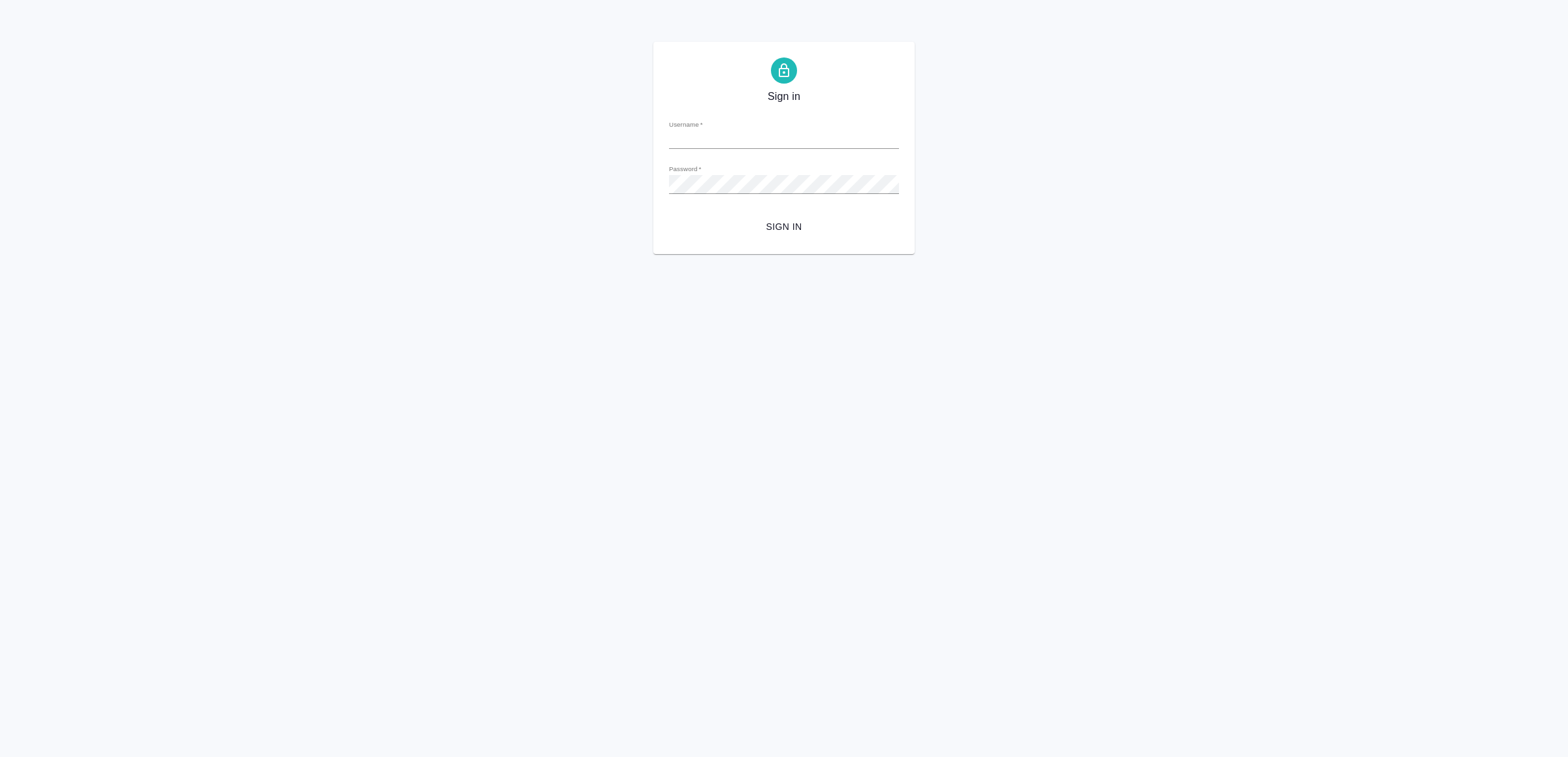
type input "[EMAIL_ADDRESS][DOMAIN_NAME]"
click at [773, 226] on span "Sign in" at bounding box center [783, 226] width 209 height 16
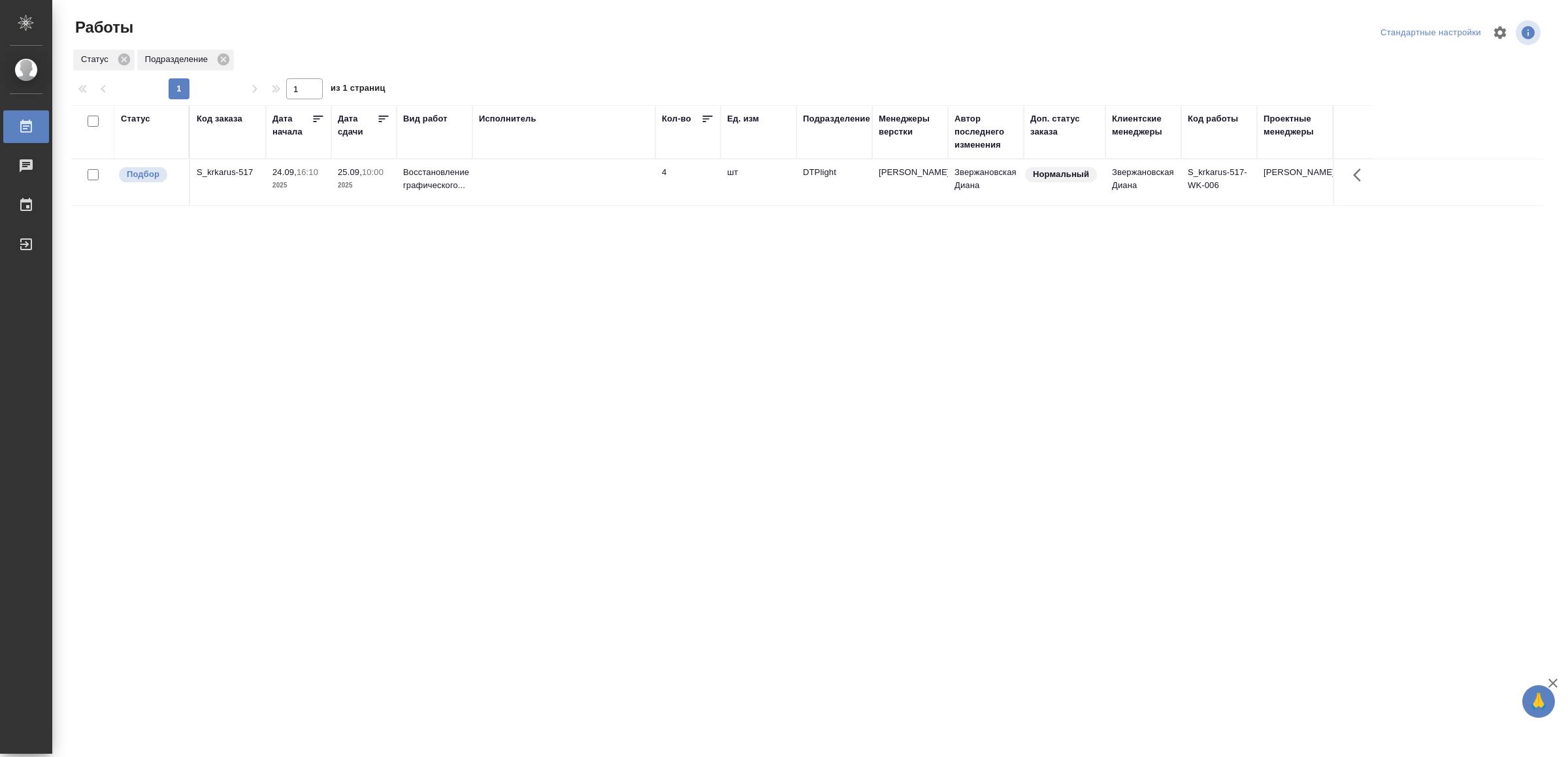
click at [565, 194] on td at bounding box center [564, 182] width 183 height 45
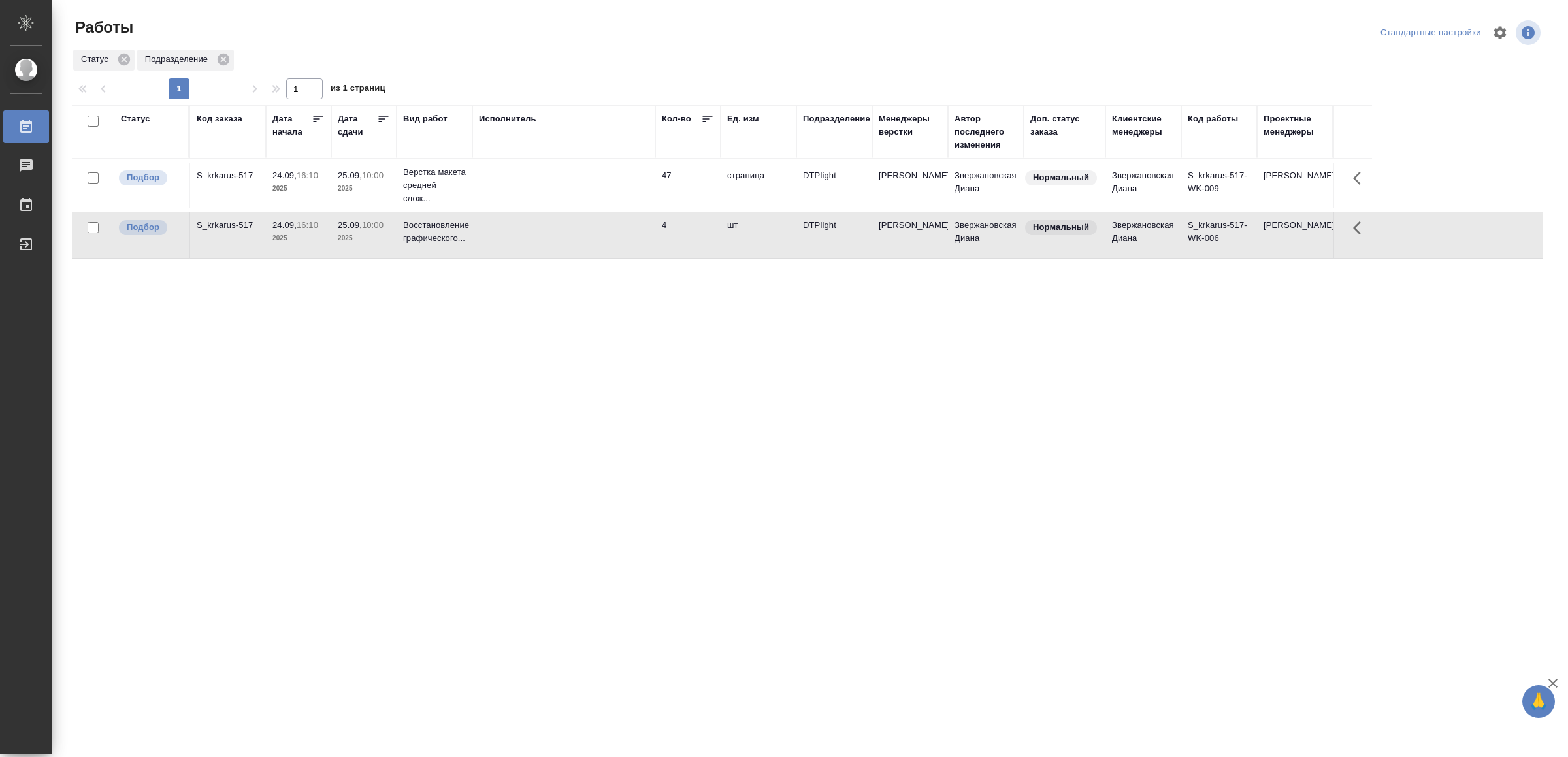
drag, startPoint x: 446, startPoint y: 426, endPoint x: 361, endPoint y: 308, distance: 145.4
click at [361, 308] on div "Статус Код заказа Дата начала Дата сдачи Вид работ Исполнитель Кол-во Ед. изм П…" at bounding box center [807, 340] width 1471 height 470
click at [516, 179] on td at bounding box center [564, 185] width 183 height 45
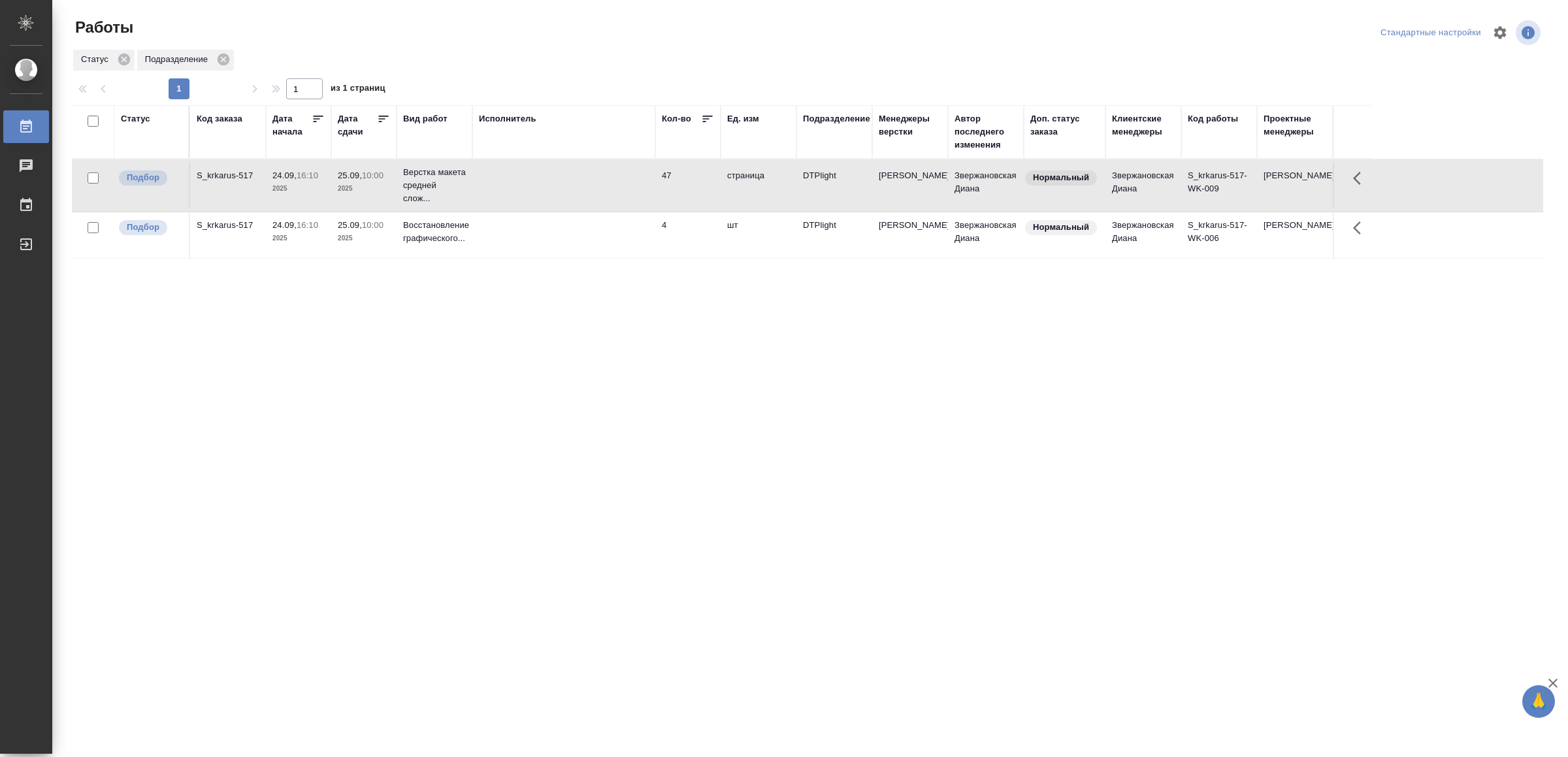
click at [516, 179] on td at bounding box center [564, 185] width 183 height 45
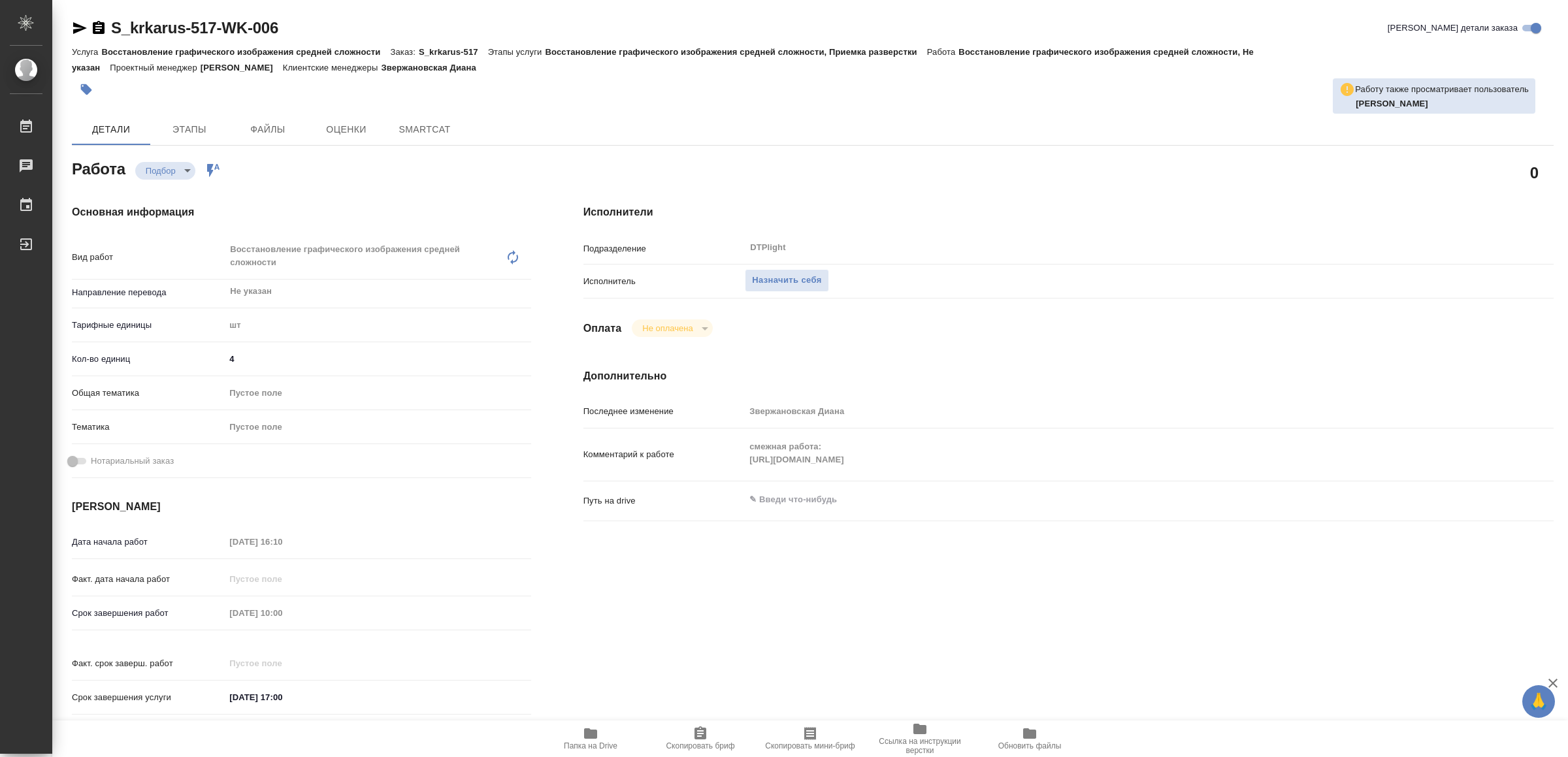
click at [604, 733] on span "Папка на Drive" at bounding box center [590, 738] width 94 height 25
type textarea "x"
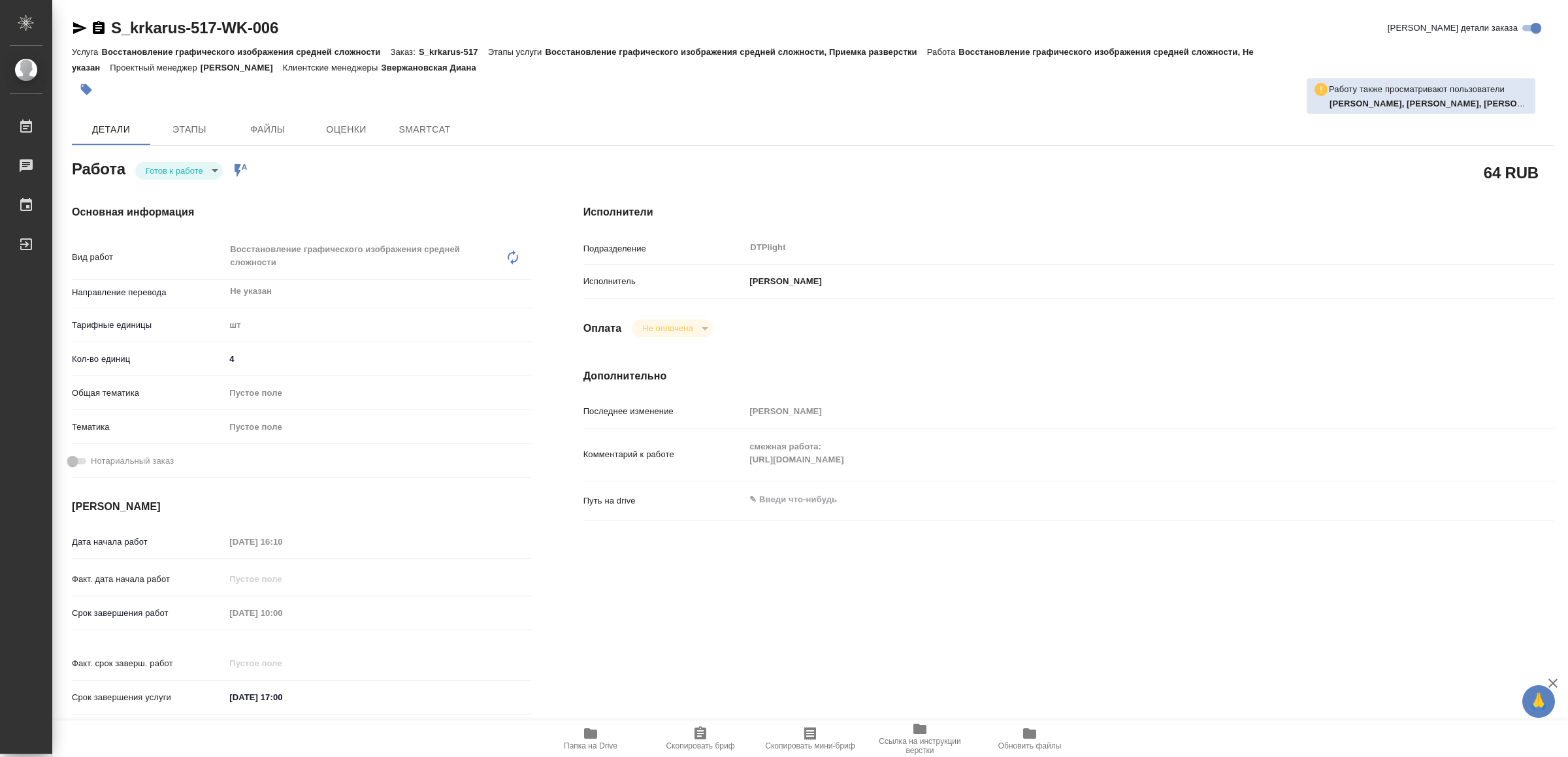
type textarea "x"
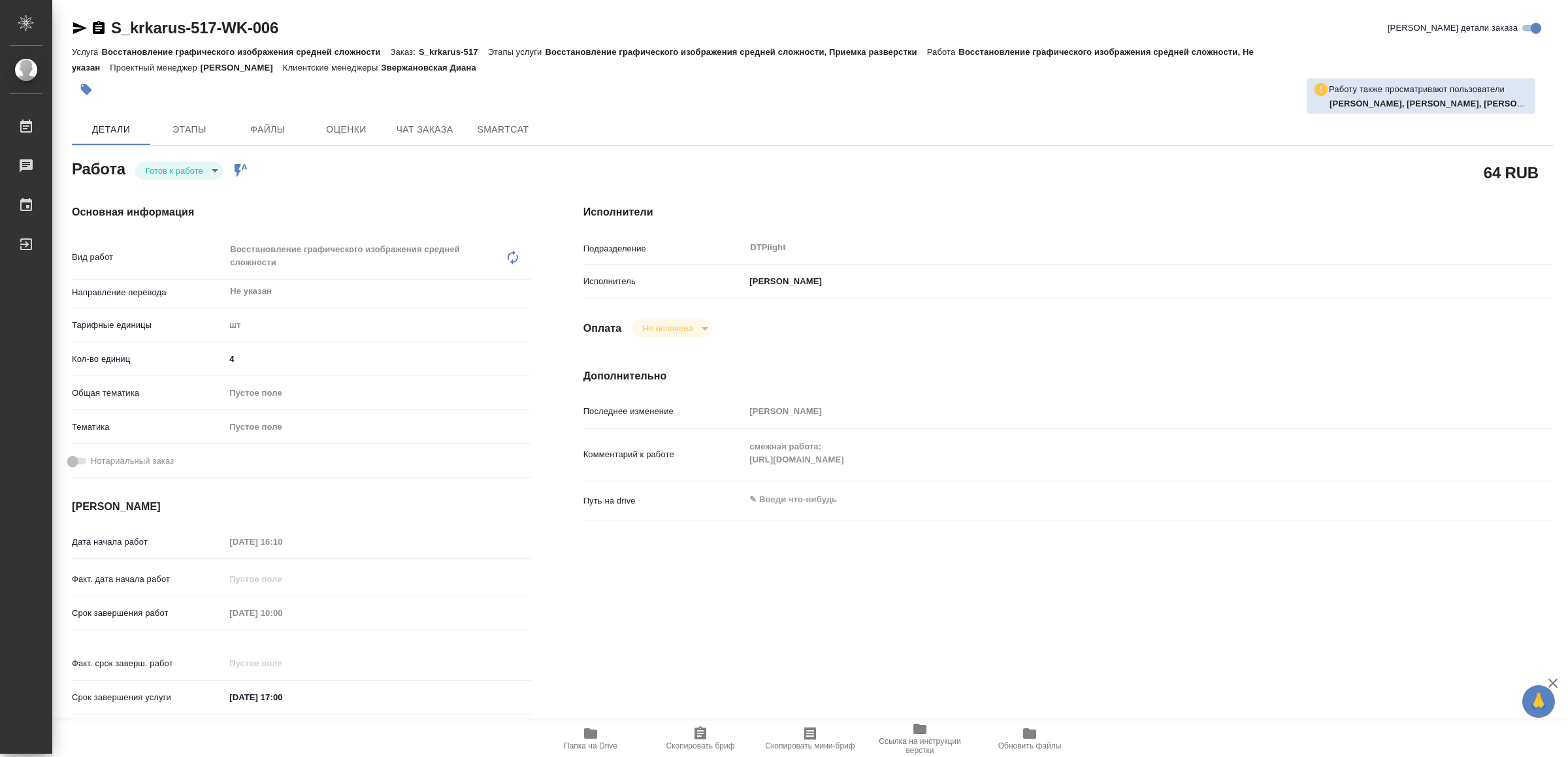
type textarea "x"
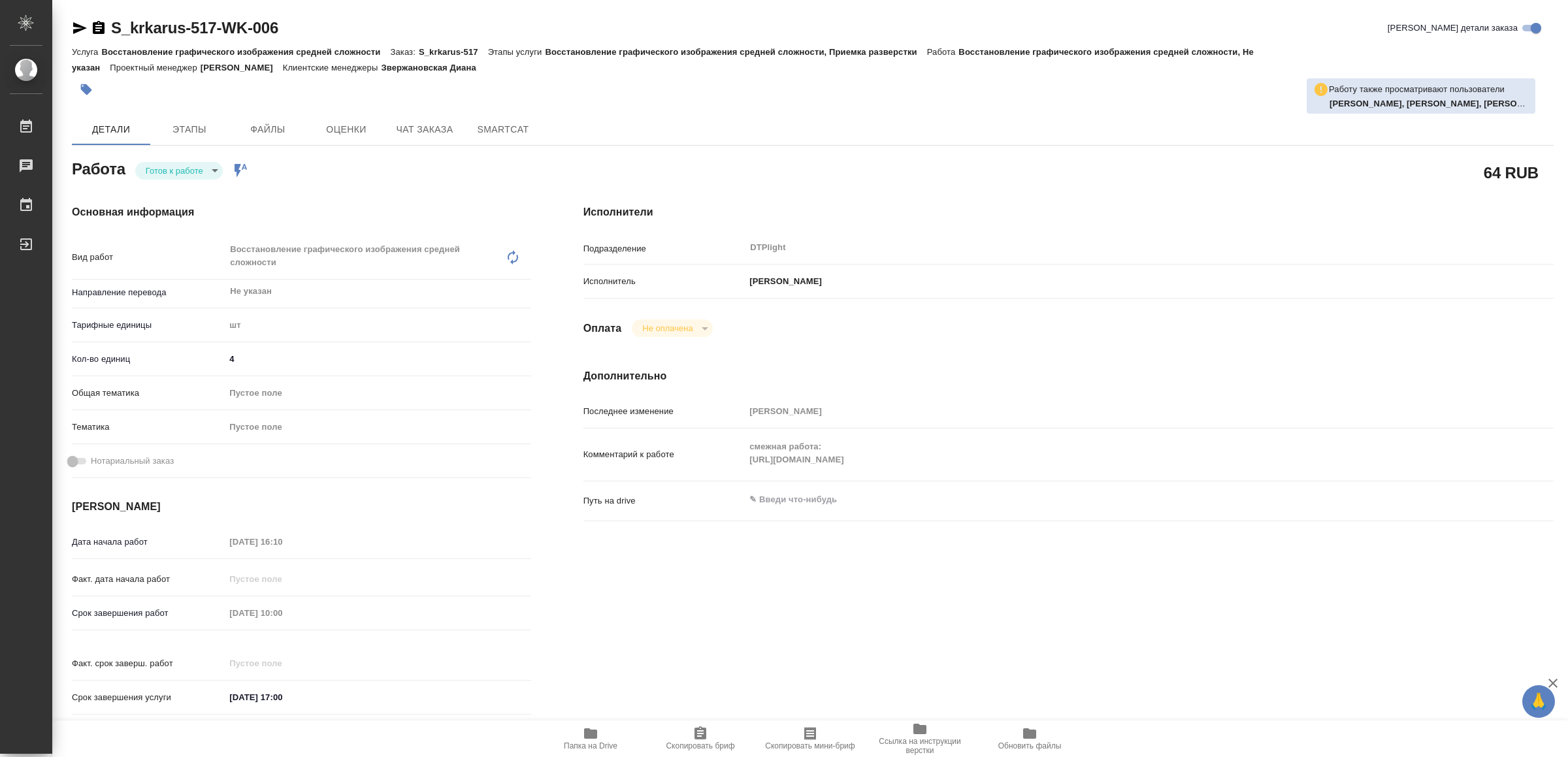
type textarea "x"
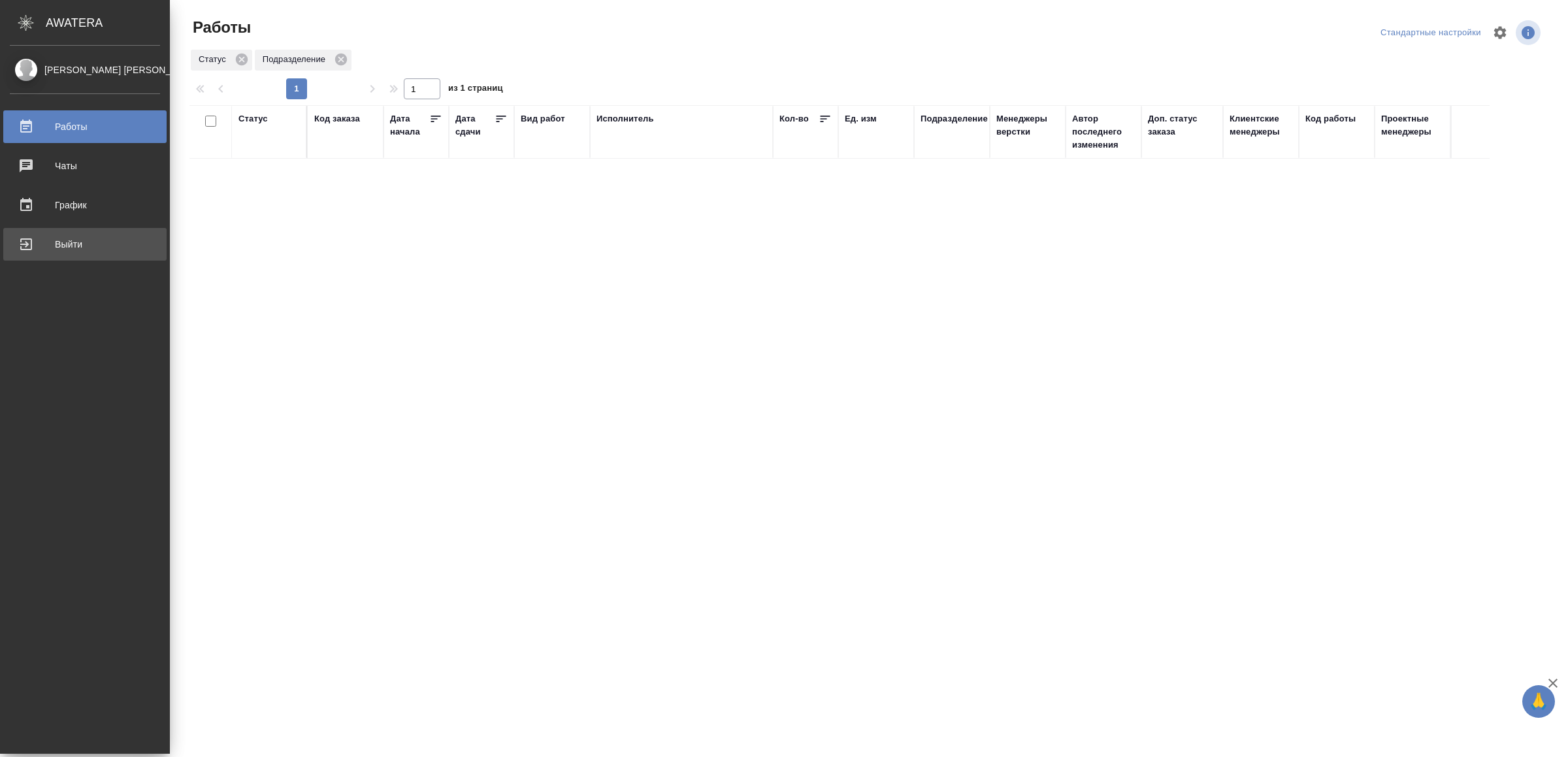
click at [57, 237] on div "Выйти" at bounding box center [85, 244] width 150 height 19
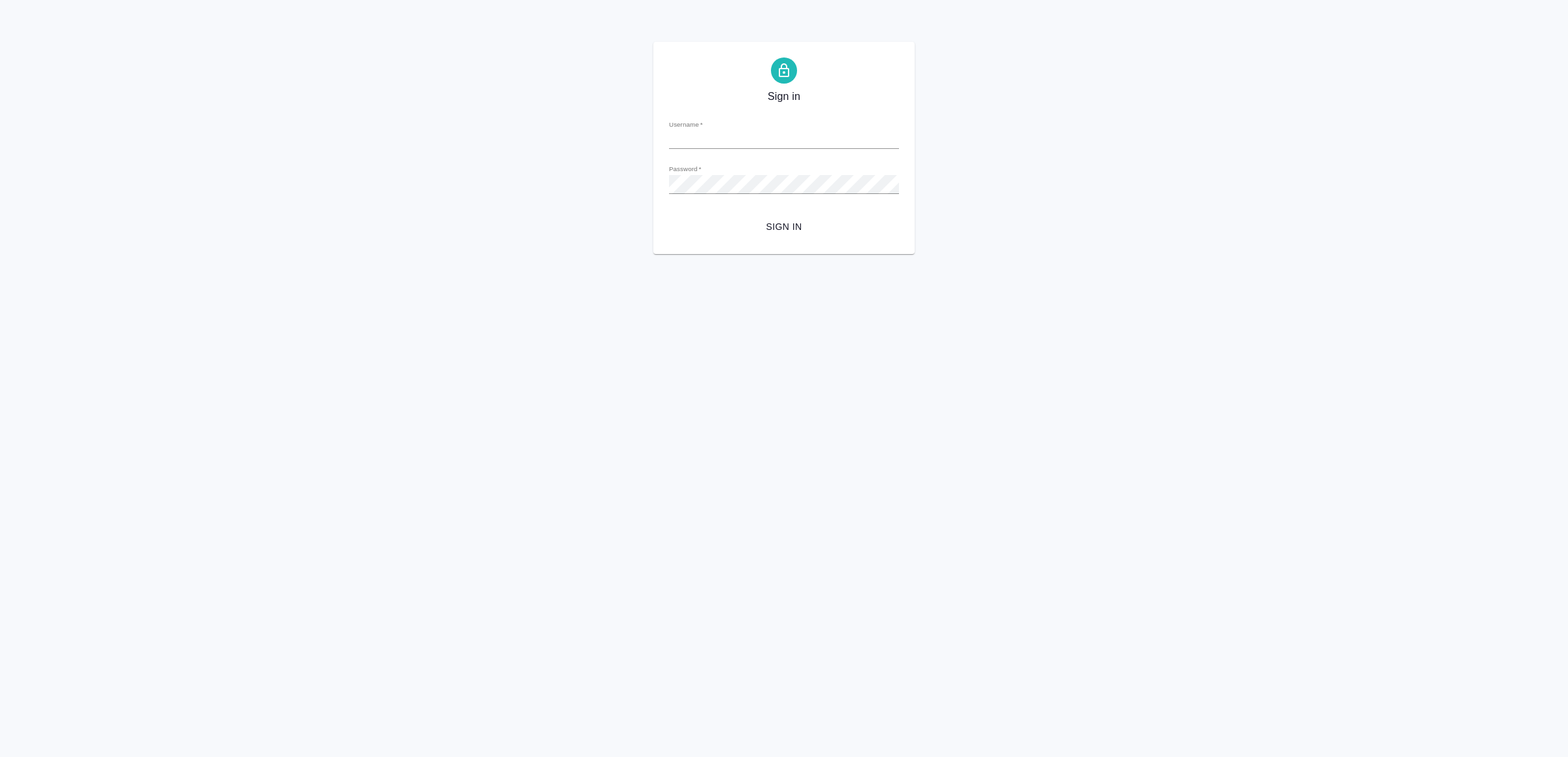
type input "[EMAIL_ADDRESS][DOMAIN_NAME]"
click at [782, 230] on span "Sign in" at bounding box center [783, 226] width 209 height 16
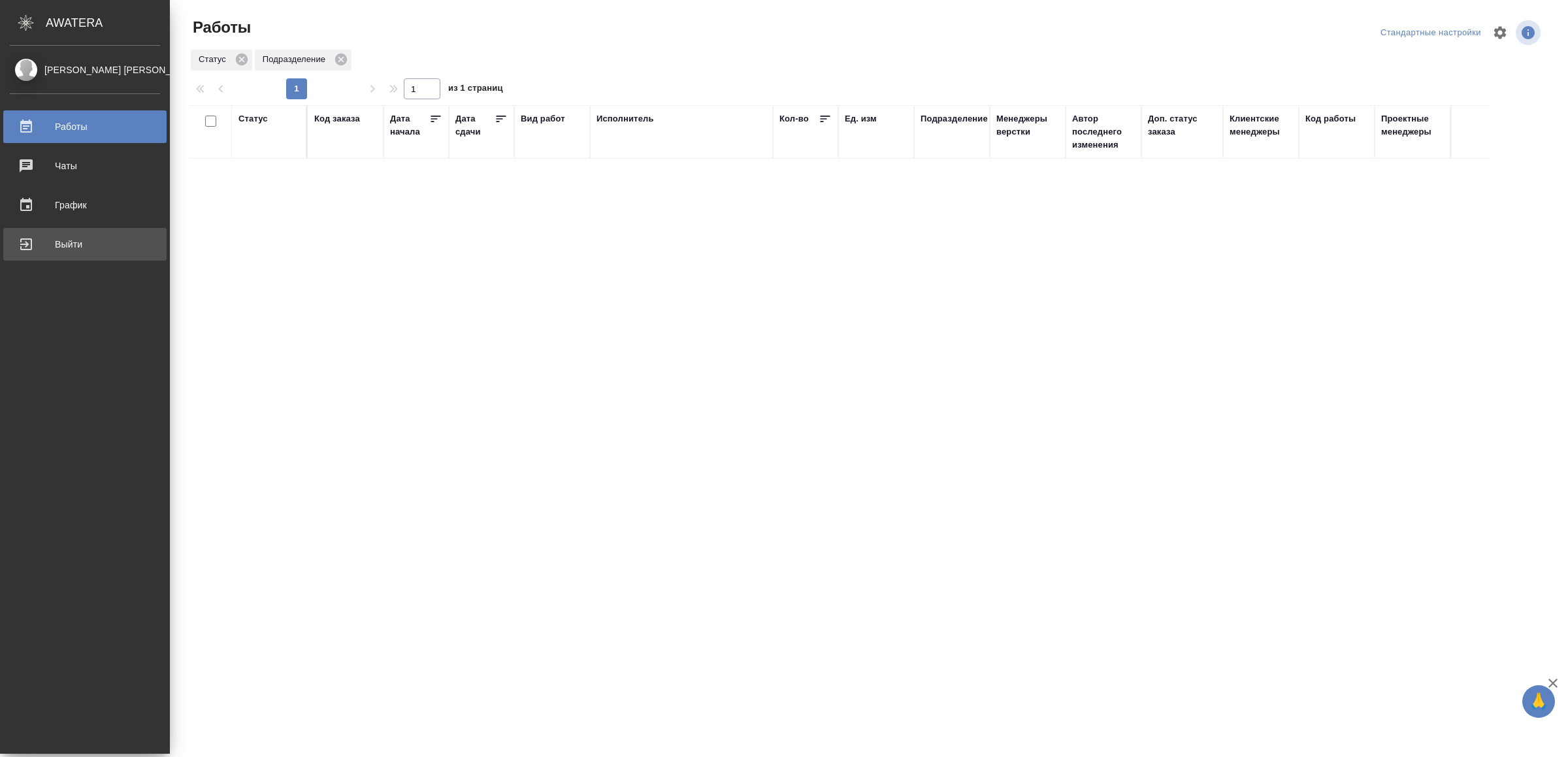
click at [83, 232] on link "Выйти" at bounding box center [85, 244] width 163 height 33
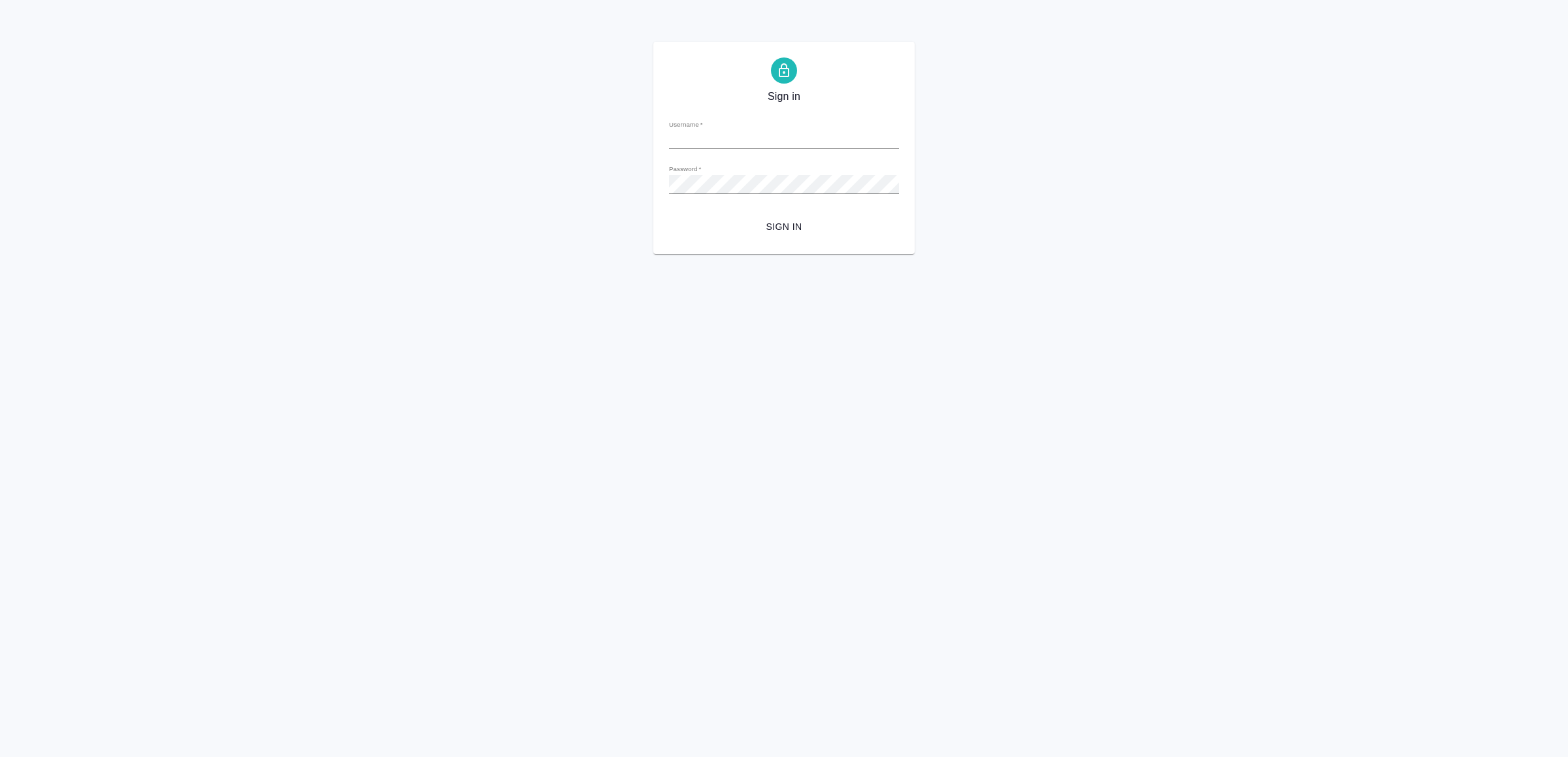
type input "[EMAIL_ADDRESS][DOMAIN_NAME]"
click at [771, 220] on span "Sign in" at bounding box center [783, 226] width 209 height 16
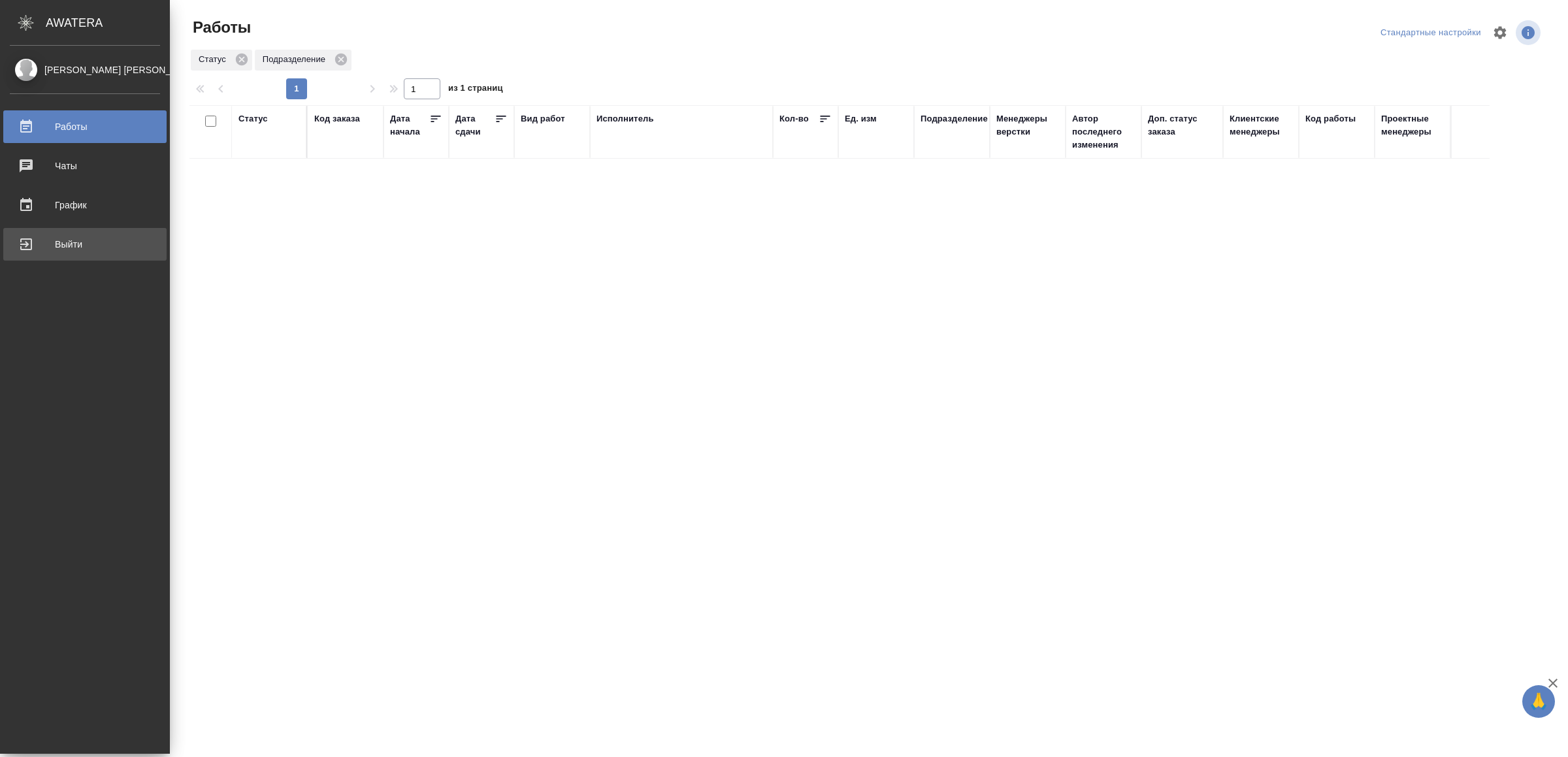
click at [49, 235] on div "Выйти" at bounding box center [85, 244] width 150 height 19
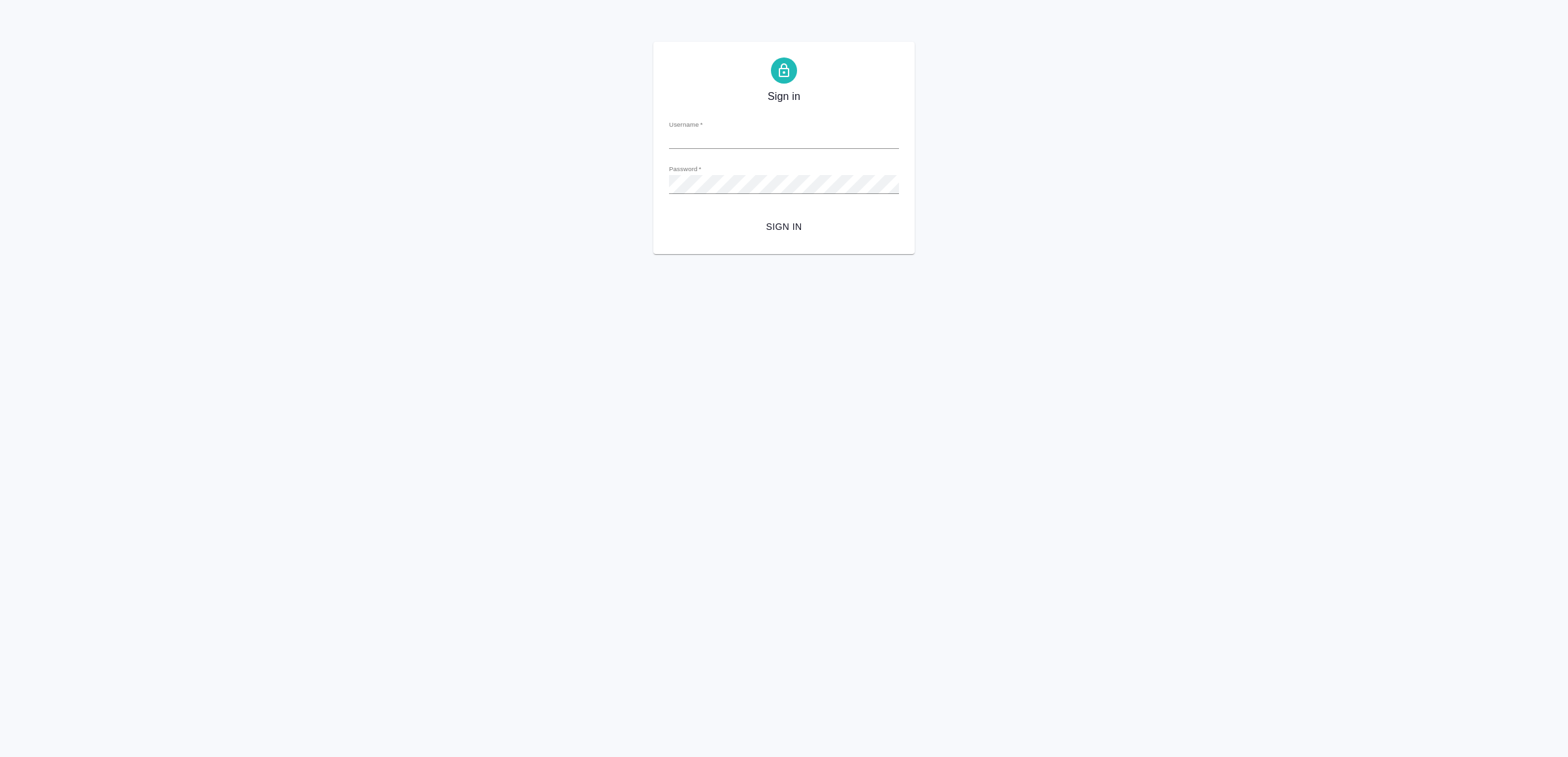
type input "[EMAIL_ADDRESS][DOMAIN_NAME]"
click at [764, 232] on span "Sign in" at bounding box center [783, 226] width 209 height 16
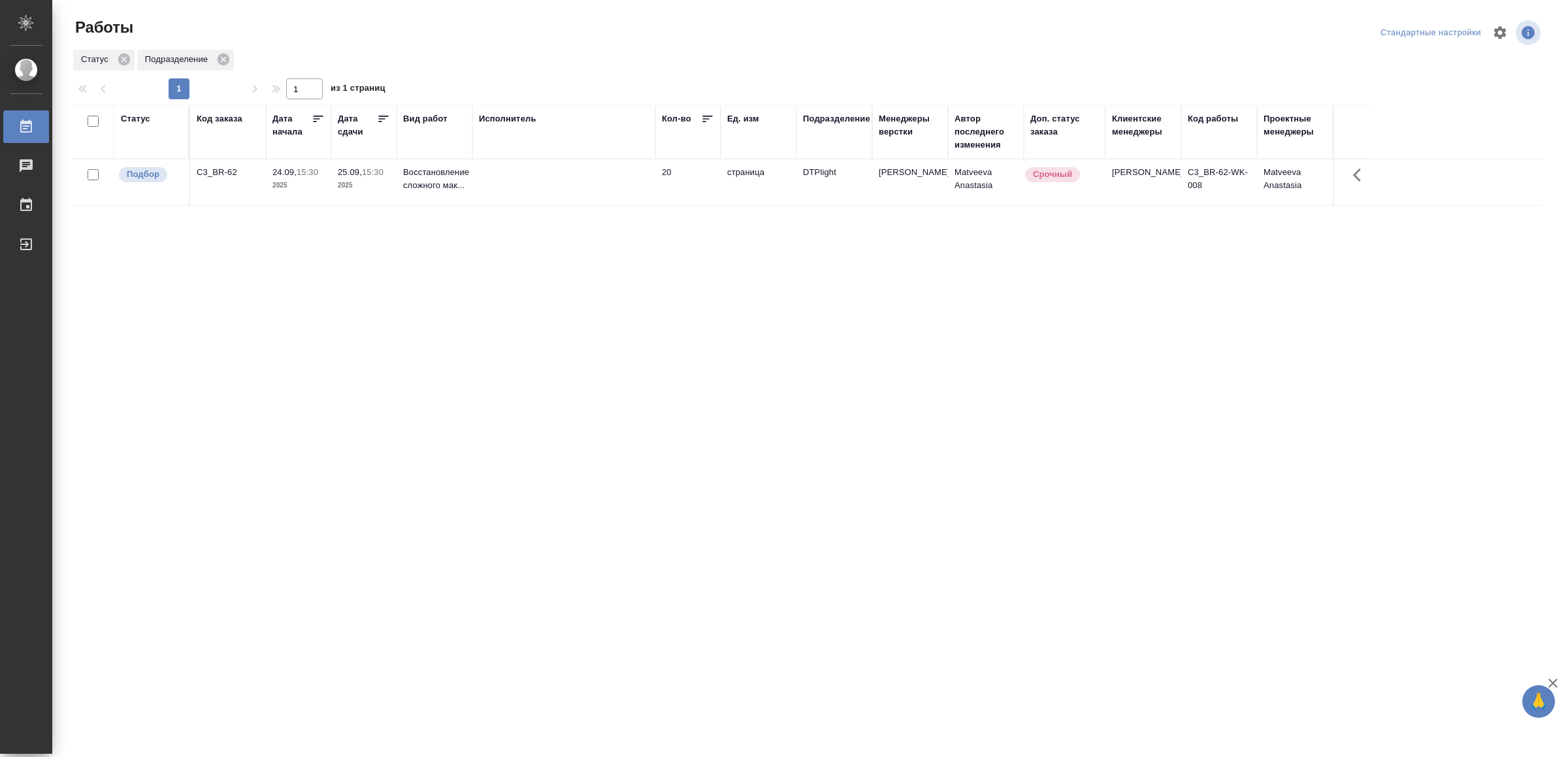
click at [555, 192] on td at bounding box center [564, 182] width 183 height 45
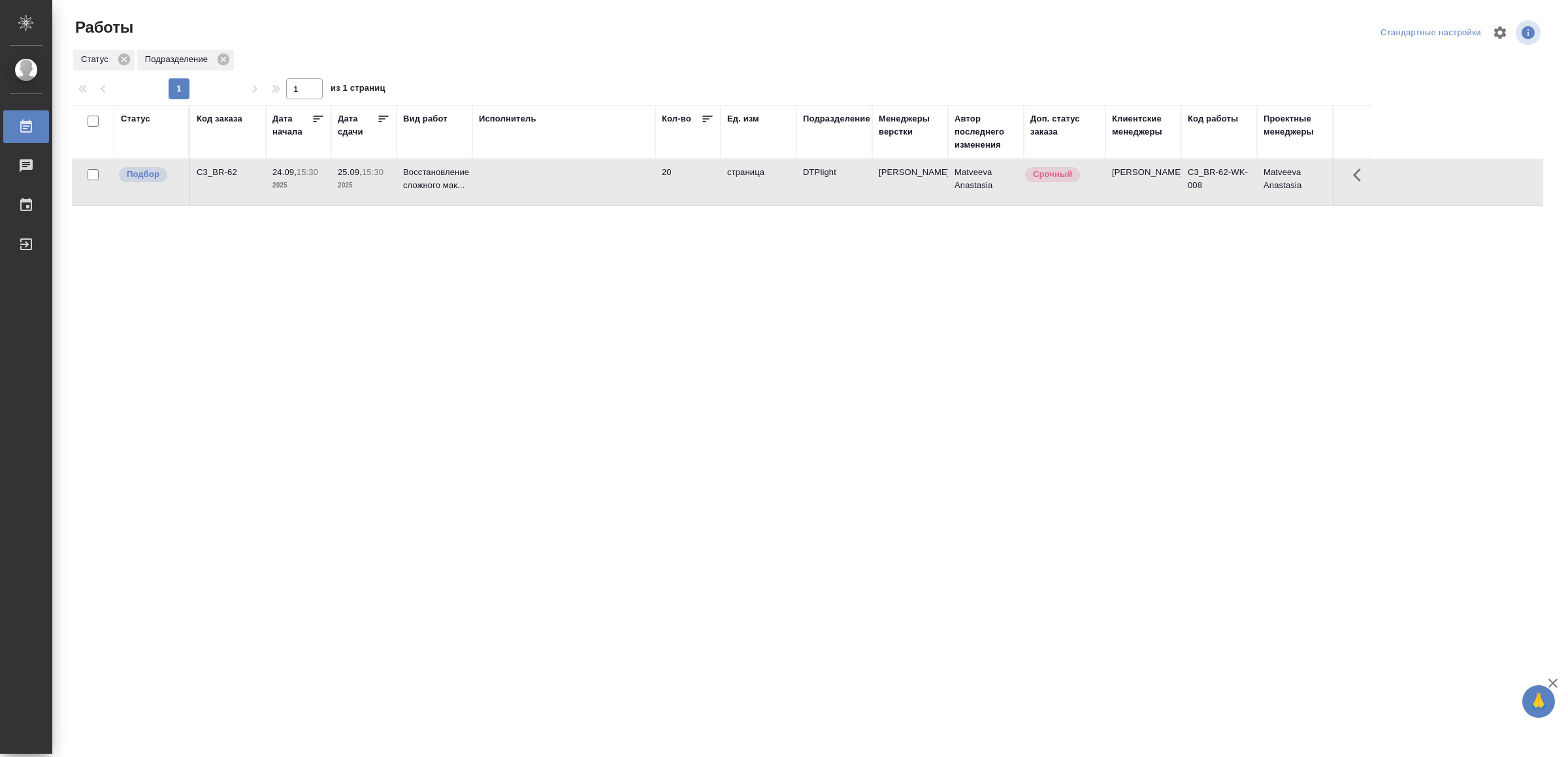
click at [555, 192] on td at bounding box center [564, 182] width 183 height 45
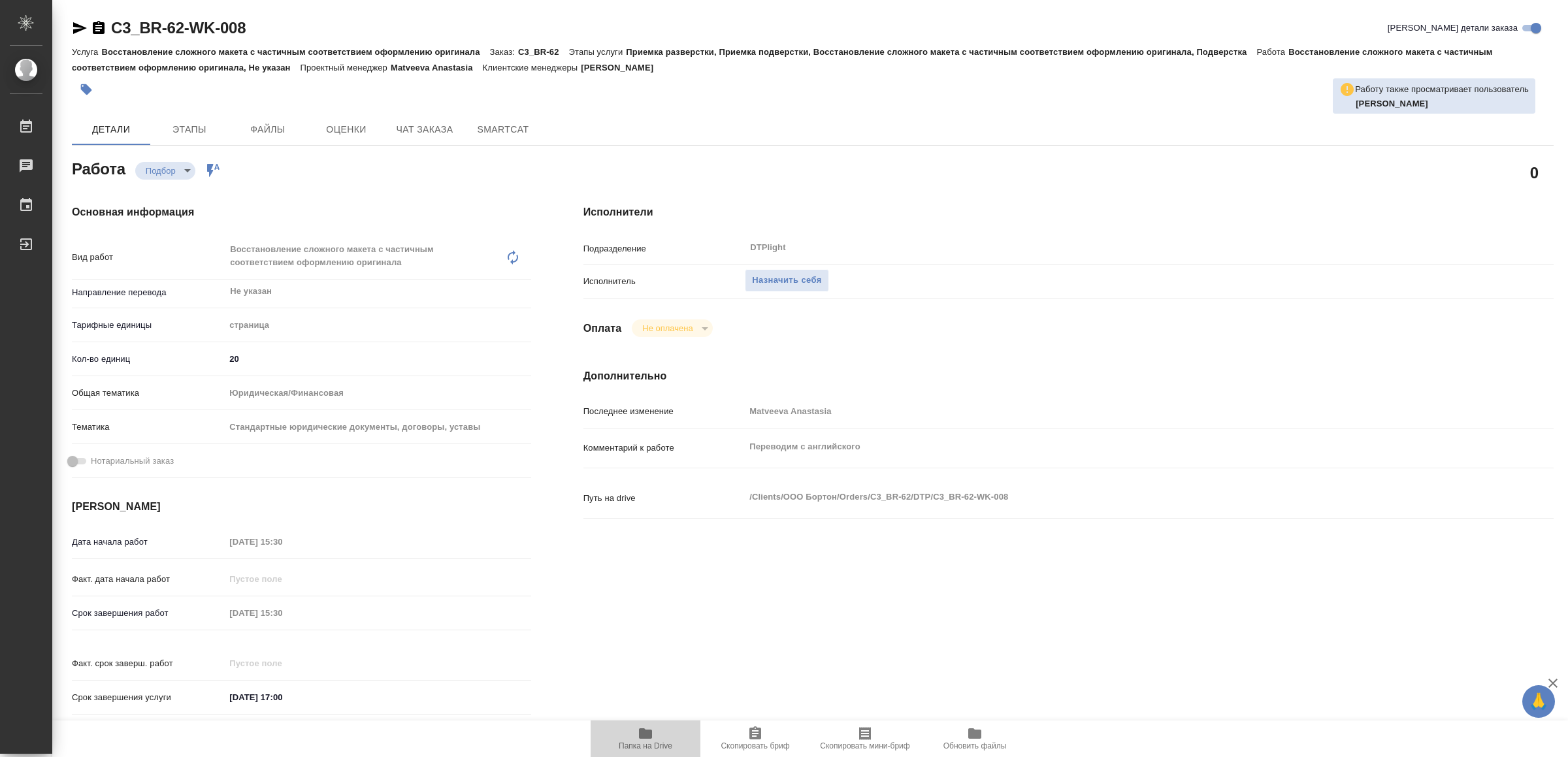
click at [638, 728] on icon "button" at bounding box center [645, 733] width 15 height 15
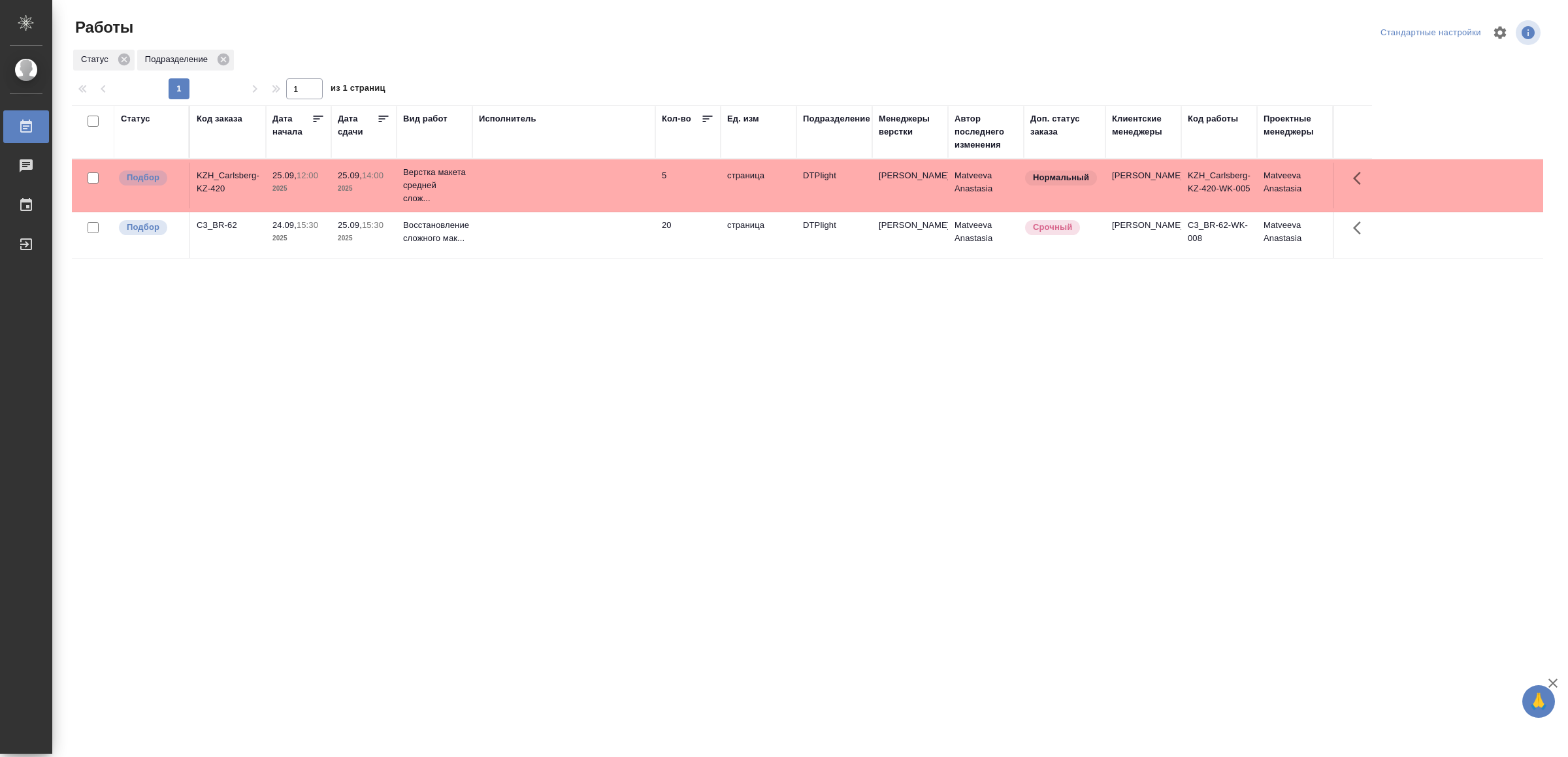
click at [537, 169] on td at bounding box center [564, 185] width 183 height 45
click at [537, 172] on td at bounding box center [564, 185] width 183 height 45
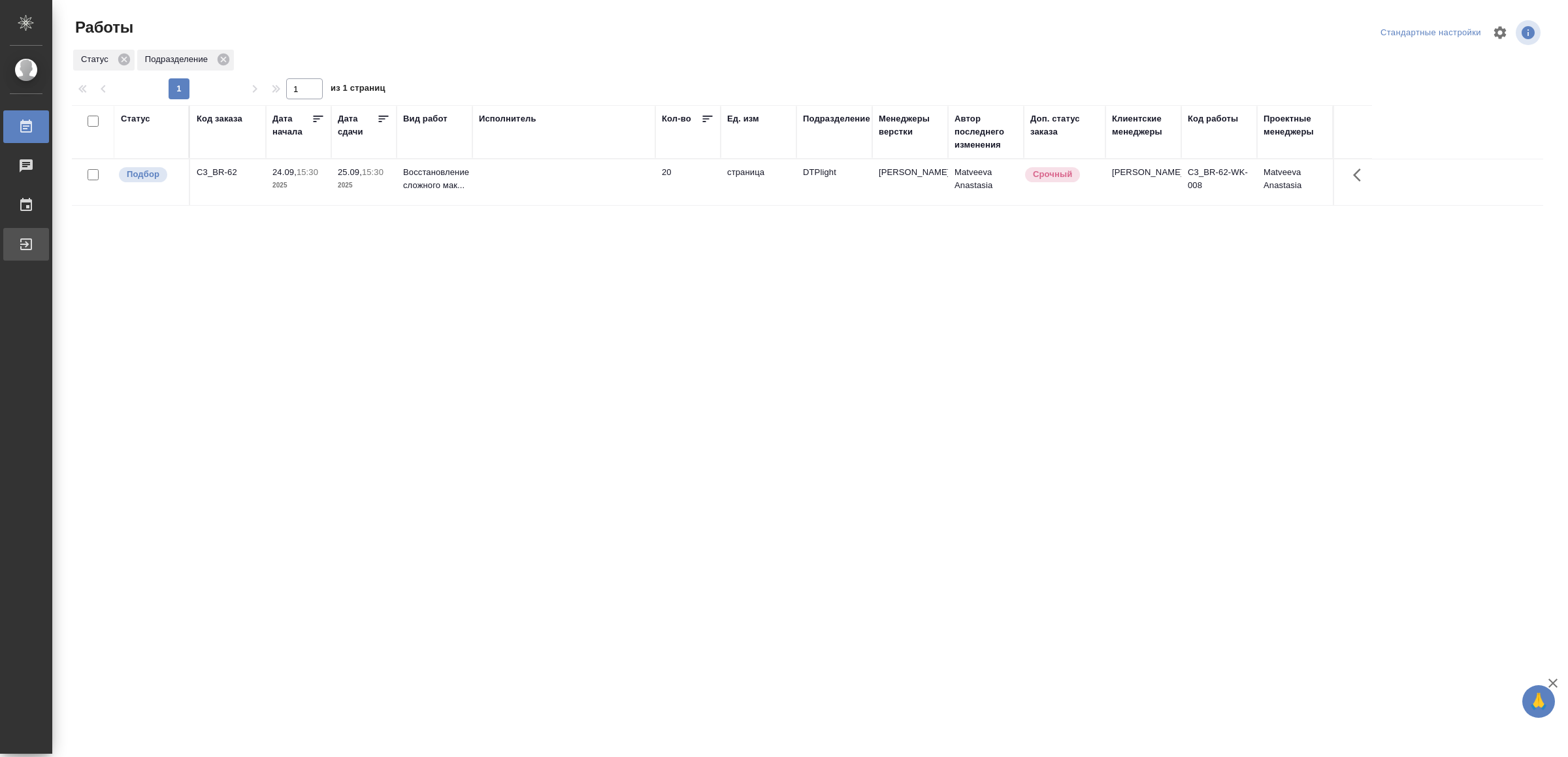
click at [26, 241] on div "Выйти" at bounding box center [9, 244] width 33 height 19
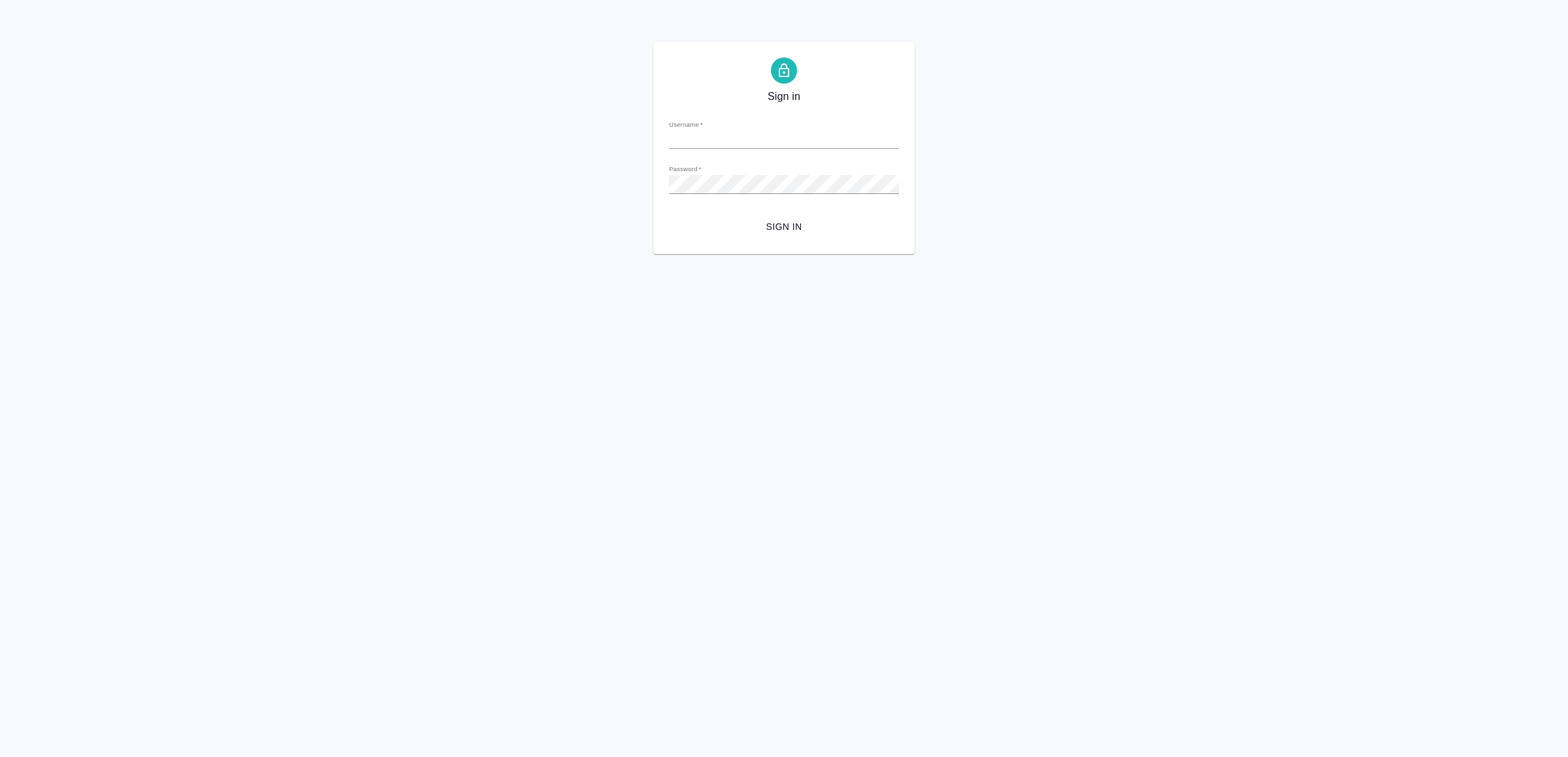
type input "v.yamkovenko@awatera.com"
click at [767, 215] on button "Sign in" at bounding box center [784, 227] width 230 height 24
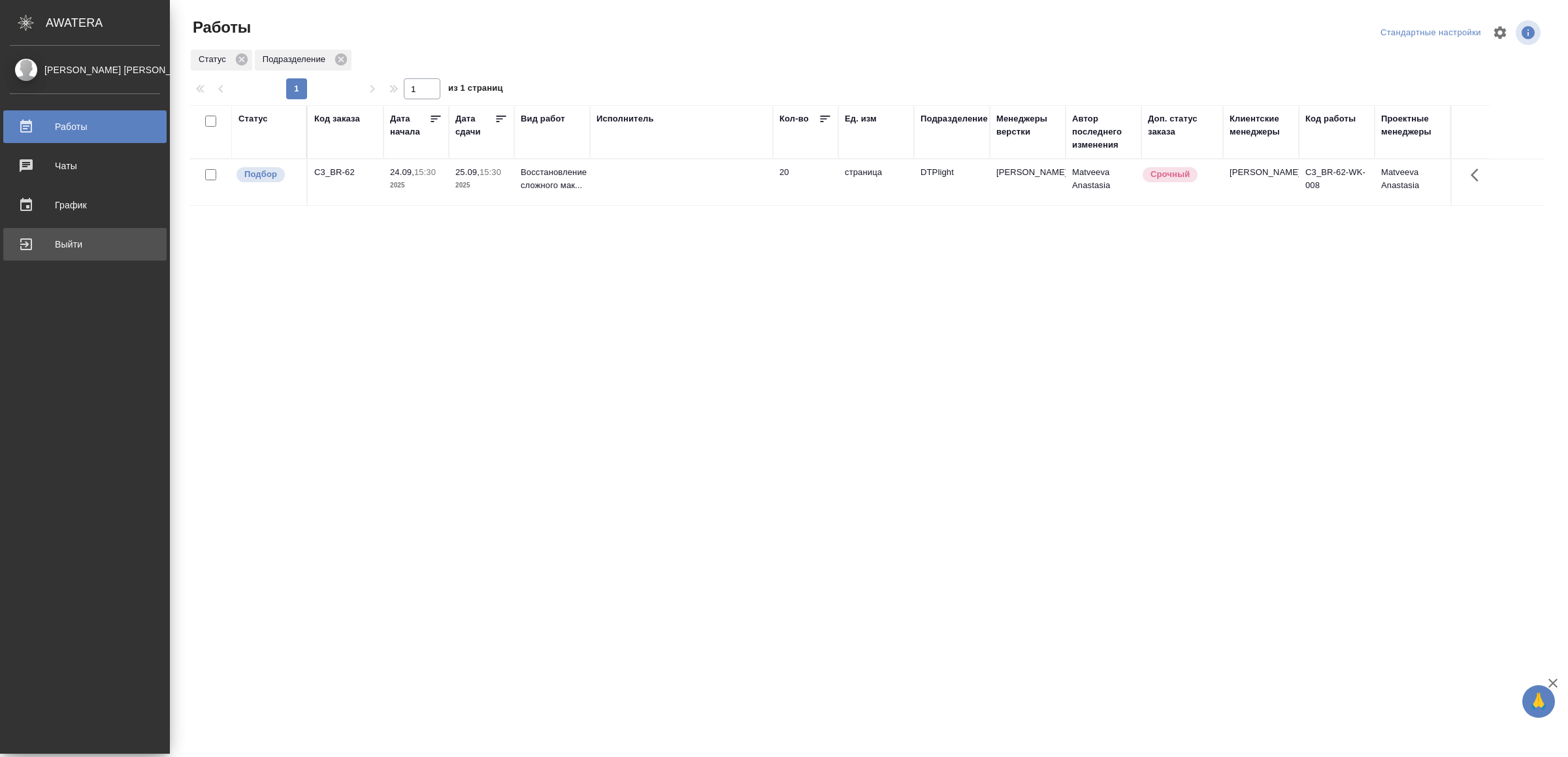
click at [83, 242] on div "Выйти" at bounding box center [85, 244] width 150 height 19
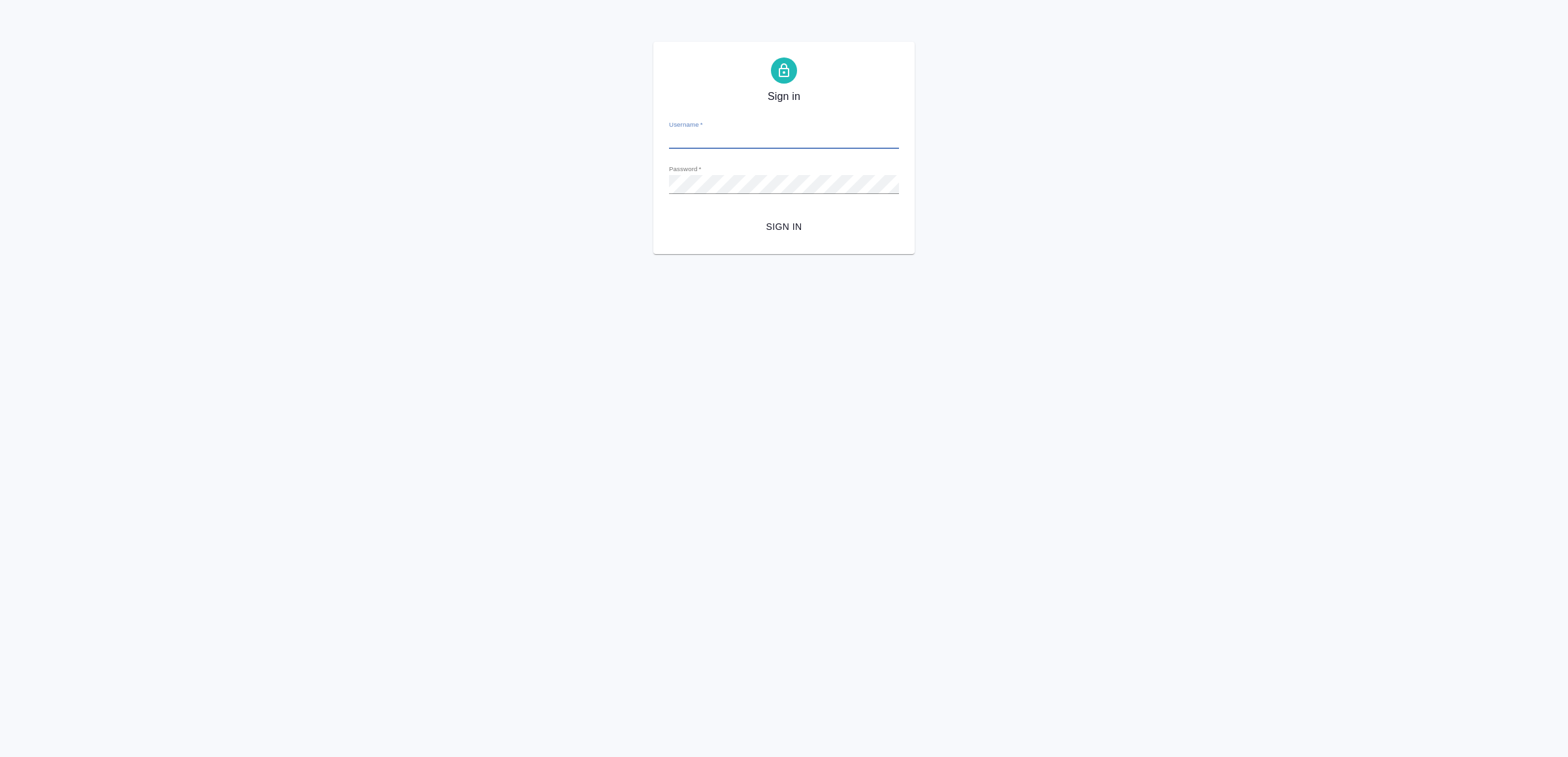
type input "[EMAIL_ADDRESS][DOMAIN_NAME]"
click at [772, 216] on button "Sign in" at bounding box center [784, 227] width 230 height 24
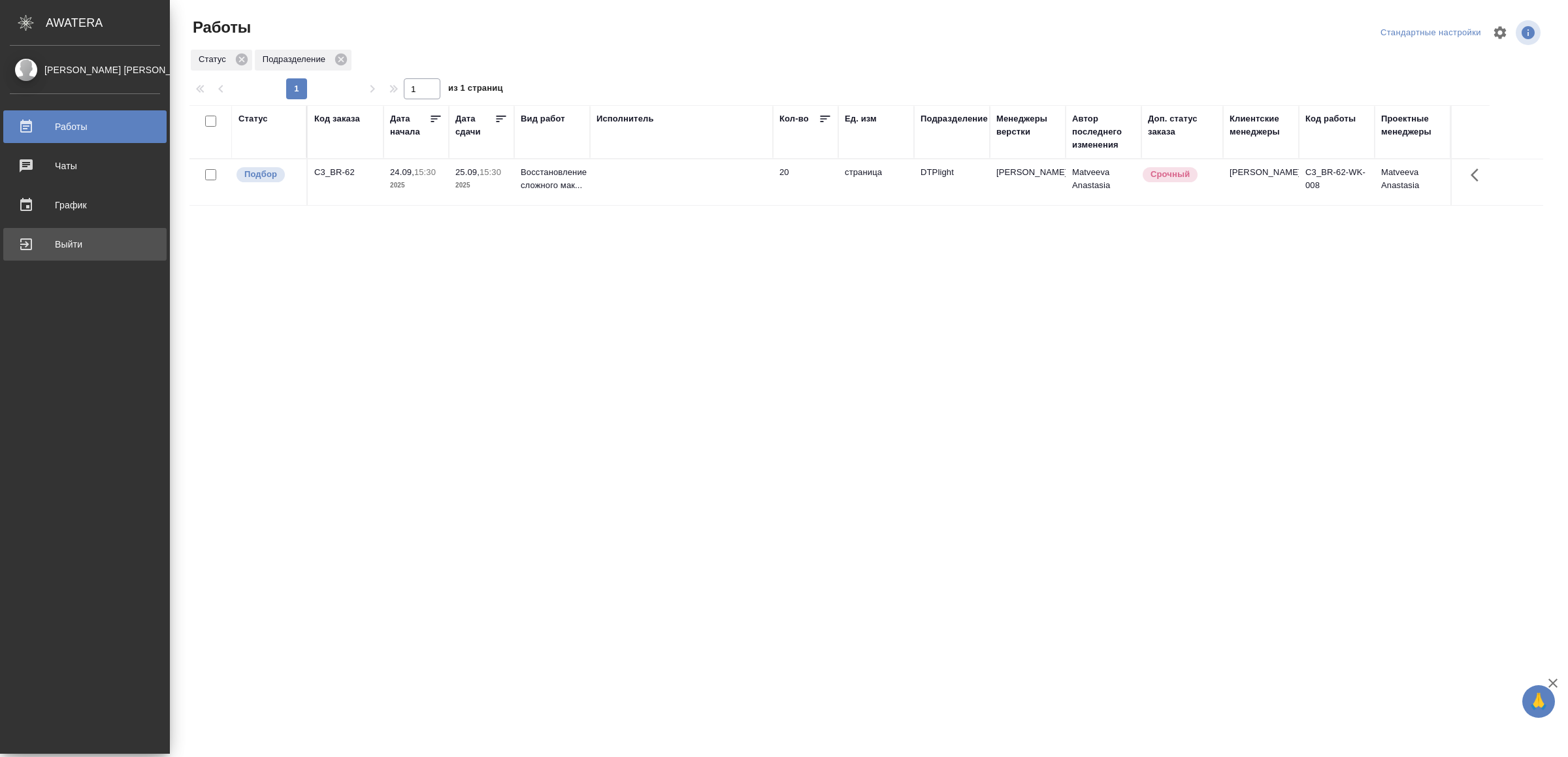
click at [78, 245] on div "Выйти" at bounding box center [85, 244] width 150 height 19
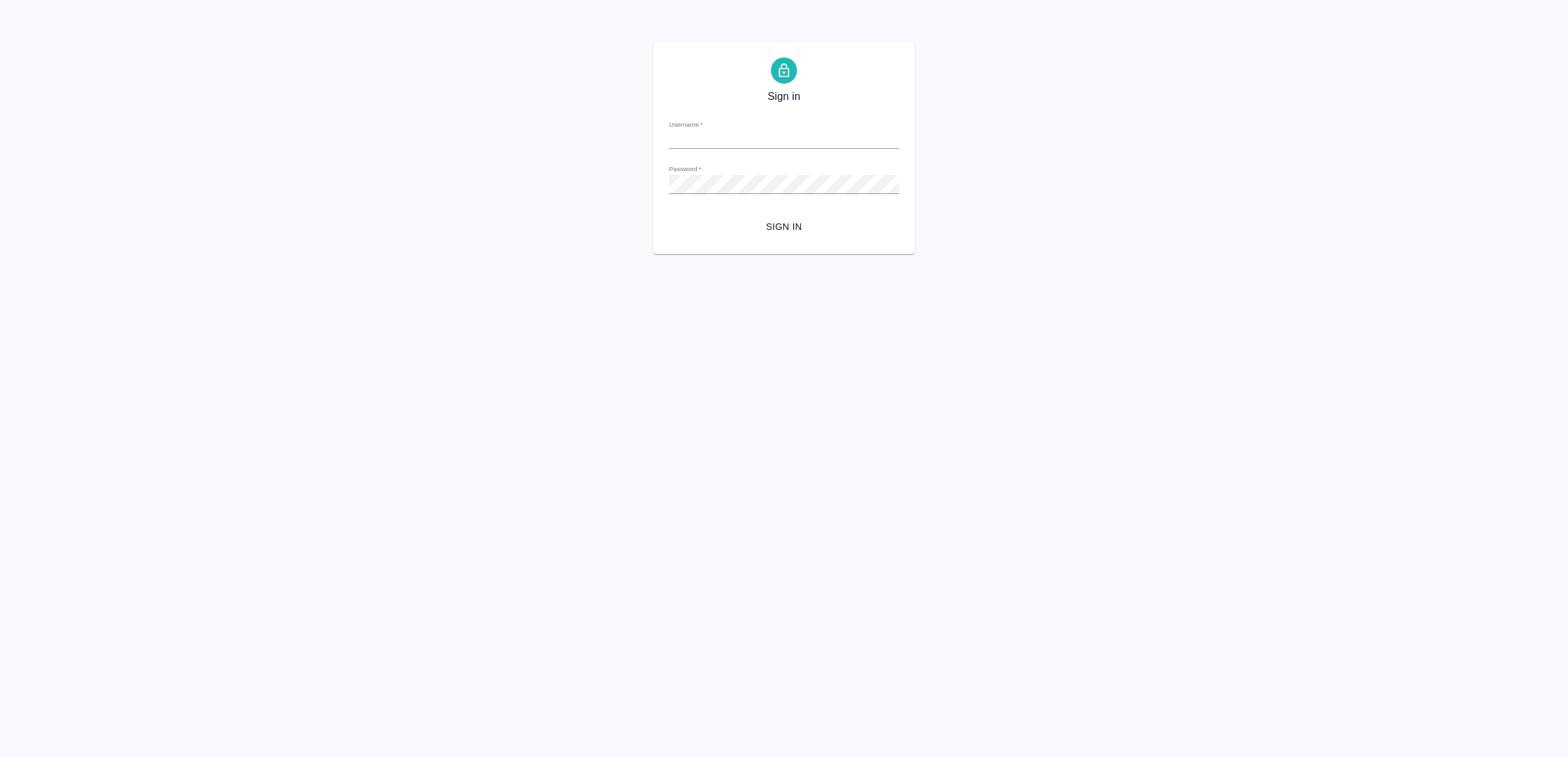
type input "[EMAIL_ADDRESS][DOMAIN_NAME]"
click at [775, 225] on span "Sign in" at bounding box center [783, 226] width 209 height 16
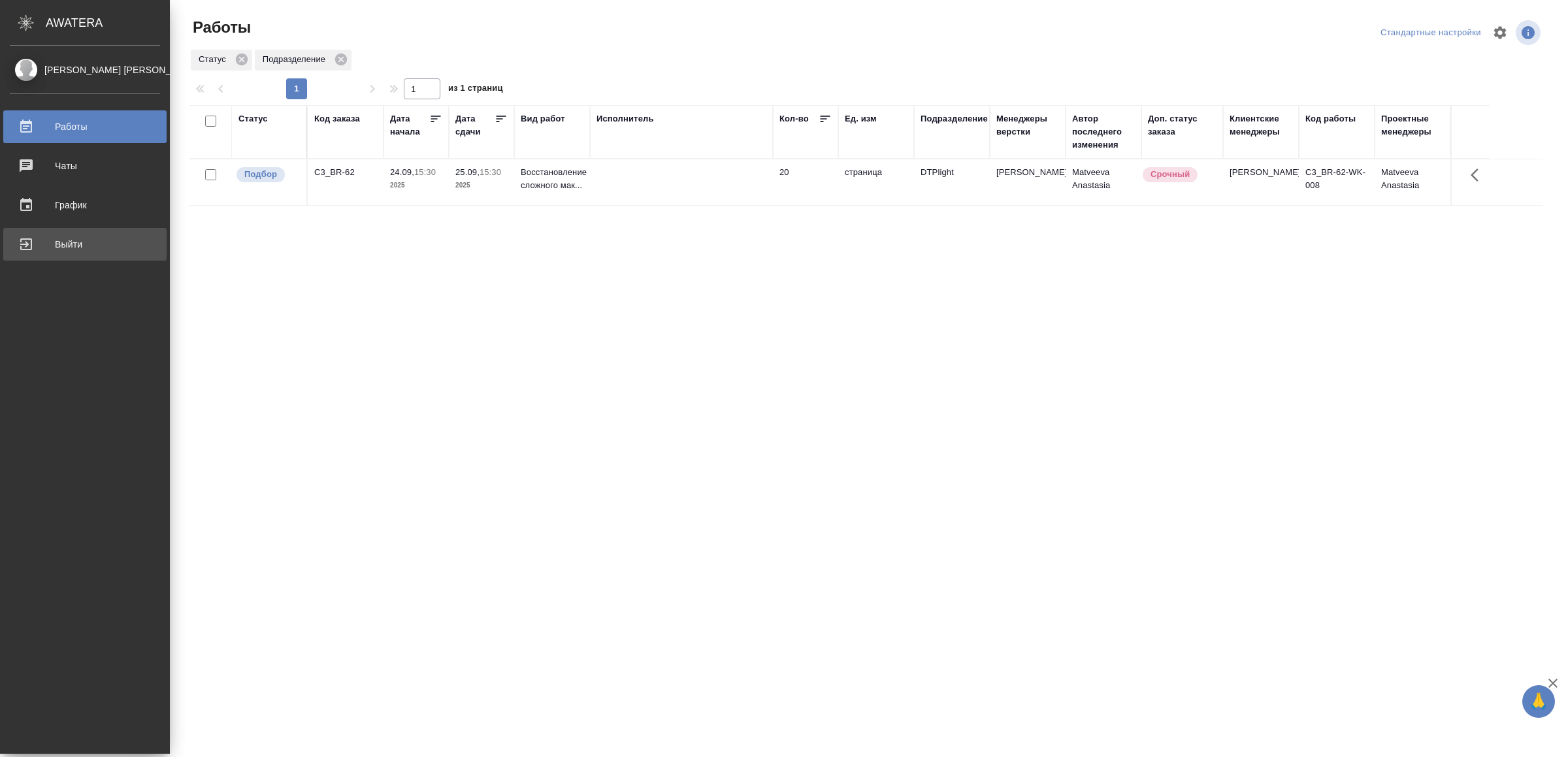
click at [41, 244] on div "Выйти" at bounding box center [85, 244] width 150 height 19
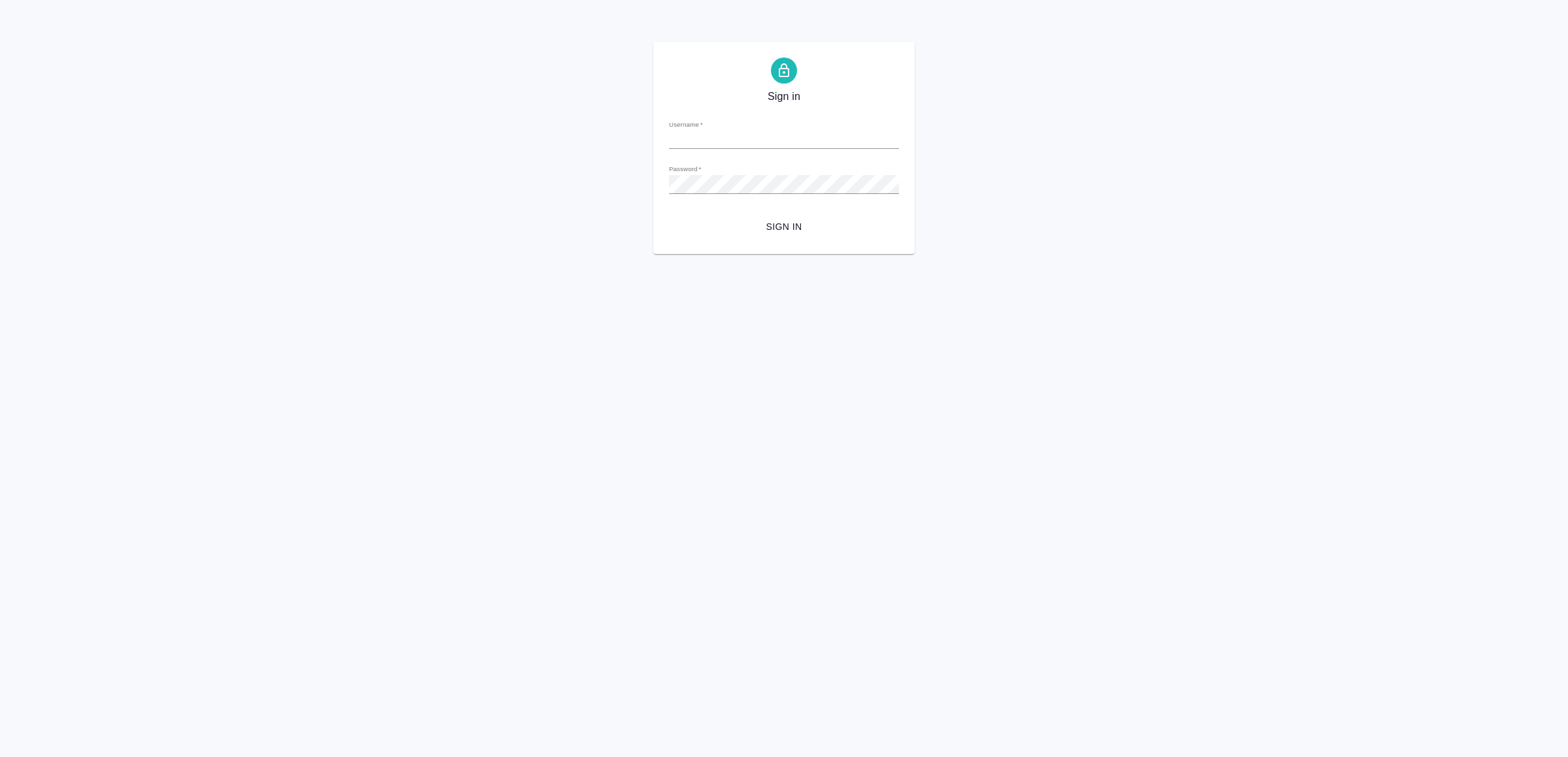
type input "[EMAIL_ADDRESS][DOMAIN_NAME]"
click at [807, 217] on button "Sign in" at bounding box center [784, 227] width 230 height 24
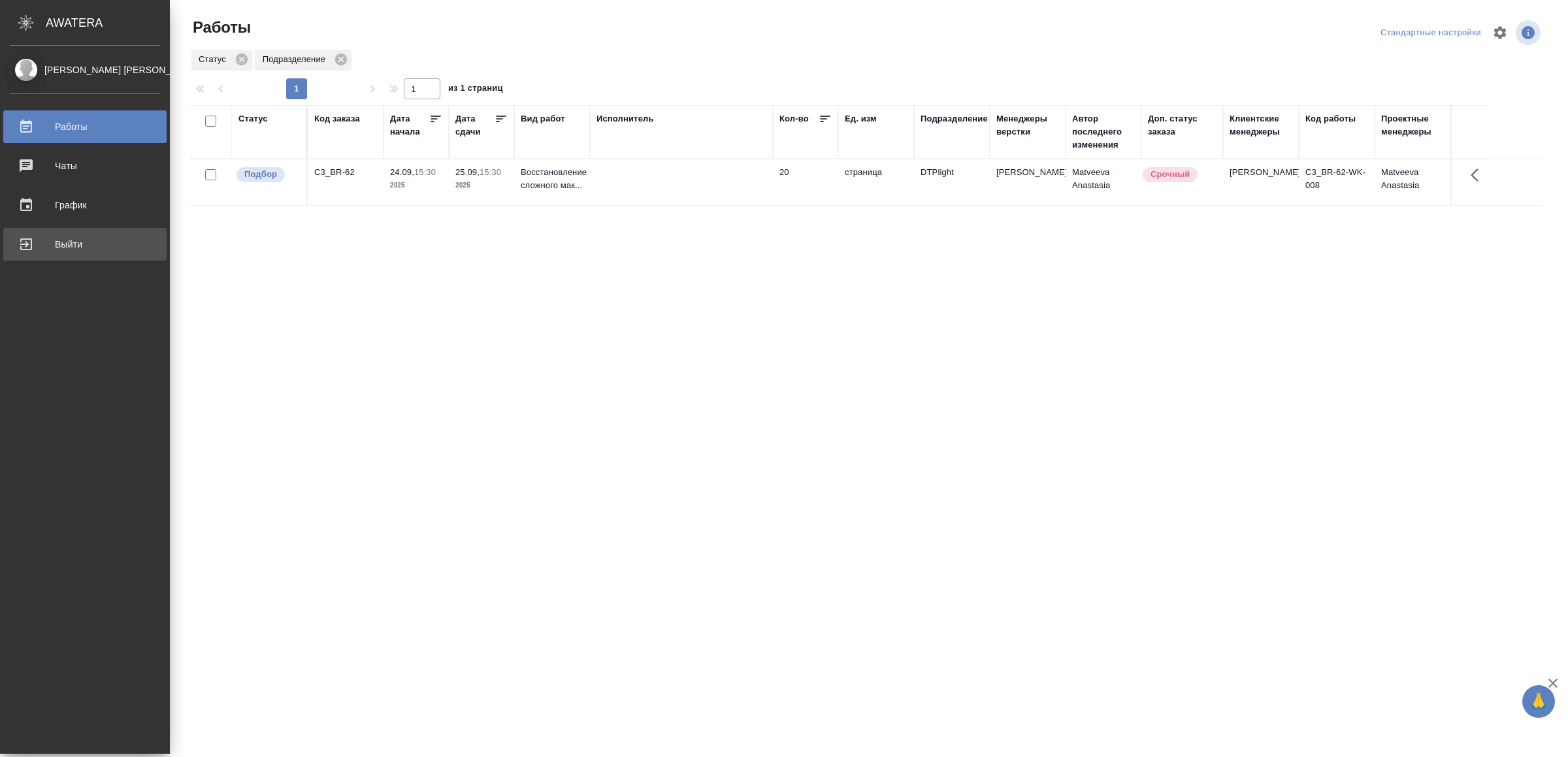
click at [47, 244] on div "Выйти" at bounding box center [85, 244] width 150 height 19
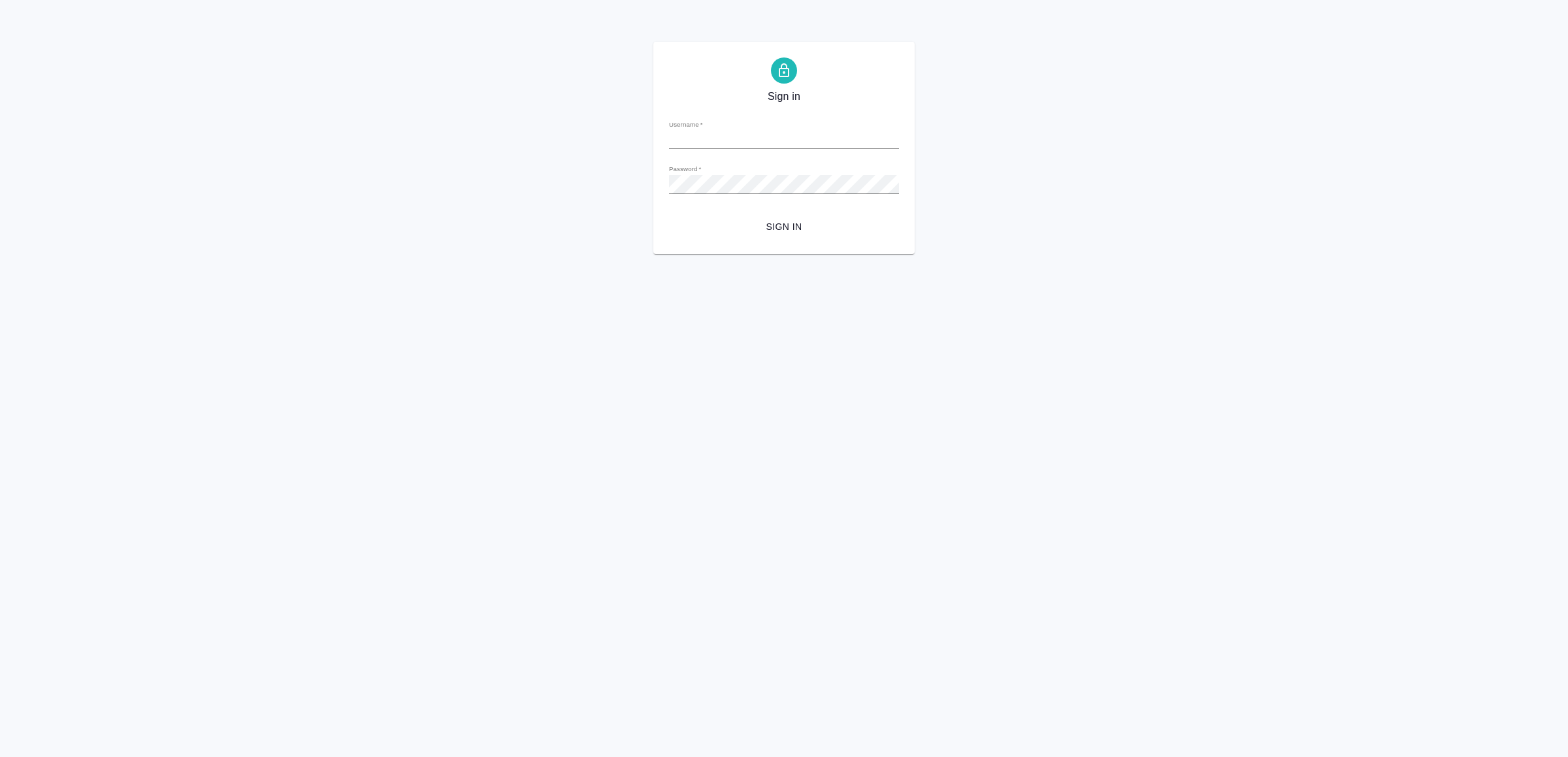
type input "v.yamkovenko@awatera.com"
click at [814, 222] on span "Sign in" at bounding box center [783, 226] width 209 height 16
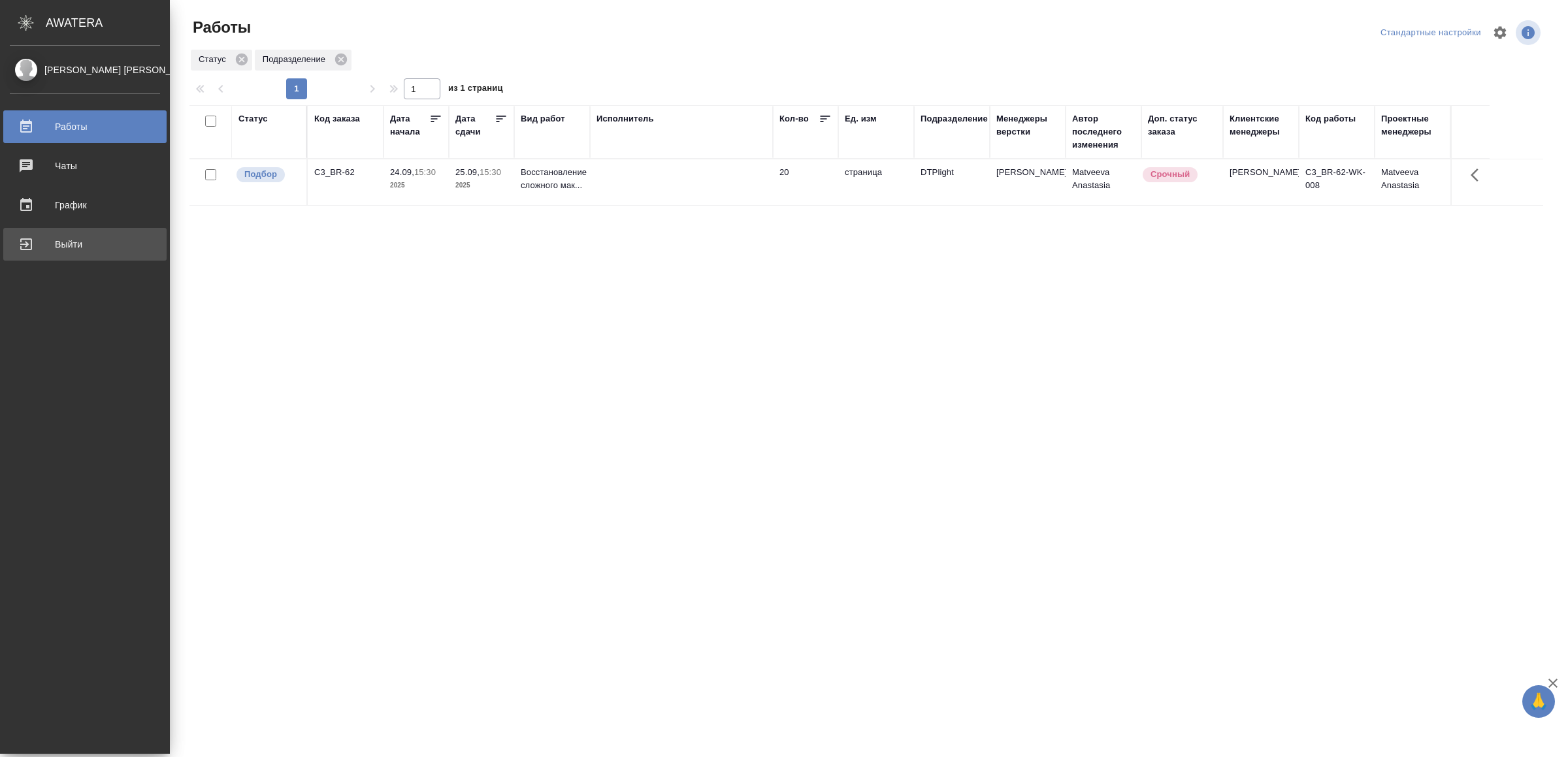
click at [78, 244] on div "Выйти" at bounding box center [85, 244] width 150 height 19
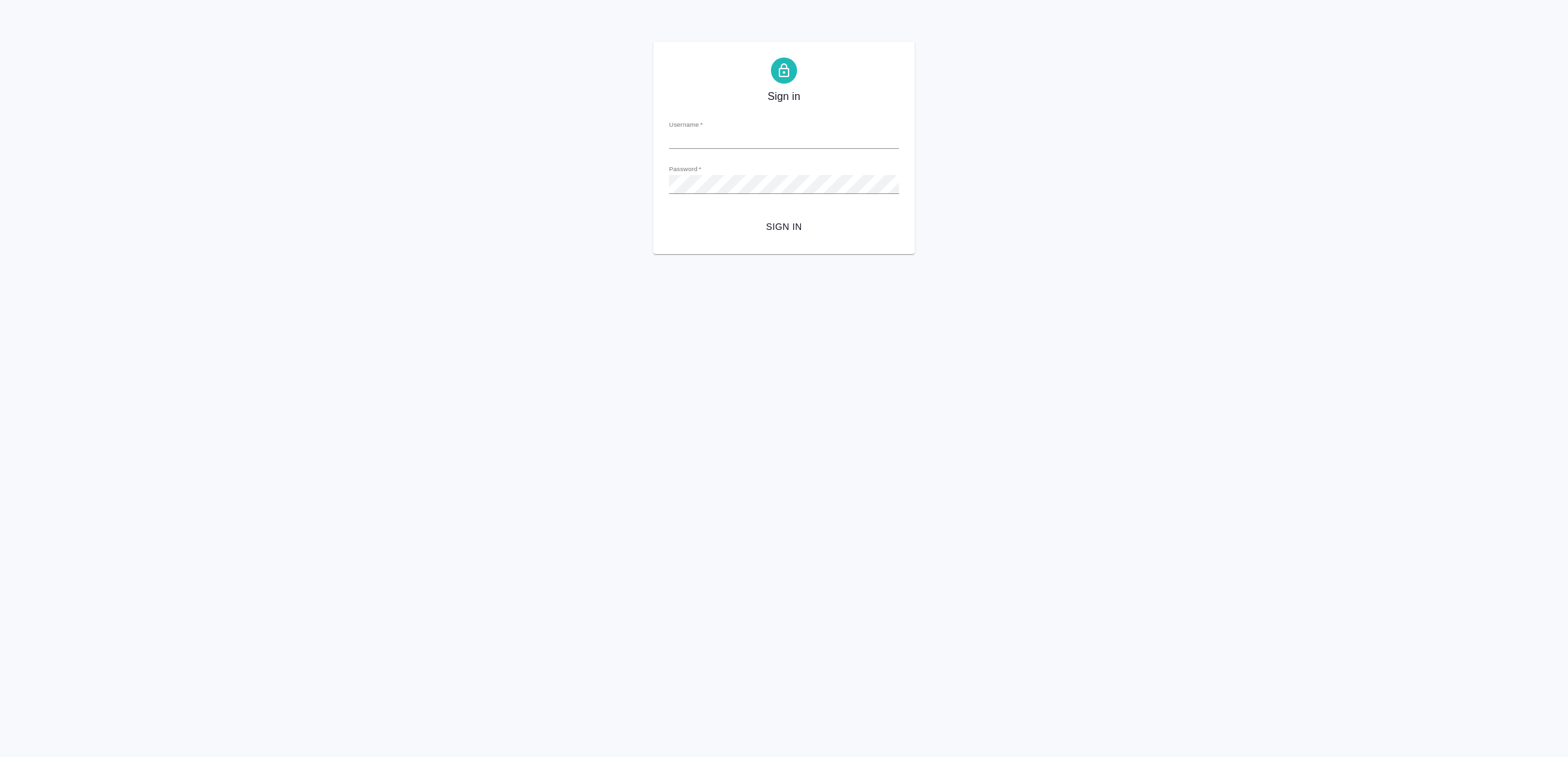
type input "[EMAIL_ADDRESS][DOMAIN_NAME]"
click at [789, 226] on span "Sign in" at bounding box center [783, 226] width 209 height 16
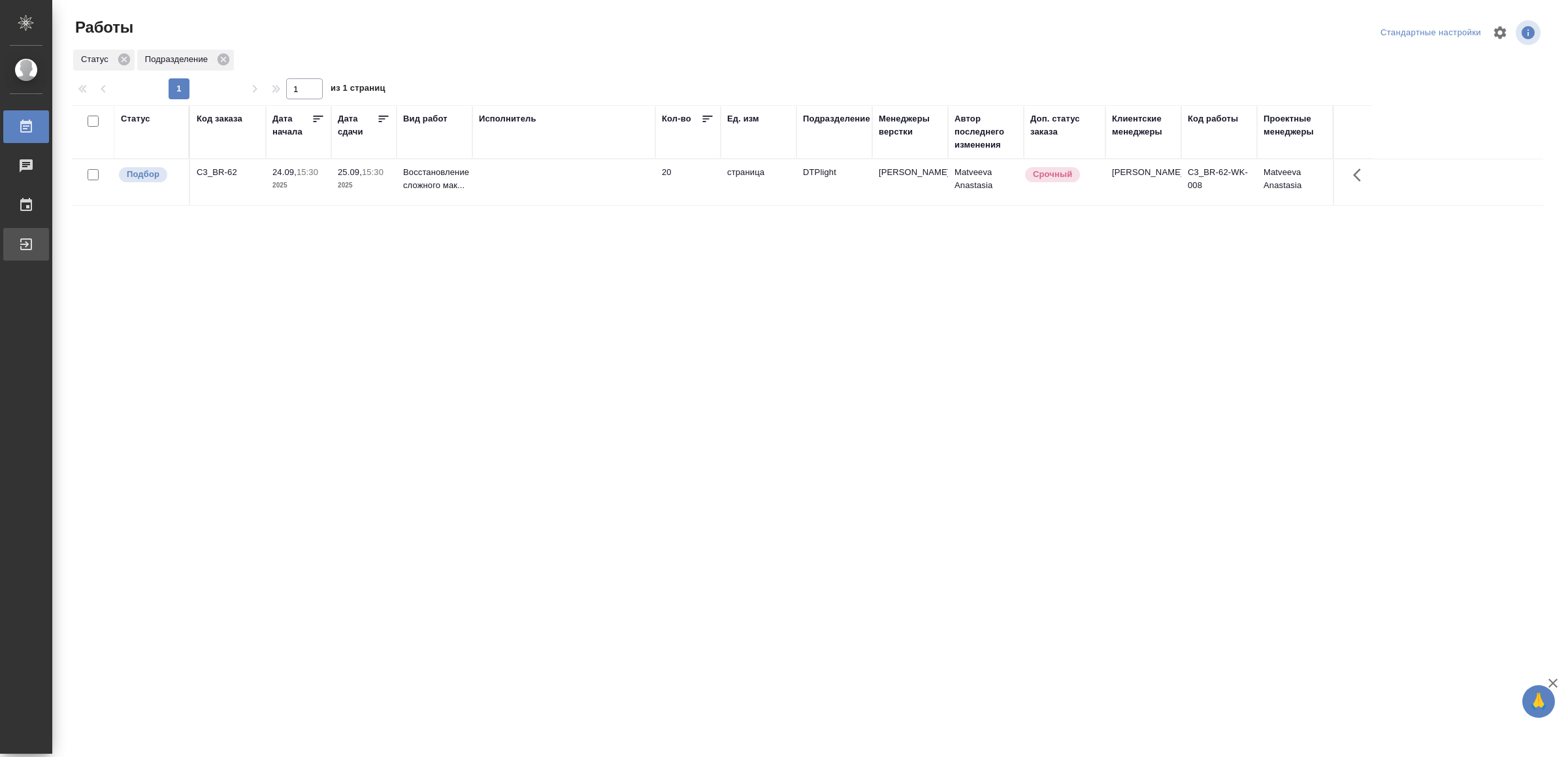
click at [26, 242] on div "Выйти" at bounding box center [9, 244] width 33 height 19
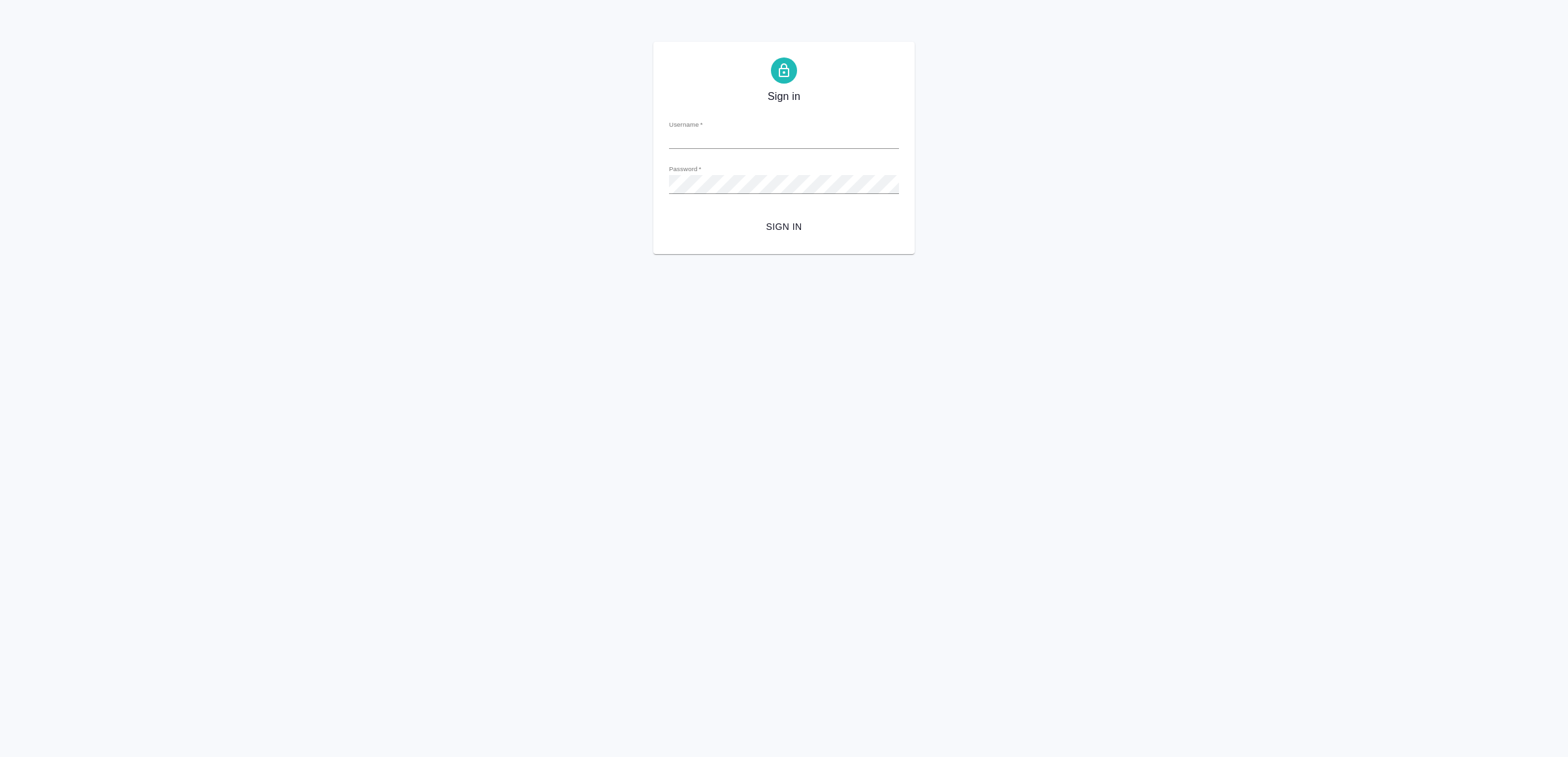
type input "[EMAIL_ADDRESS][DOMAIN_NAME]"
click at [778, 229] on span "Sign in" at bounding box center [783, 226] width 209 height 16
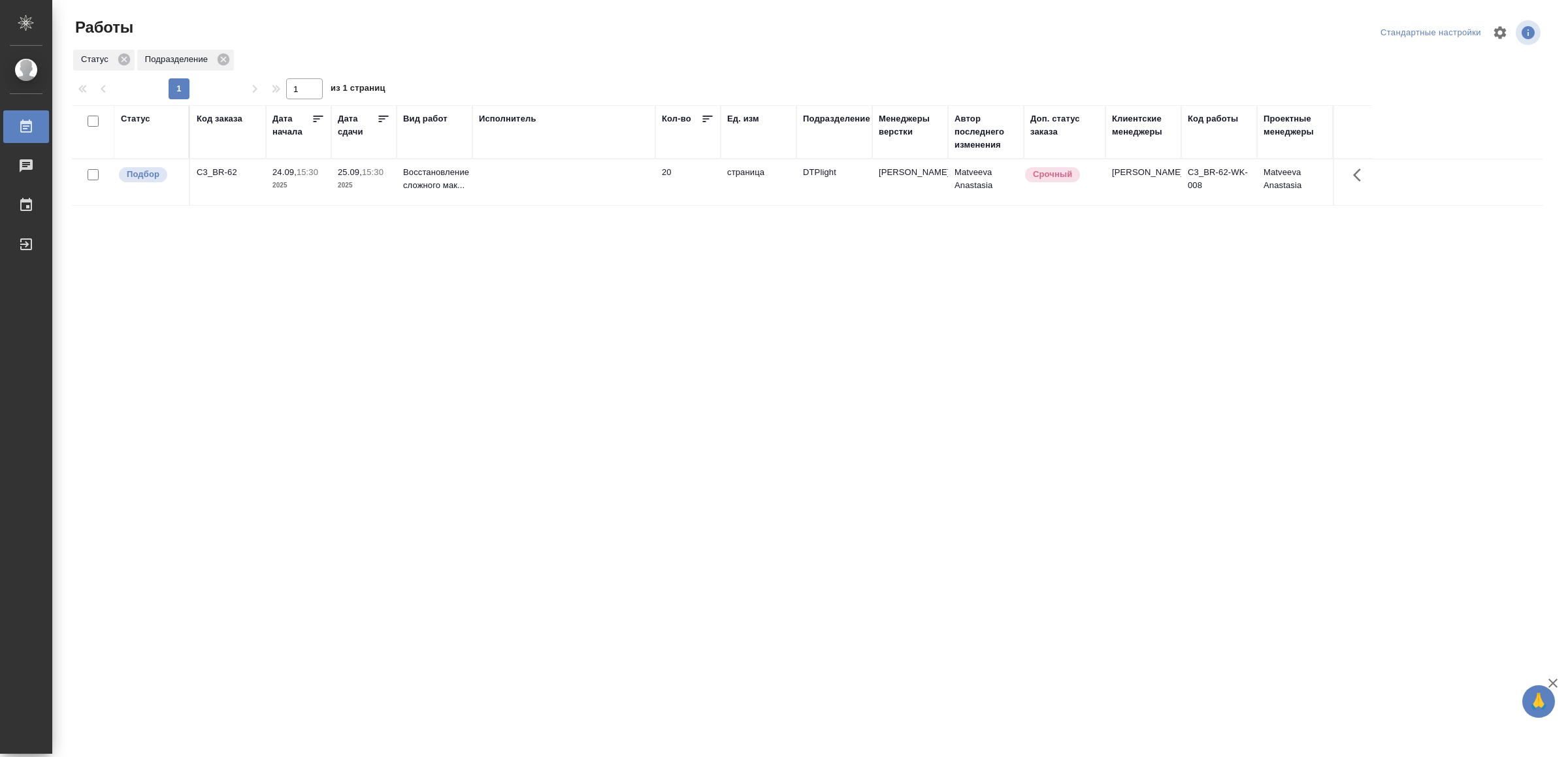
drag, startPoint x: 507, startPoint y: 506, endPoint x: 507, endPoint y: 494, distance: 12.0
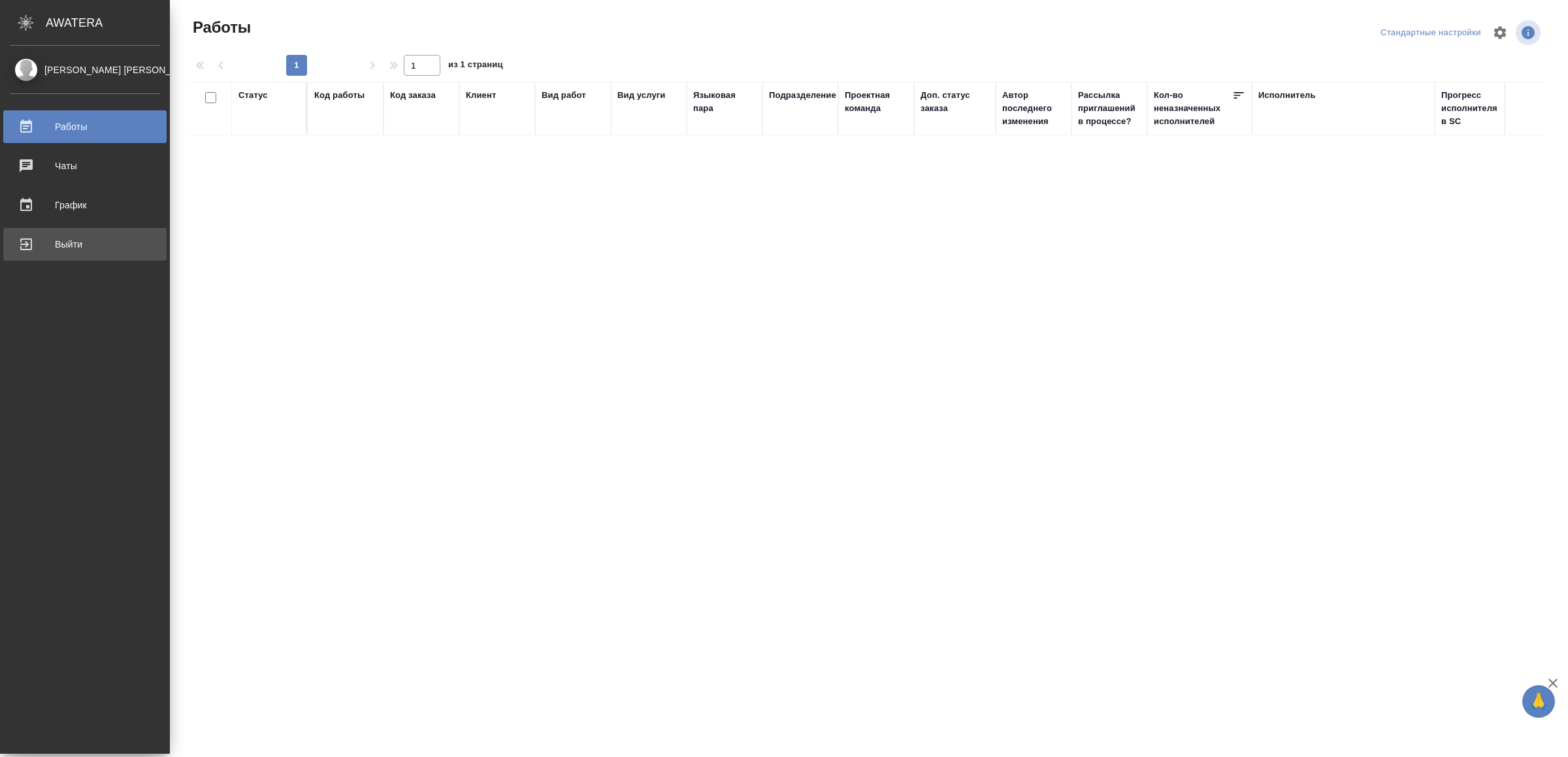
click at [42, 245] on div "Выйти" at bounding box center [85, 244] width 150 height 19
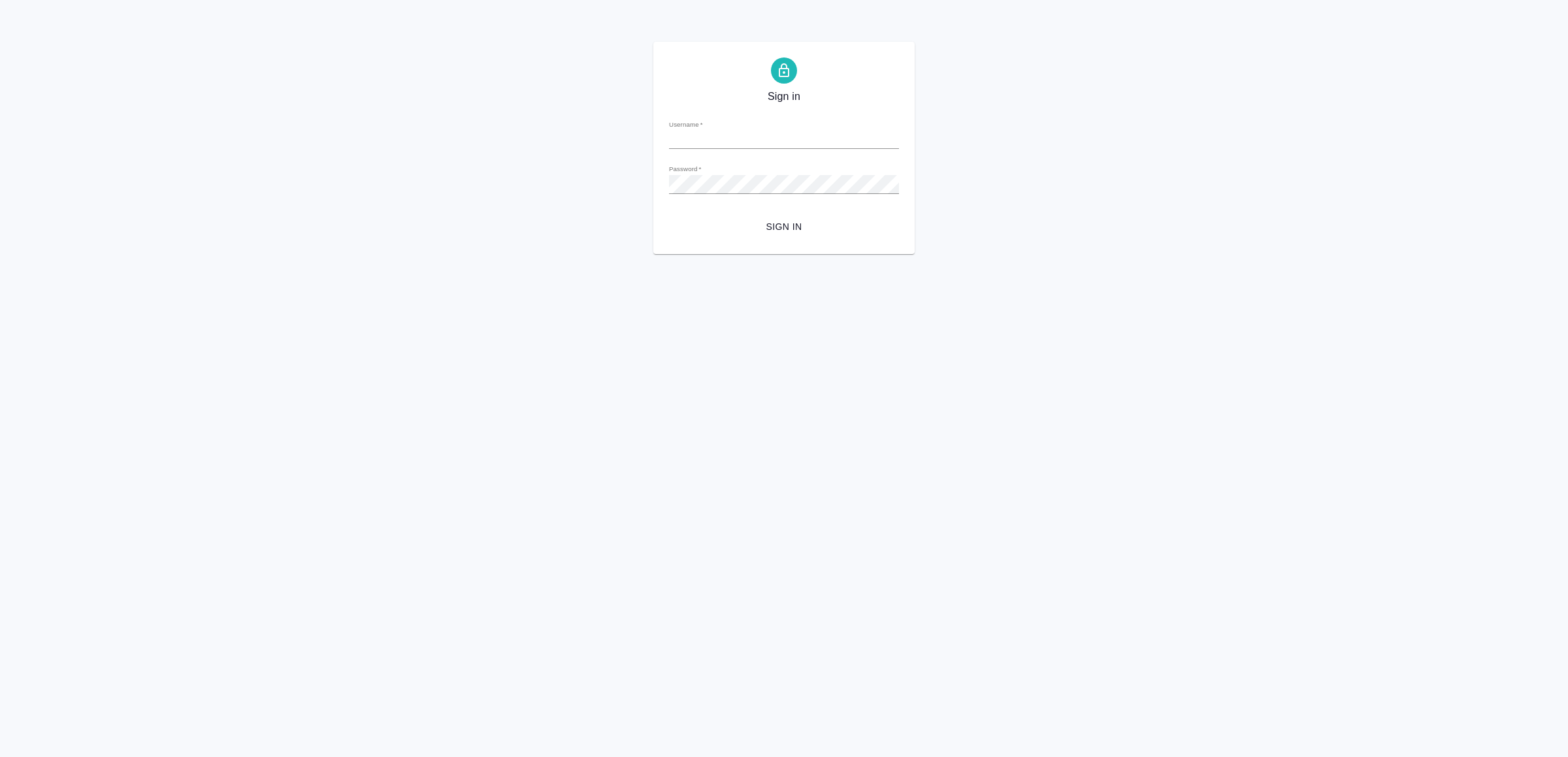
type input "[EMAIL_ADDRESS][DOMAIN_NAME]"
click at [764, 233] on span "Sign in" at bounding box center [783, 226] width 209 height 16
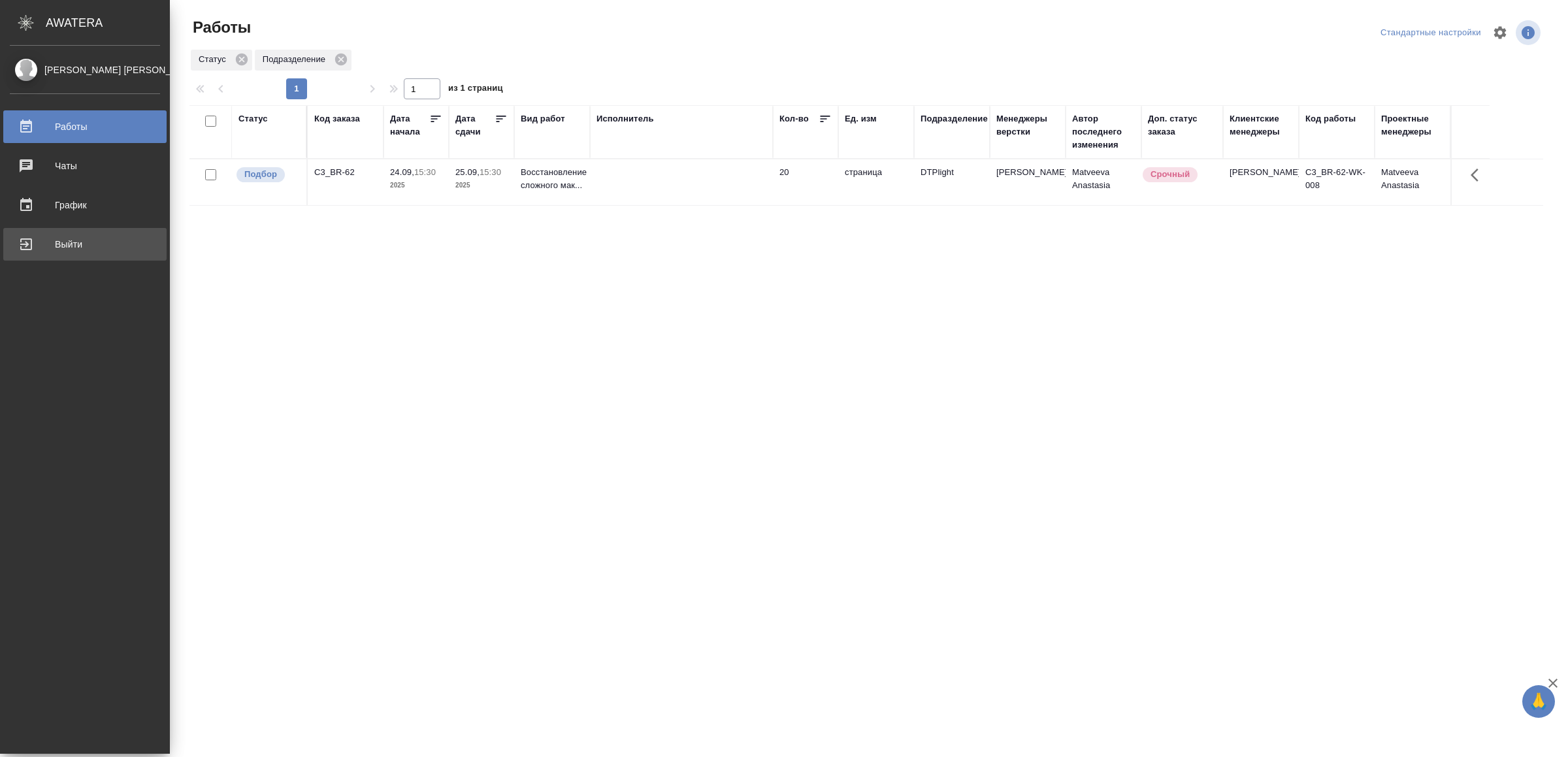
click at [43, 245] on div "Выйти" at bounding box center [85, 244] width 150 height 19
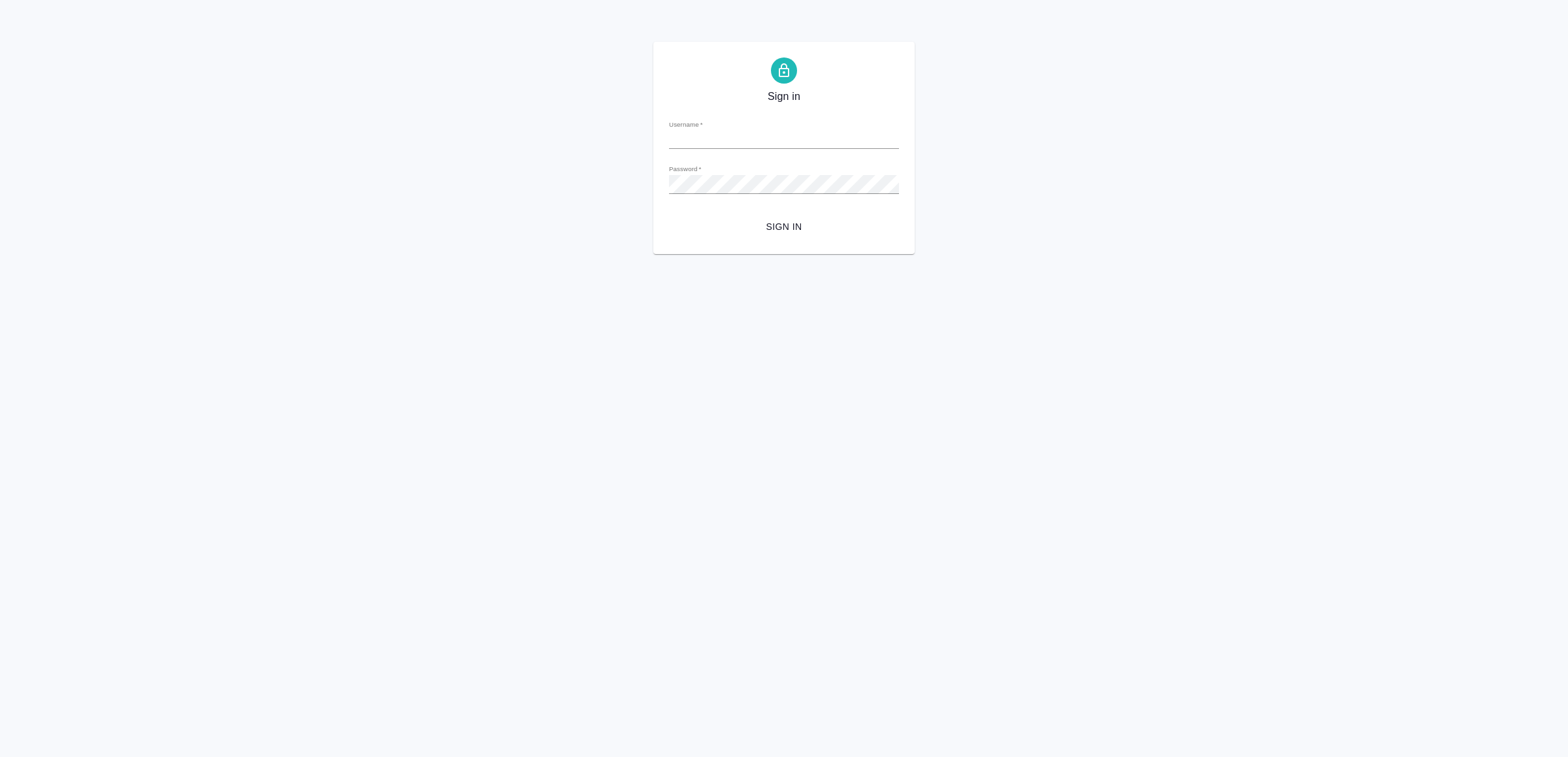
type input "v.yamkovenko@awatera.com"
click at [793, 216] on button "Sign in" at bounding box center [784, 227] width 230 height 24
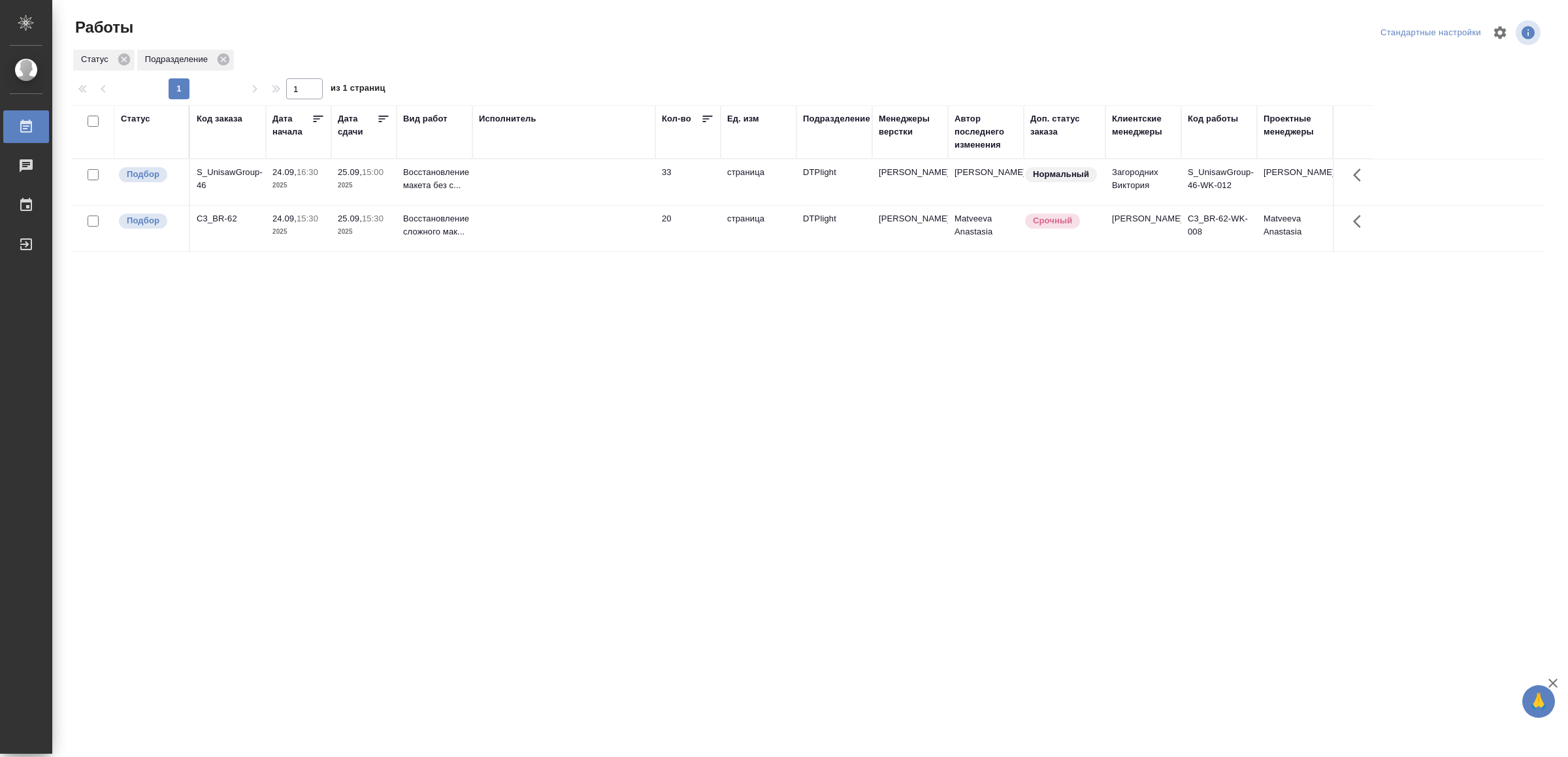
click at [568, 163] on td at bounding box center [564, 182] width 183 height 45
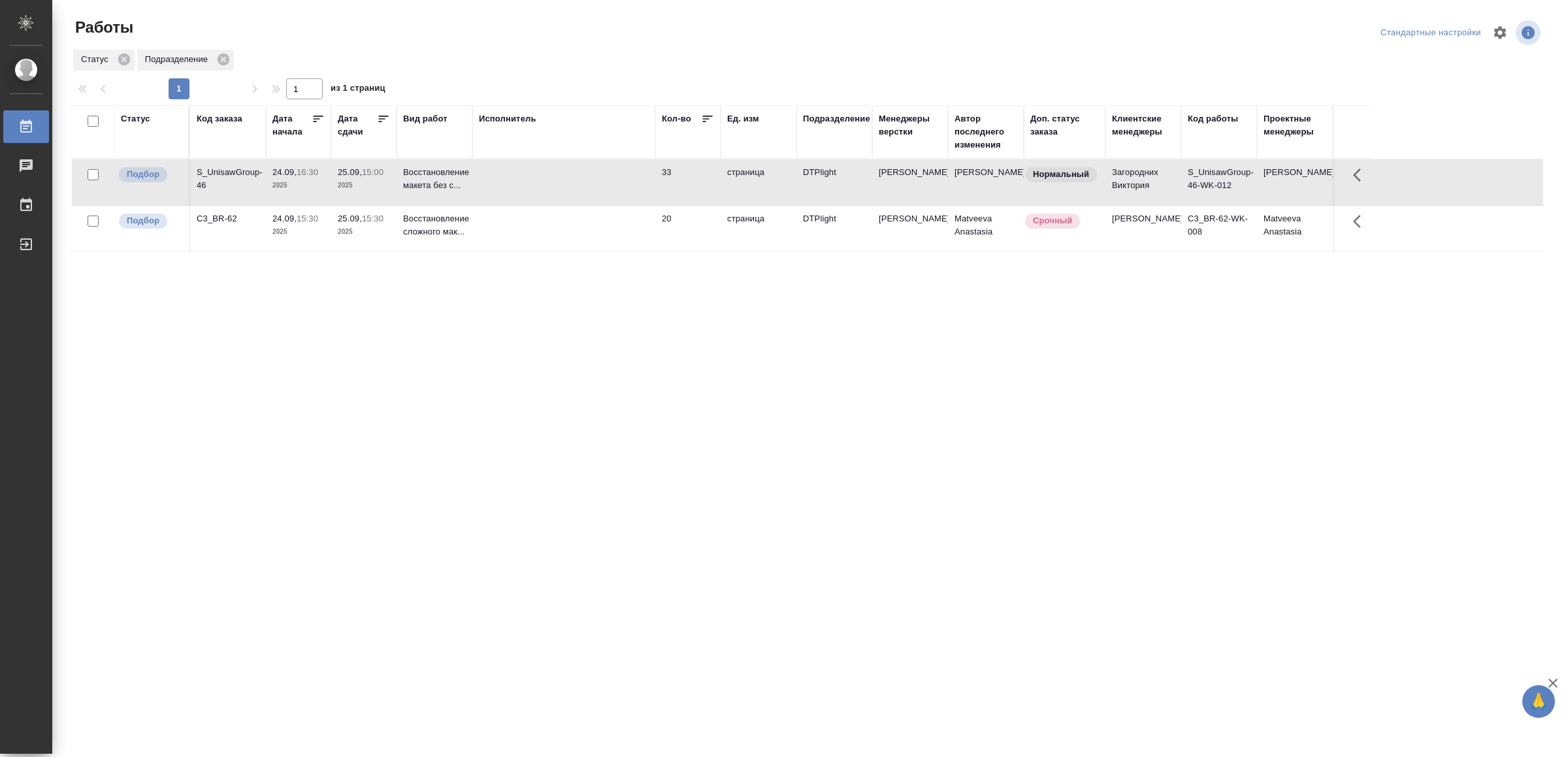
click at [570, 163] on td at bounding box center [564, 182] width 183 height 45
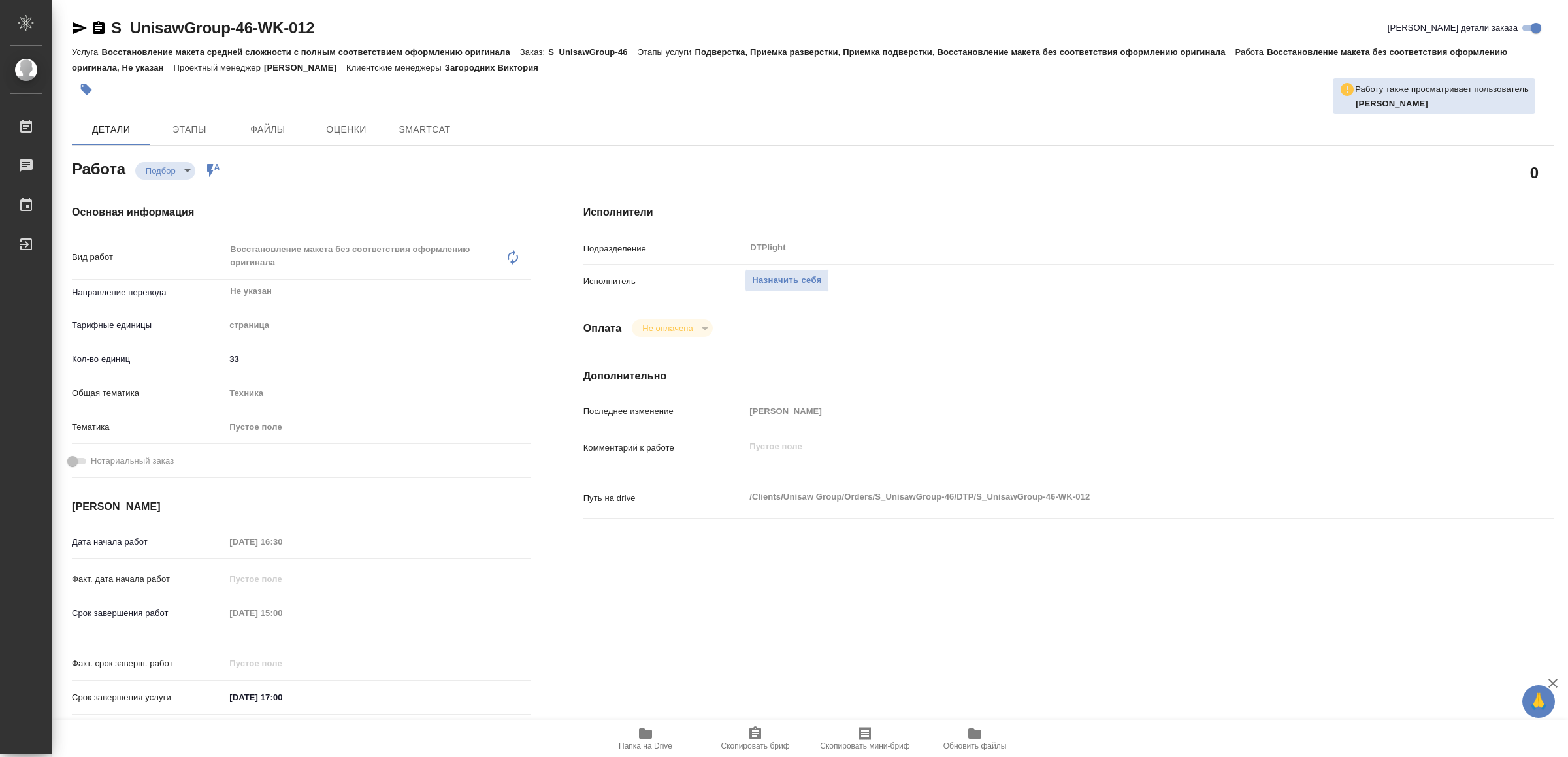
type textarea "x"
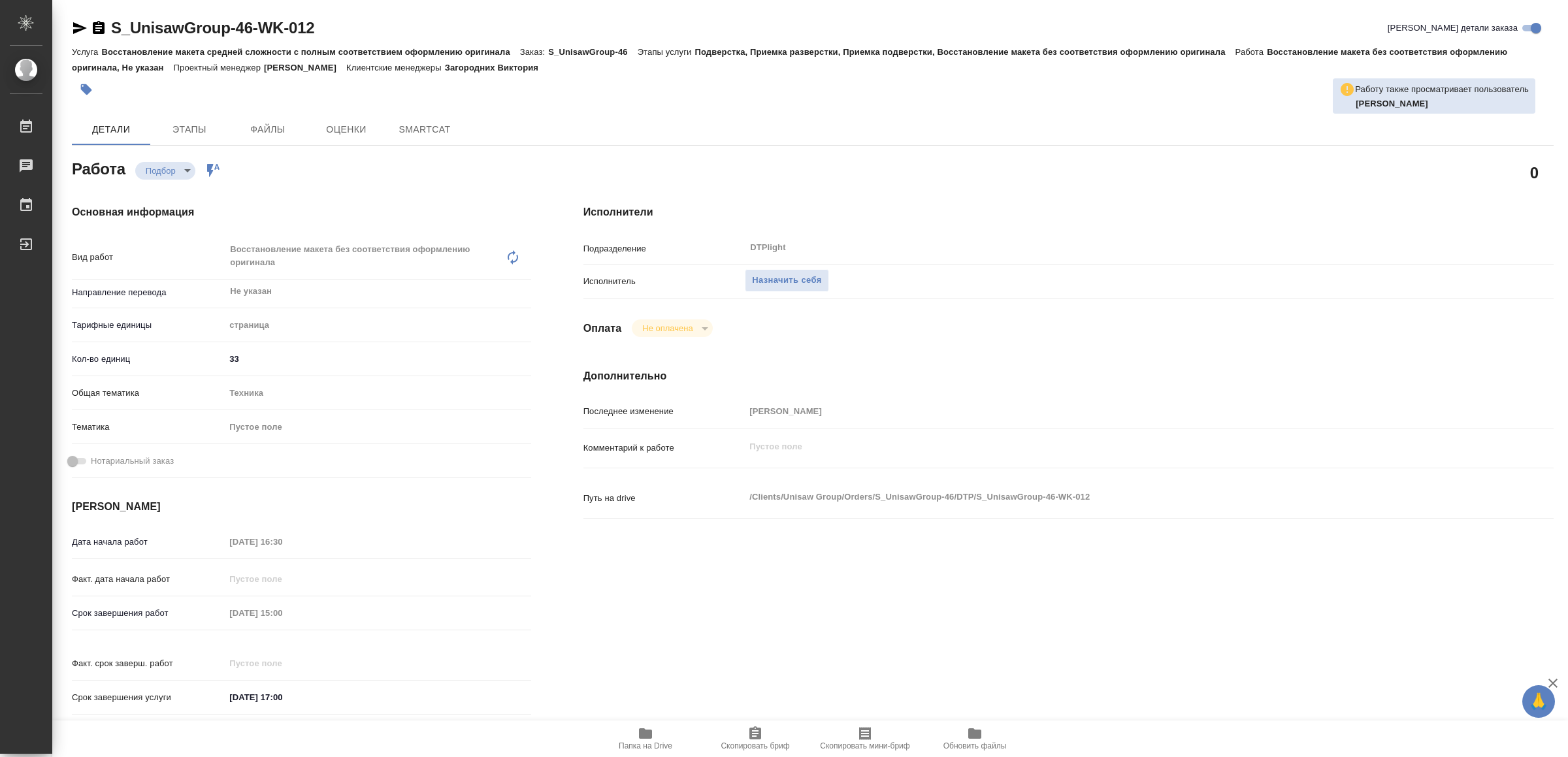
click icon "button"
type textarea "x"
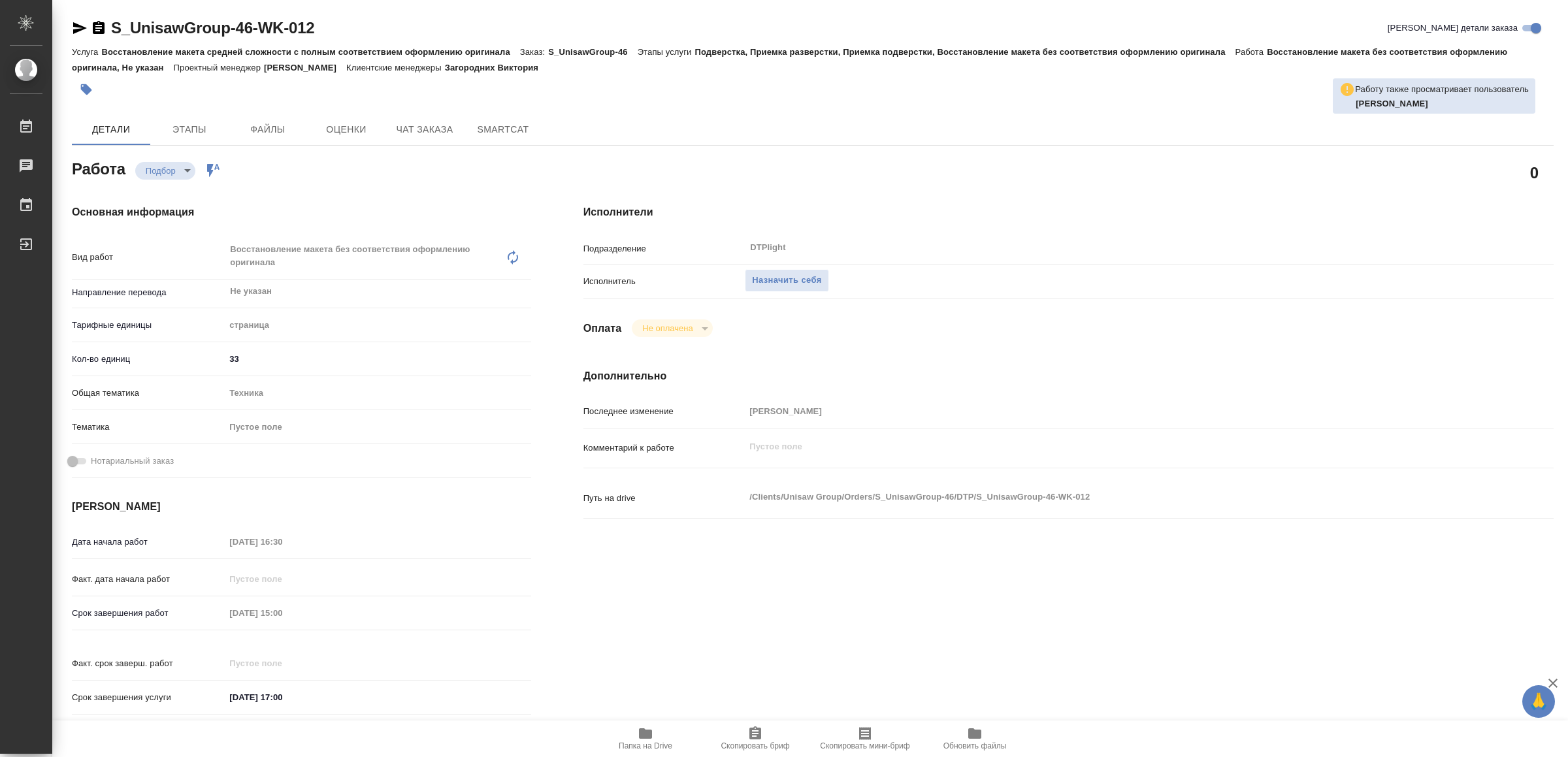
type textarea "x"
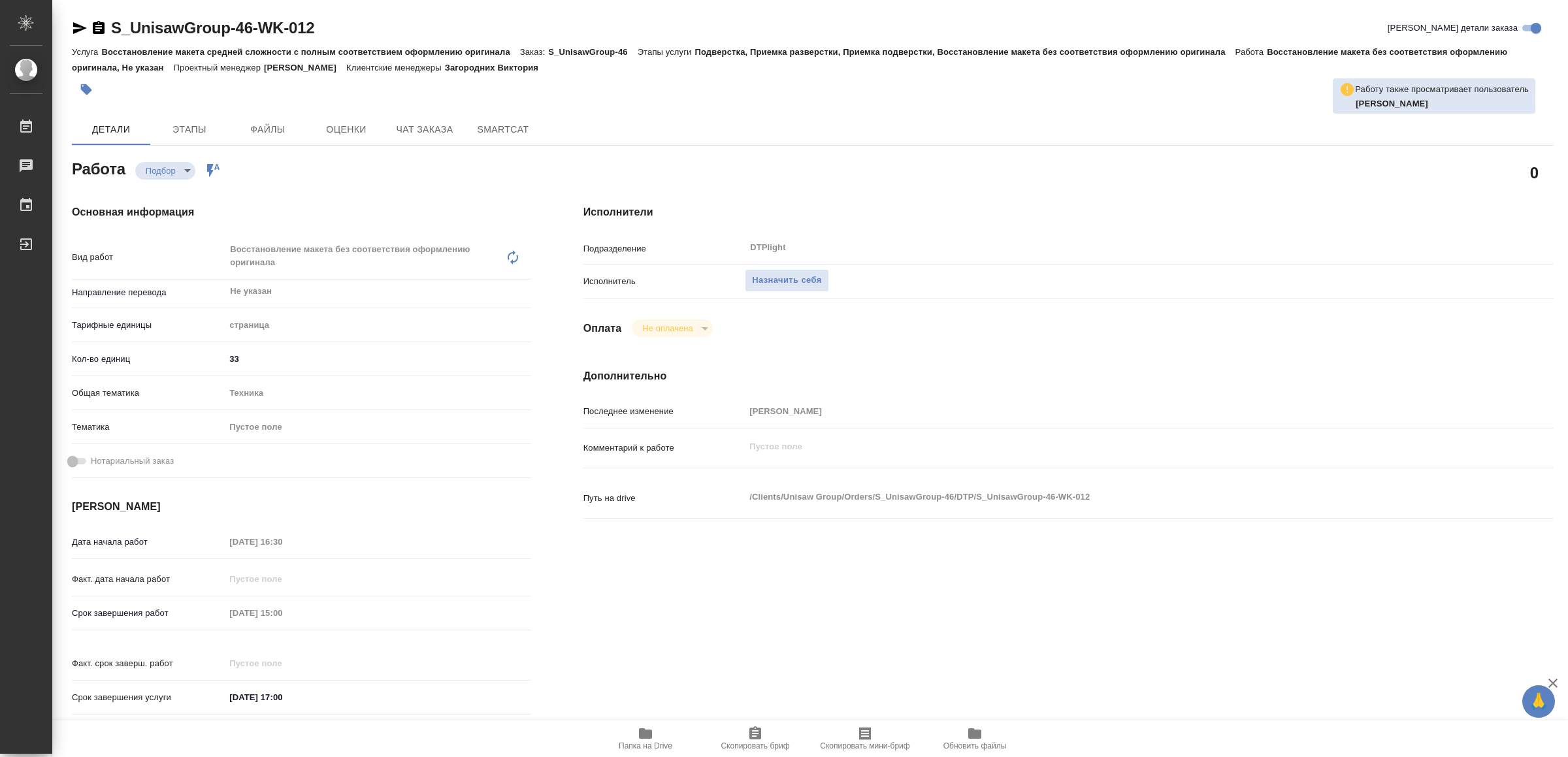
type textarea "x"
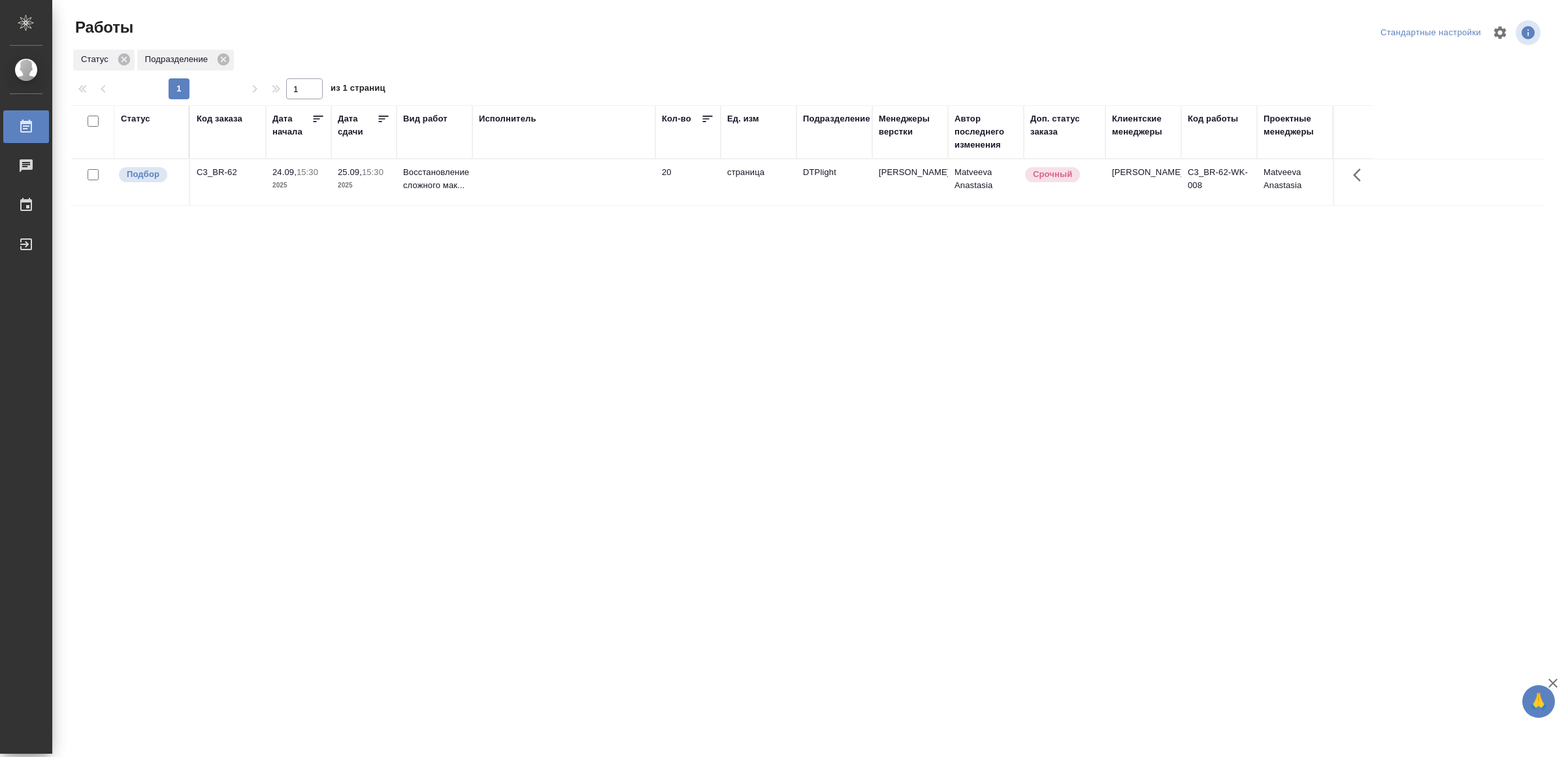
drag, startPoint x: 517, startPoint y: 488, endPoint x: 518, endPoint y: 478, distance: 10.0
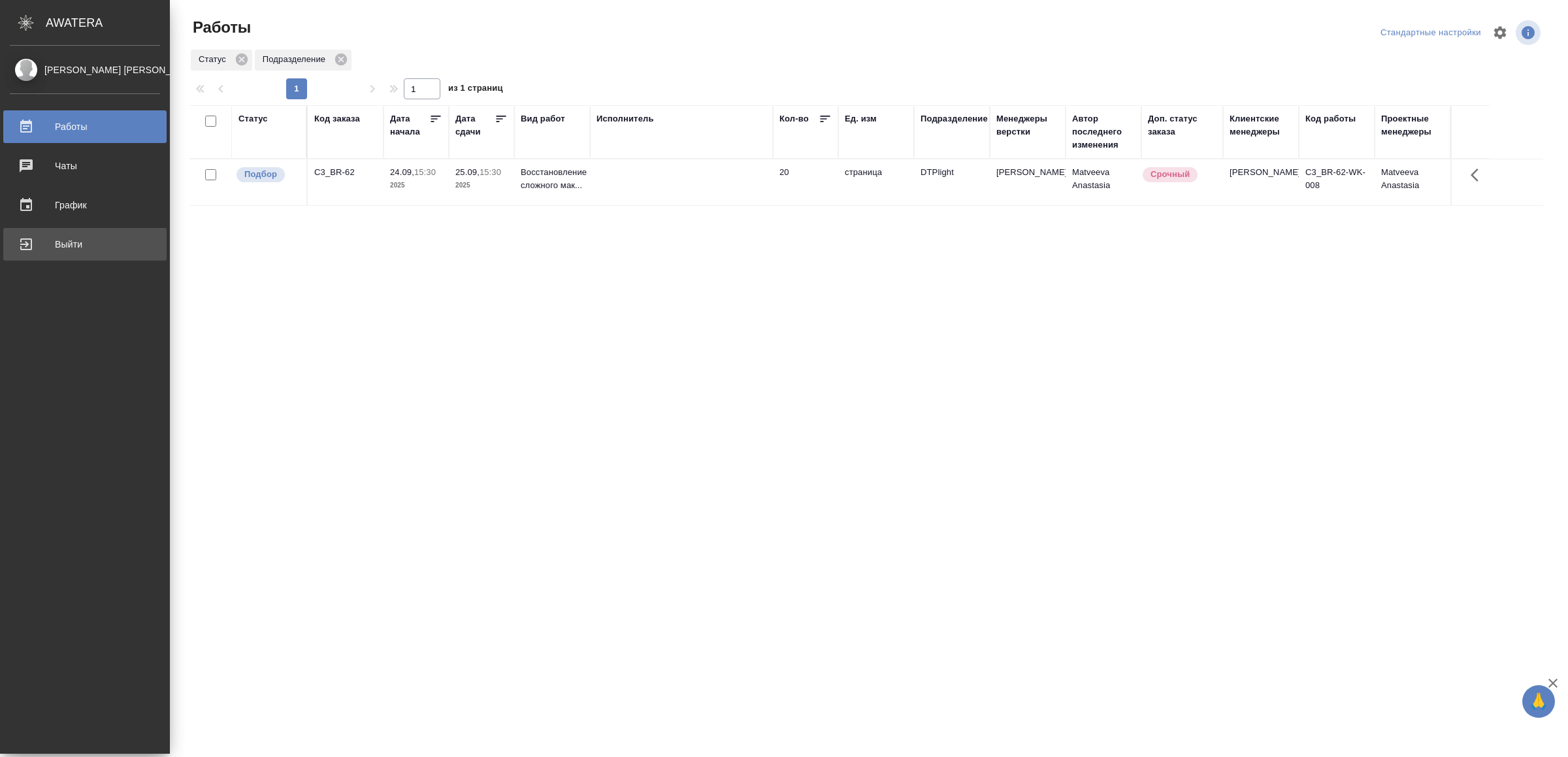
click at [32, 242] on div "Выйти" at bounding box center [85, 244] width 150 height 19
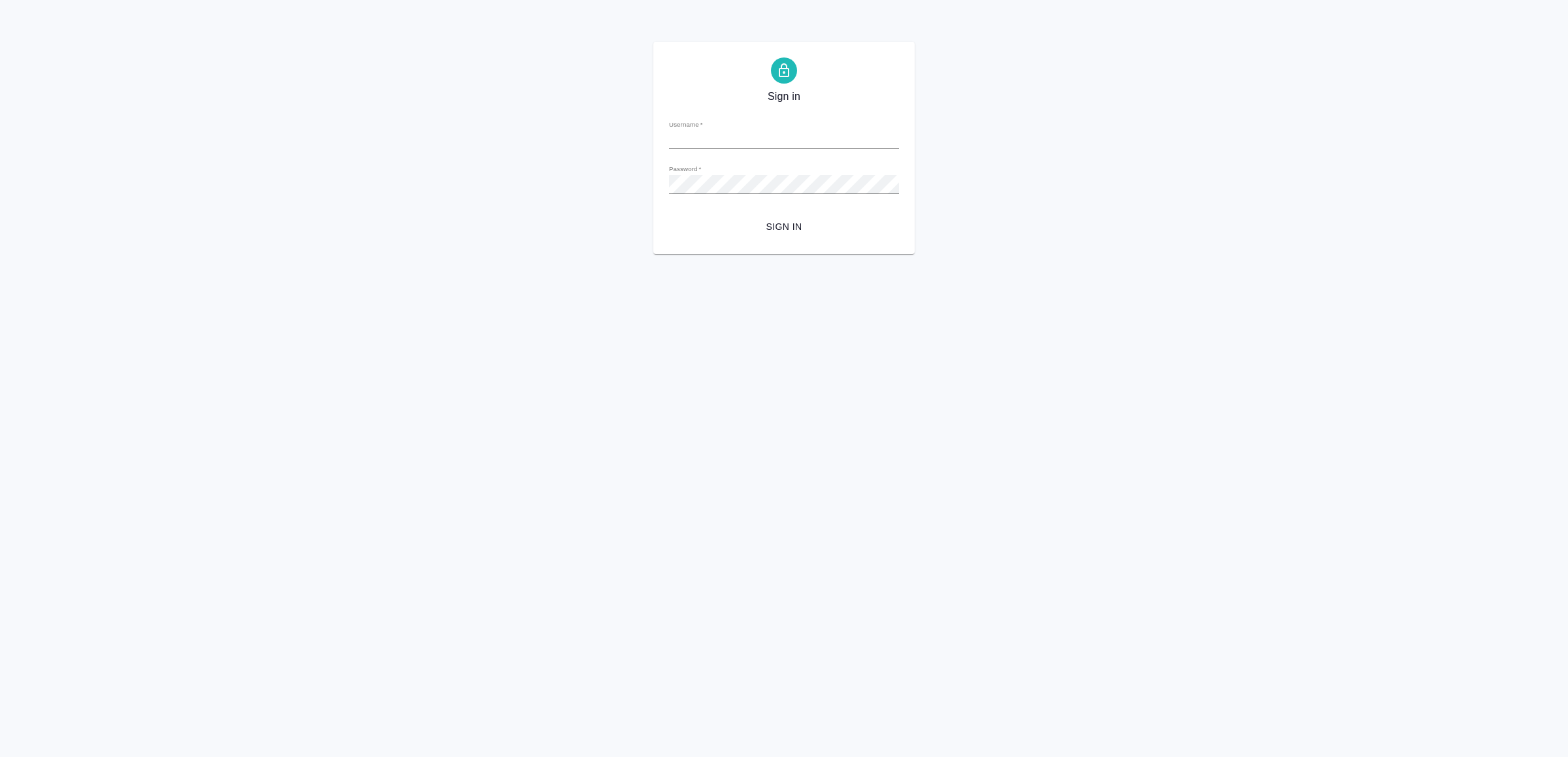
type input "[EMAIL_ADDRESS][DOMAIN_NAME]"
click at [785, 227] on span "Sign in" at bounding box center [783, 226] width 209 height 16
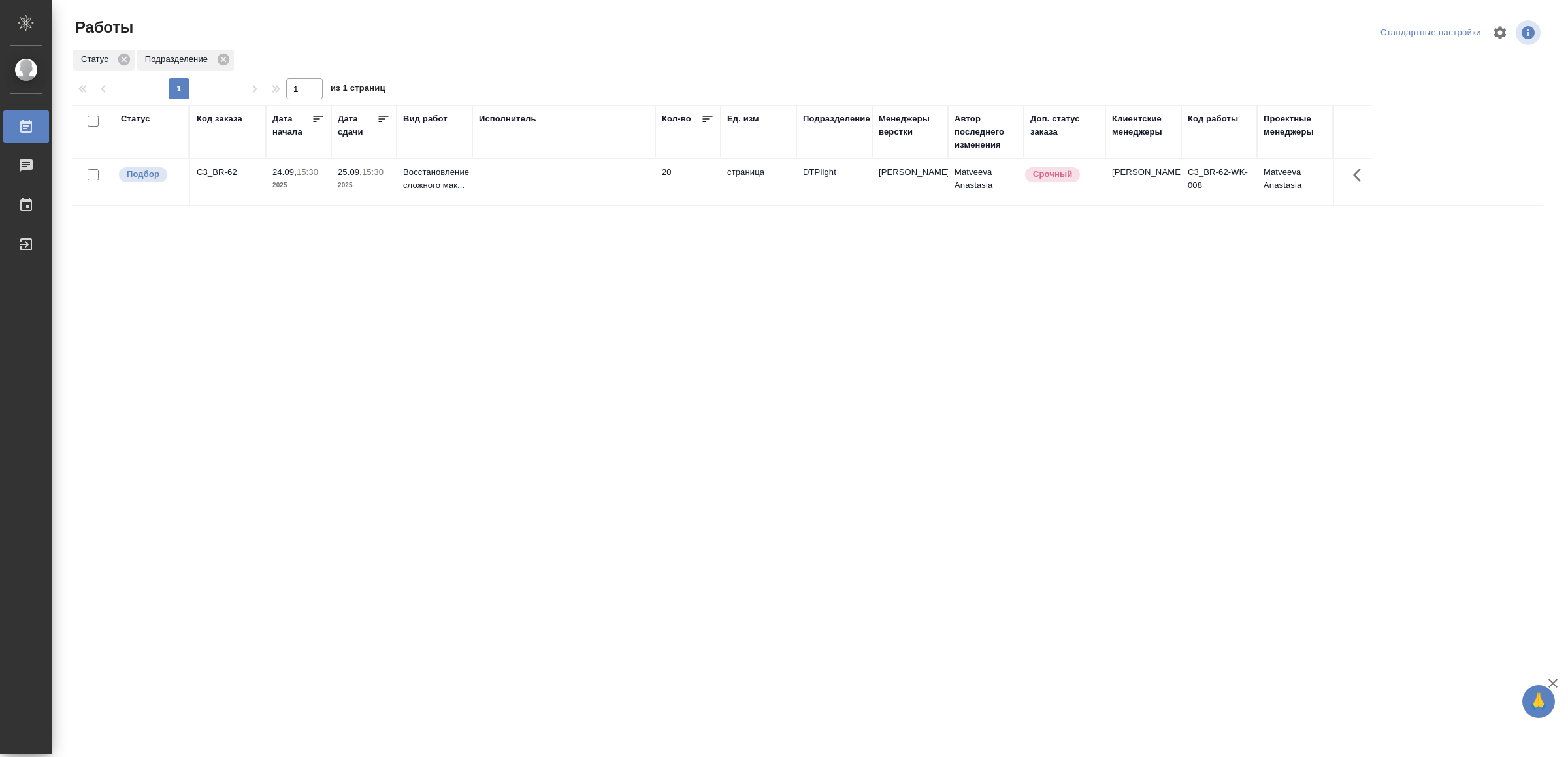
drag, startPoint x: 443, startPoint y: 361, endPoint x: 449, endPoint y: 357, distance: 7.2
drag, startPoint x: 585, startPoint y: 412, endPoint x: 596, endPoint y: 396, distance: 19.4
drag, startPoint x: 455, startPoint y: 433, endPoint x: 465, endPoint y: 433, distance: 10.0
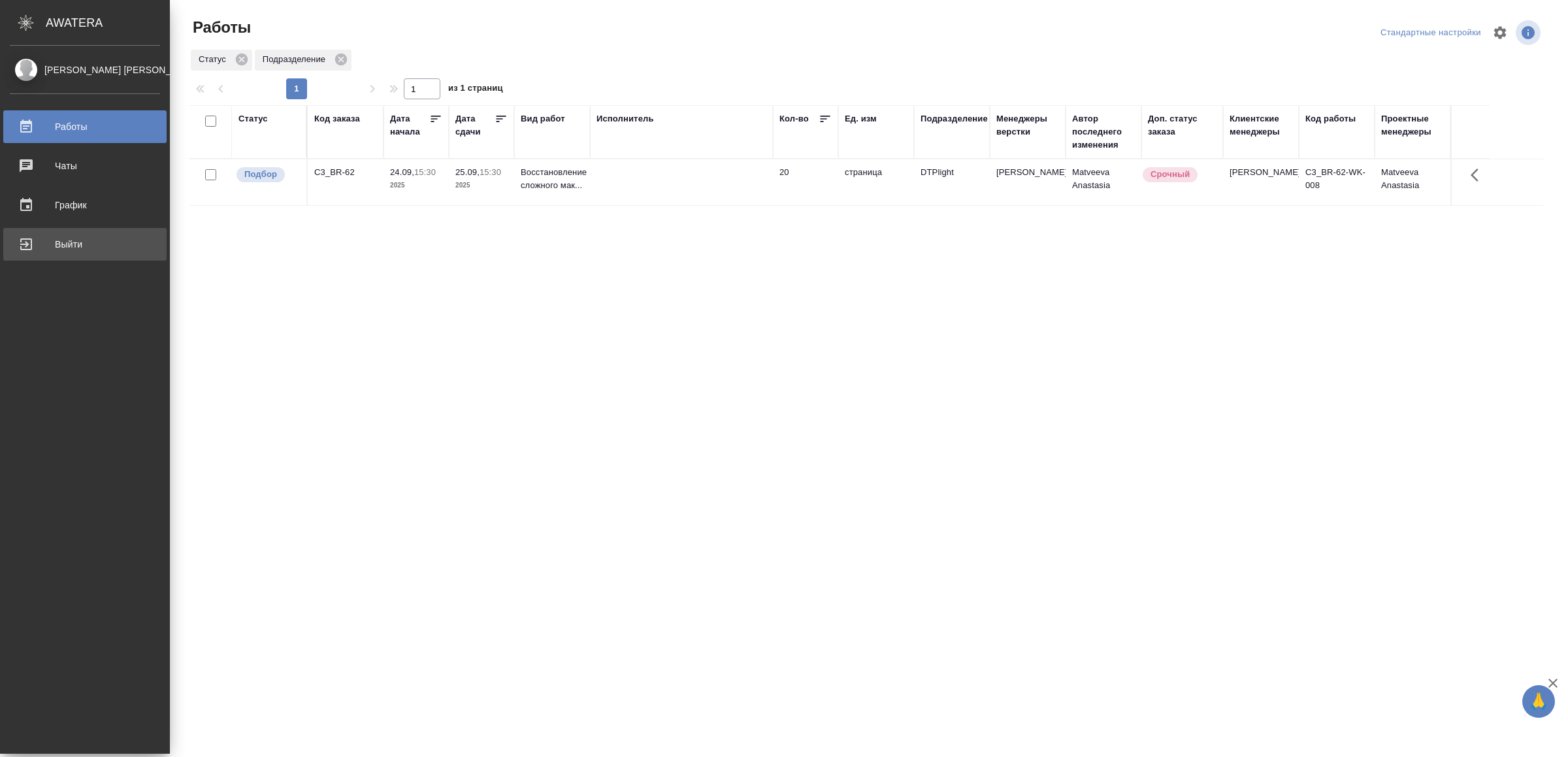
click at [45, 247] on div "Выйти" at bounding box center [85, 244] width 150 height 19
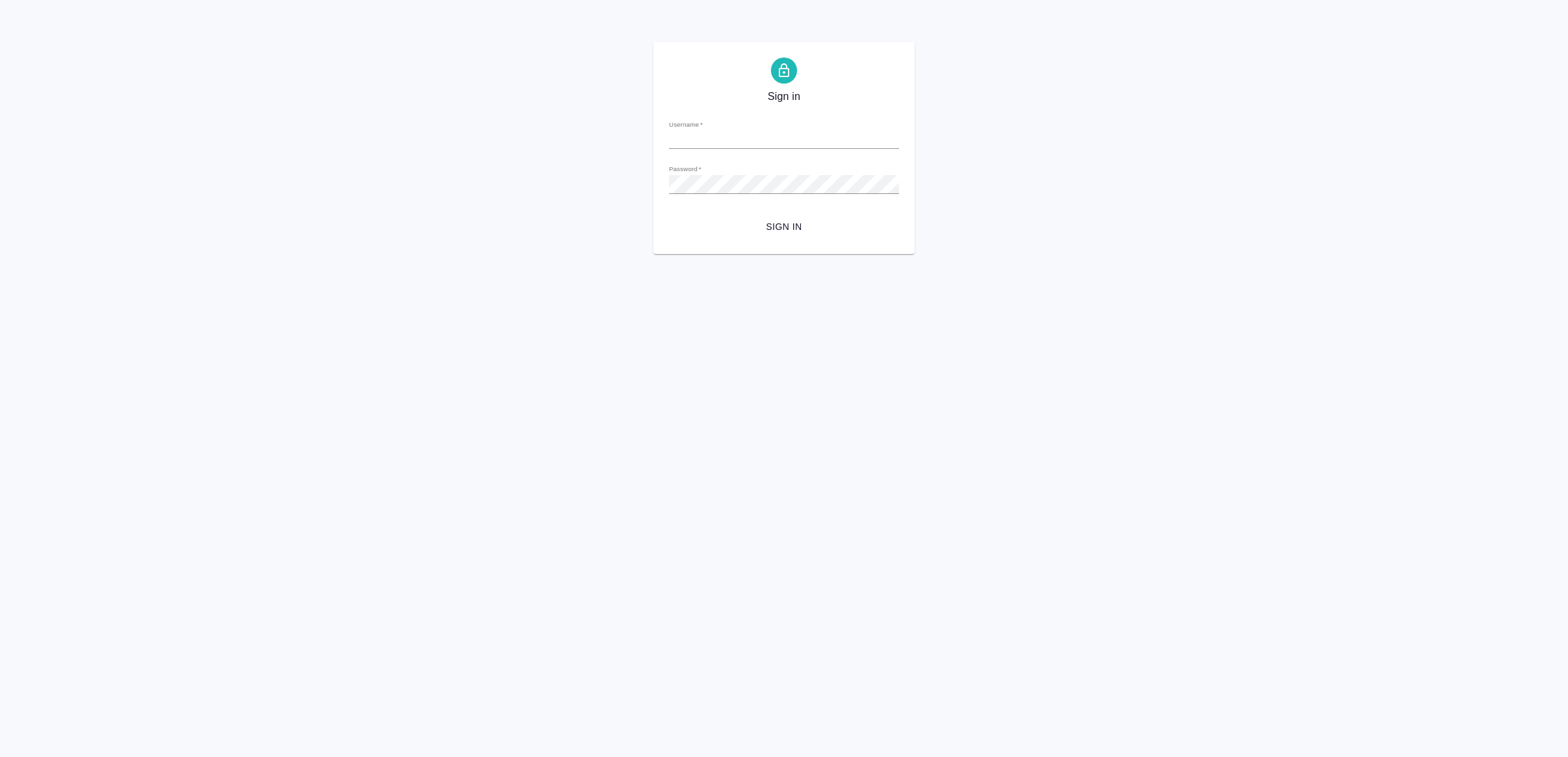
type input "v.yamkovenko@awatera.com"
click at [789, 217] on button "Sign in" at bounding box center [784, 227] width 230 height 24
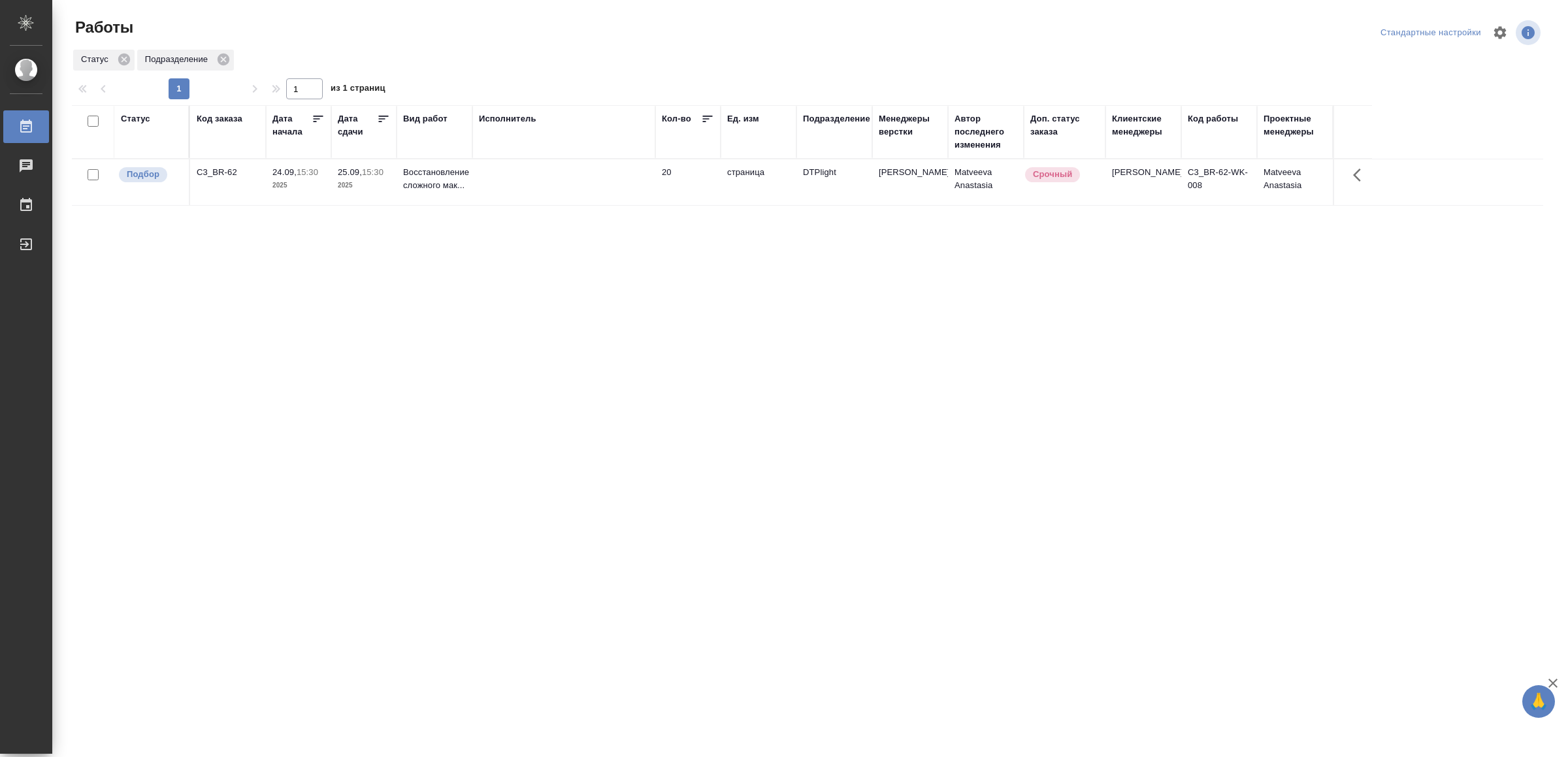
drag, startPoint x: 515, startPoint y: 475, endPoint x: 525, endPoint y: 476, distance: 10.0
click at [574, 187] on td at bounding box center [564, 182] width 183 height 45
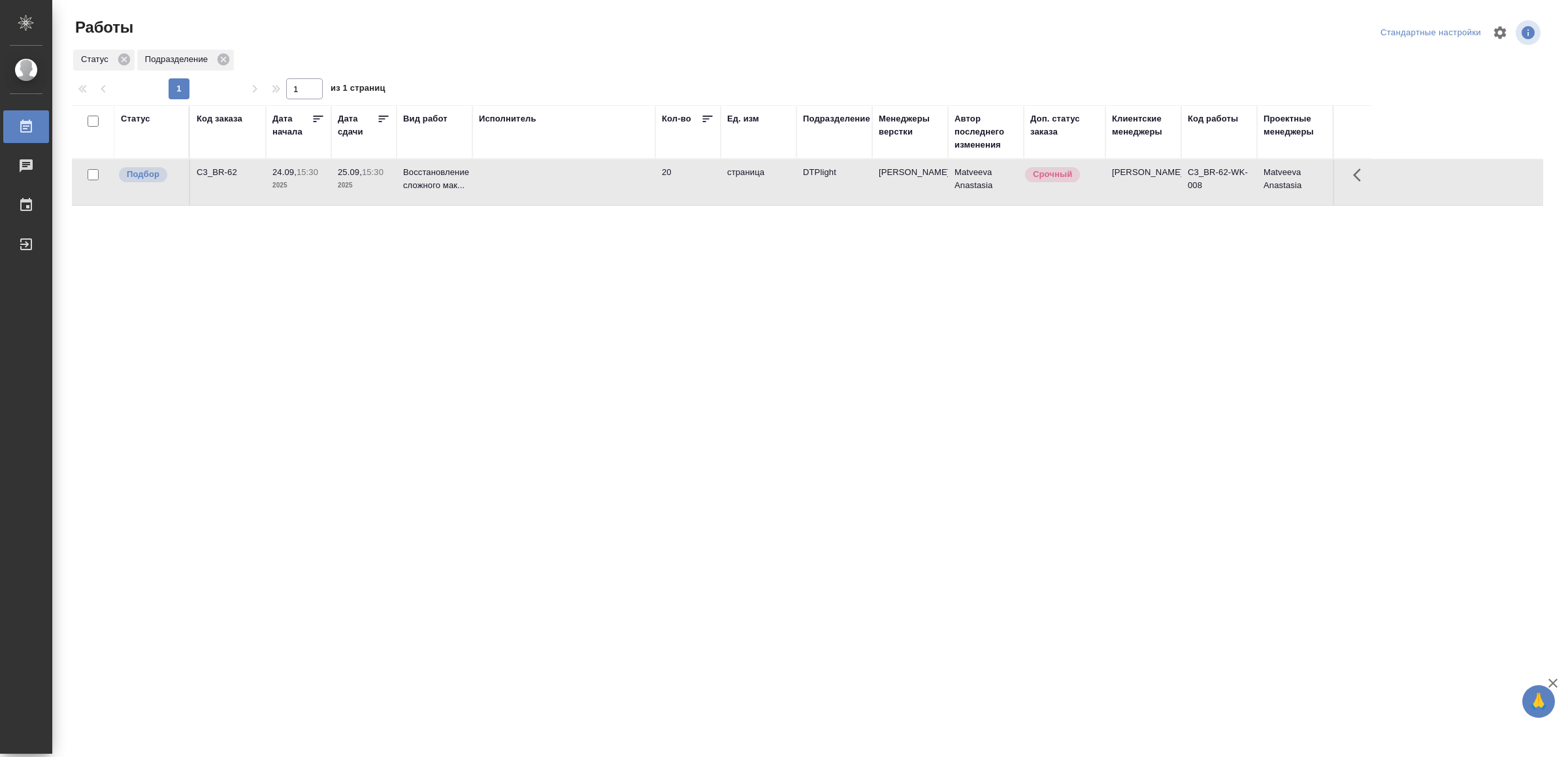
click at [574, 187] on td at bounding box center [564, 182] width 183 height 45
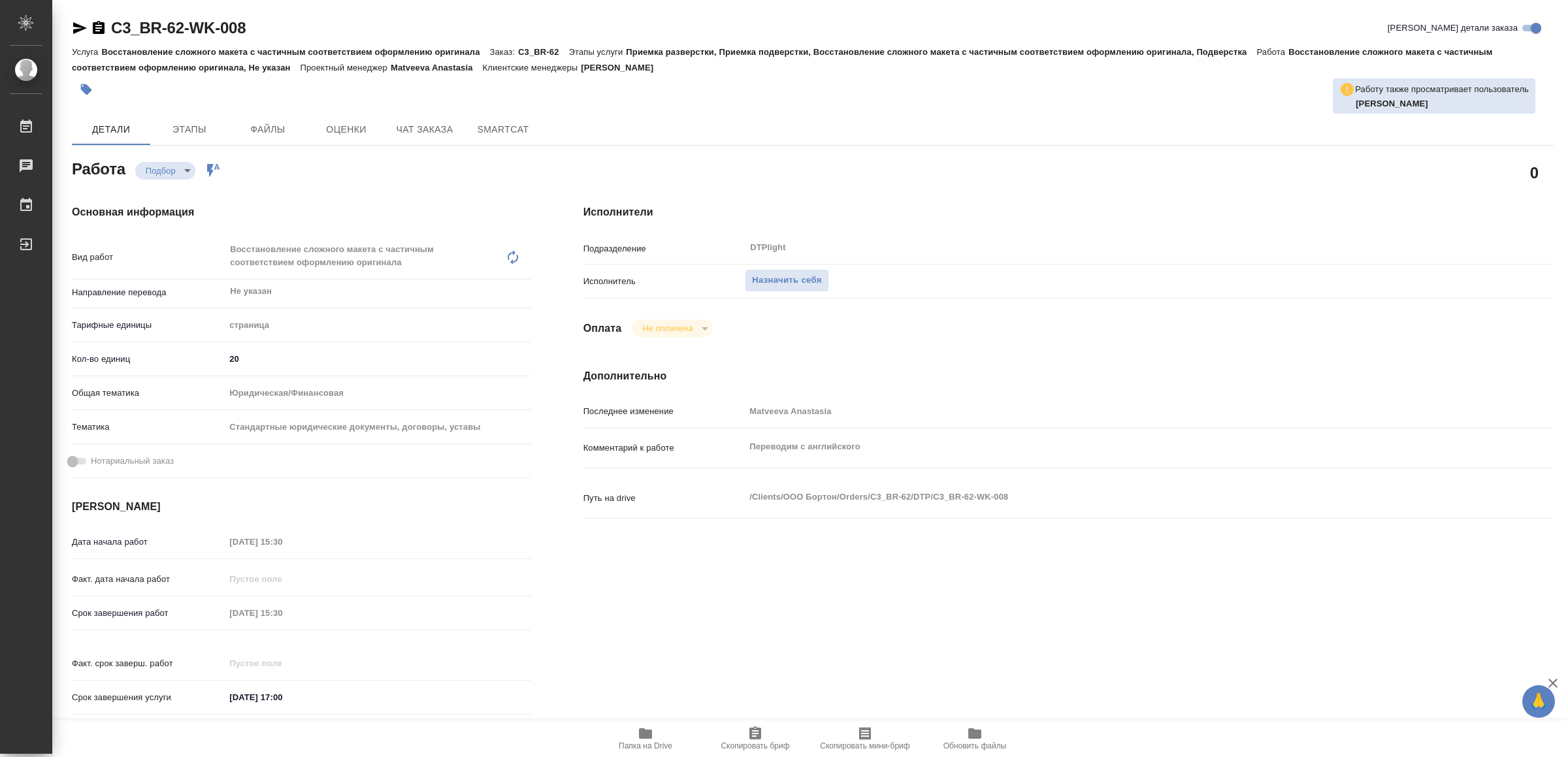
click at [658, 739] on span "Папка на Drive" at bounding box center [645, 738] width 94 height 25
